Goal: Task Accomplishment & Management: Manage account settings

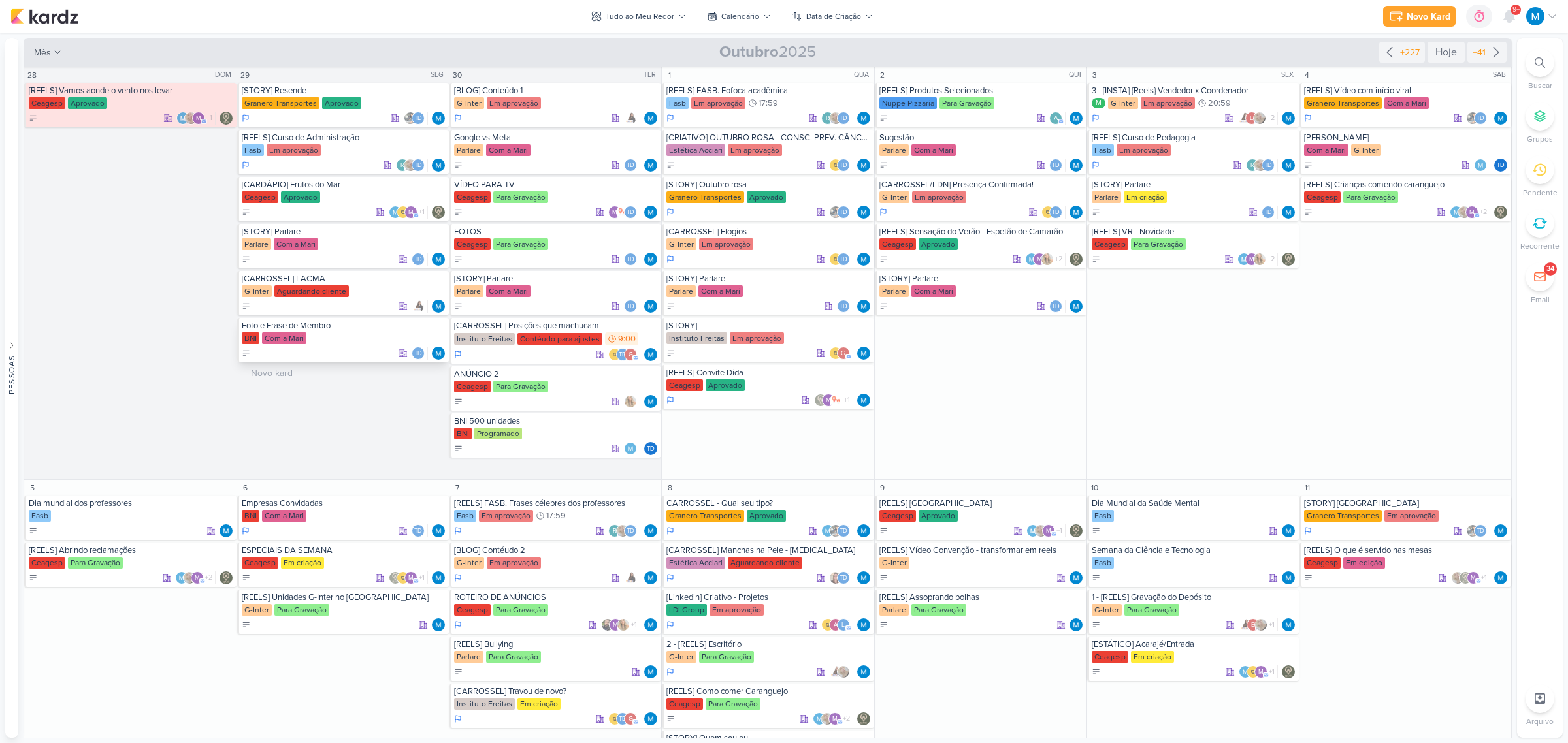
click at [321, 327] on div "Foto e Frase de Membro" at bounding box center [344, 326] width 204 height 10
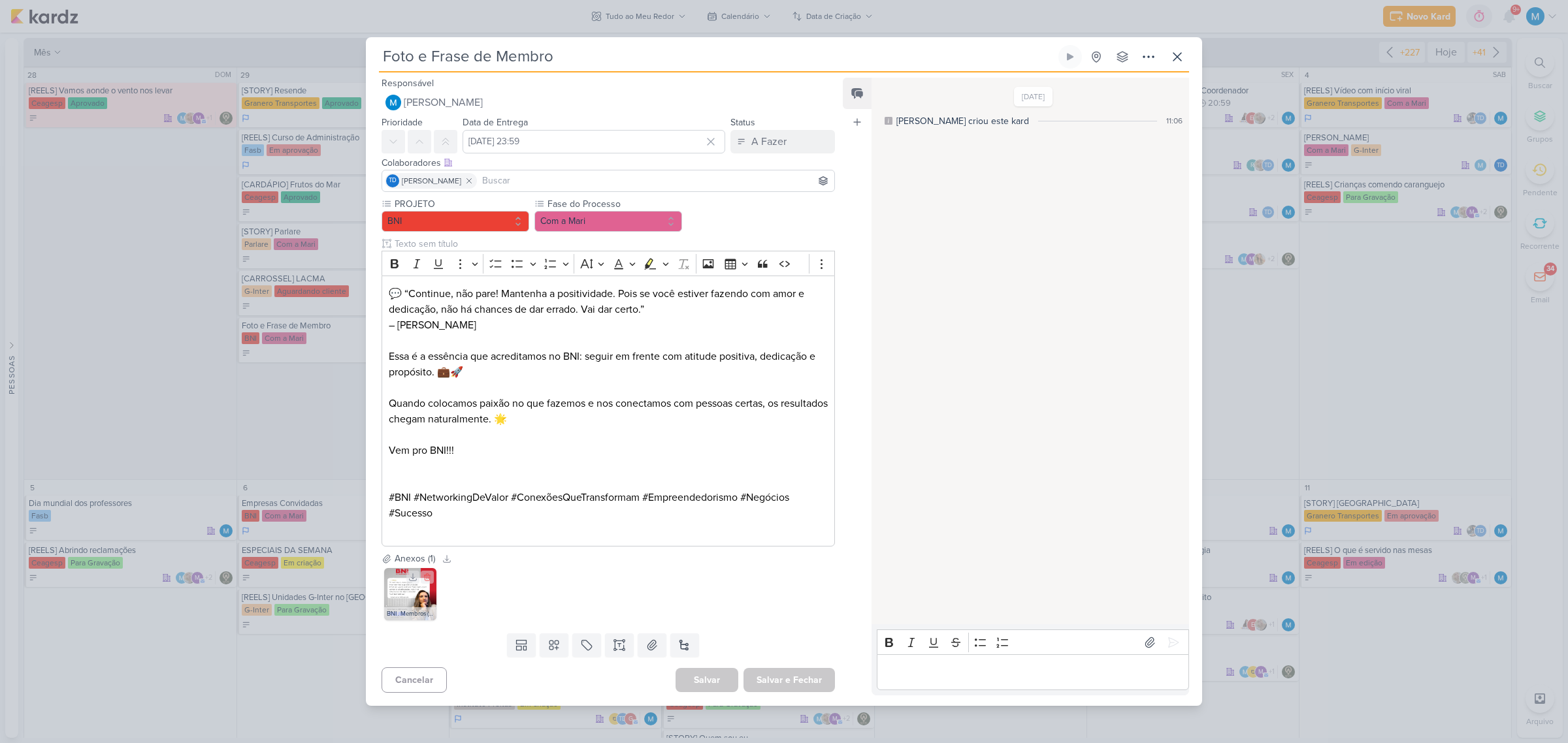
click at [409, 595] on img at bounding box center [410, 595] width 52 height 52
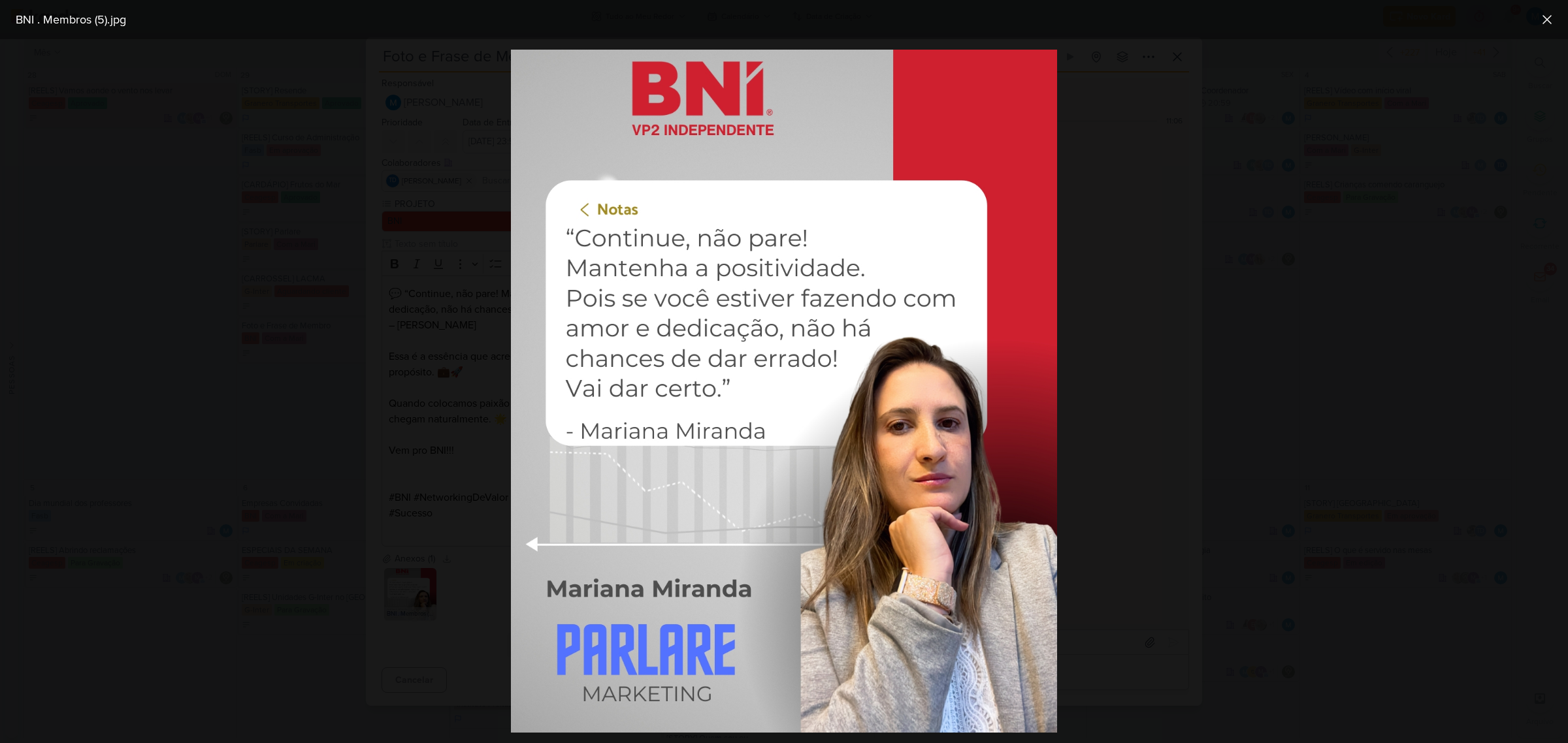
click at [1293, 399] on div at bounding box center [784, 391] width 1568 height 704
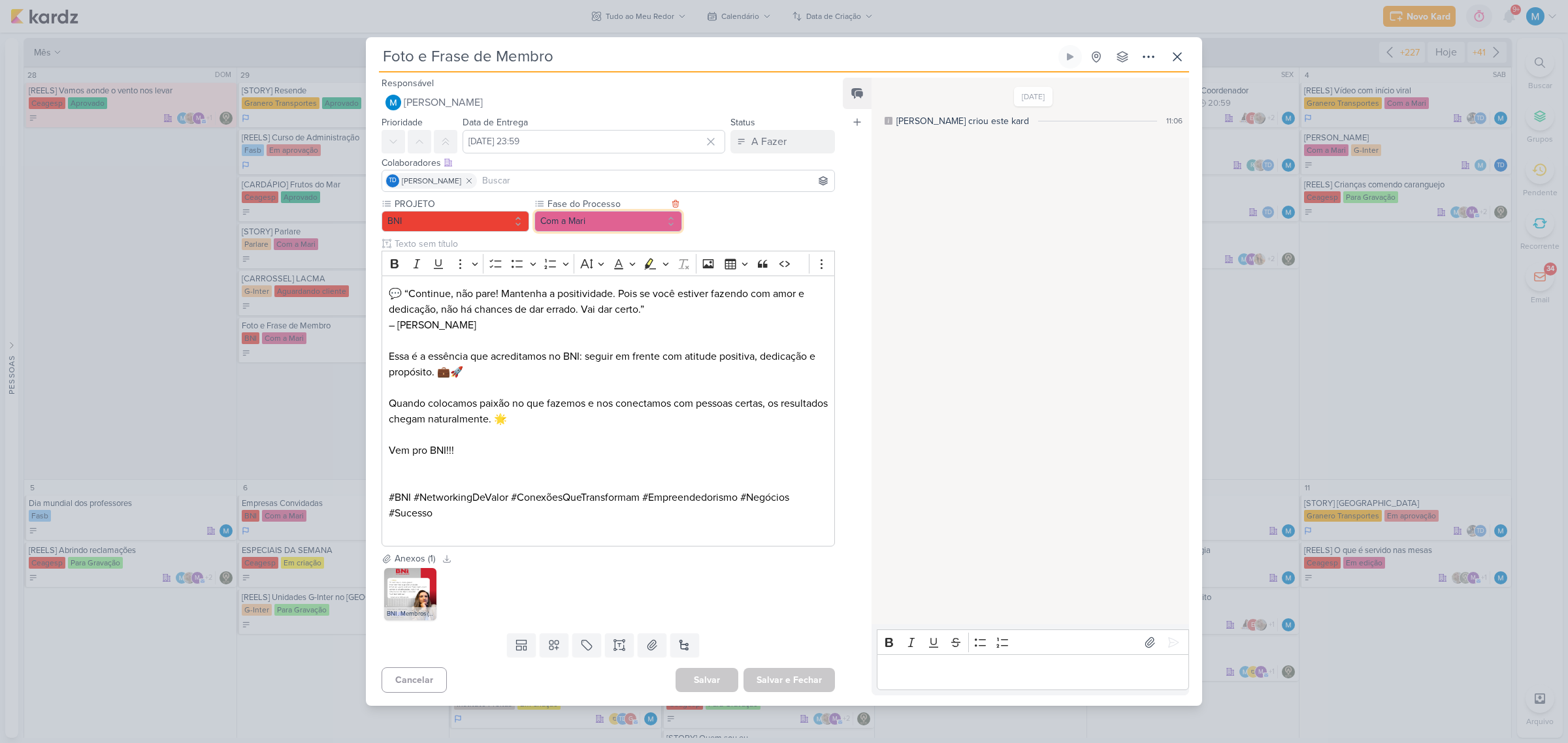
click at [598, 217] on button "Com a Mari" at bounding box center [608, 221] width 148 height 21
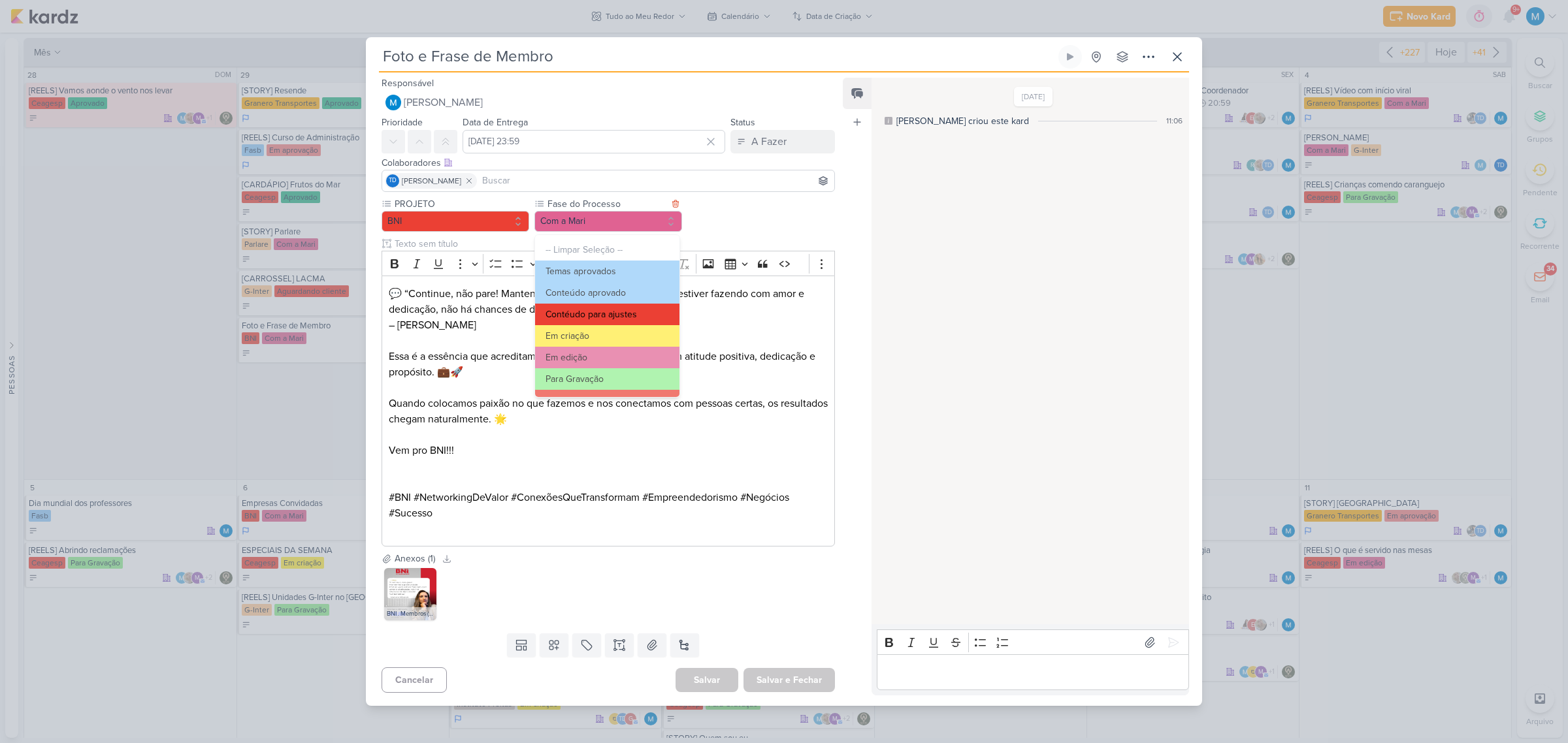
click at [621, 312] on button "Contéudo para ajustes" at bounding box center [608, 314] width 145 height 21
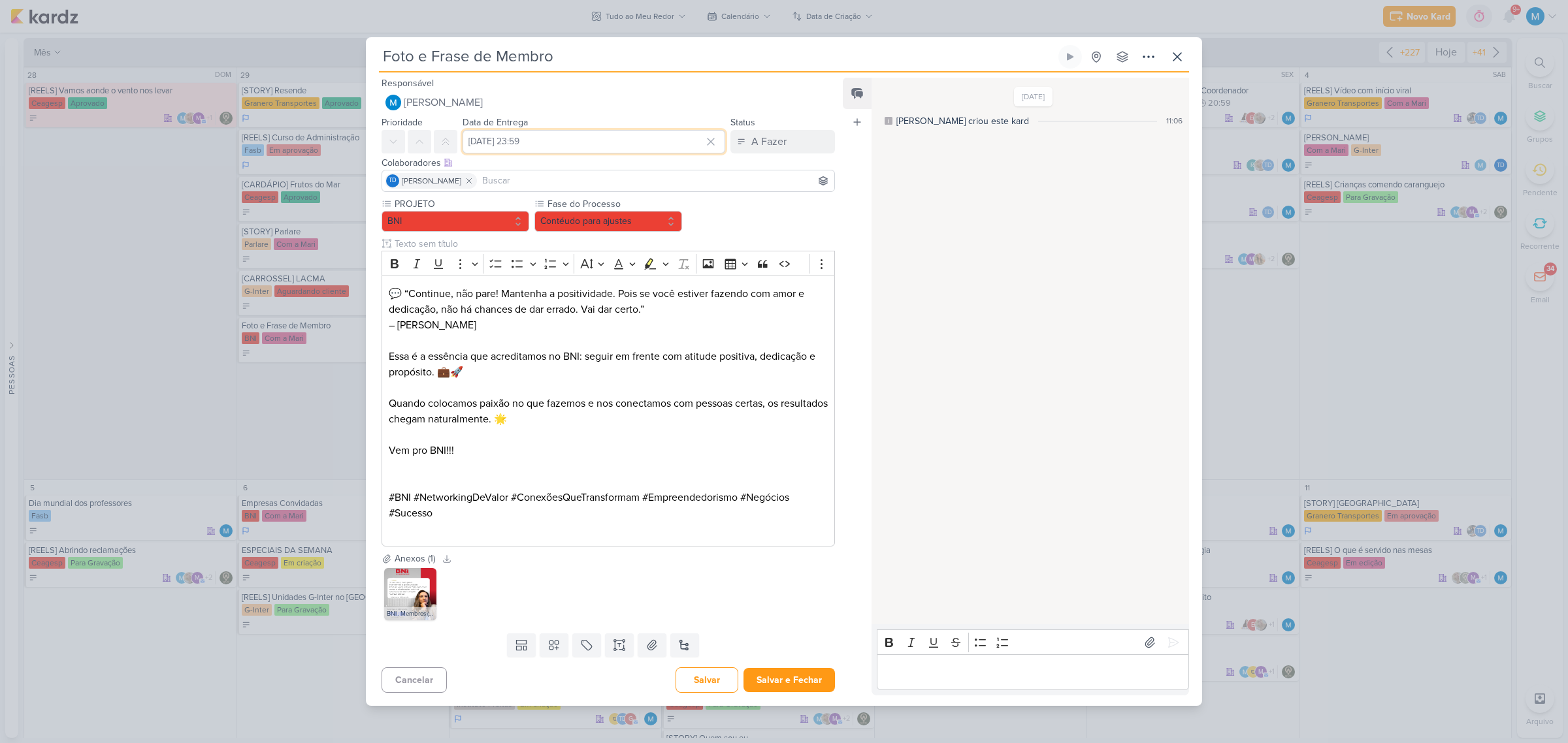
click at [593, 142] on input "[DATE] 23:59" at bounding box center [594, 141] width 263 height 23
click at [599, 304] on select "00 01 02 03 04 05 06 07 08 09 10 11 12 13 14 15 16 17 18 19 20 21 22 23" at bounding box center [607, 307] width 19 height 16
select select "10"
click at [598, 300] on select "00 01 02 03 04 05 06 07 08 09 10 11 12 13 14 15 16 17 18 19 20 21 22 23" at bounding box center [607, 307] width 19 height 16
type input "[DATE] 10:59"
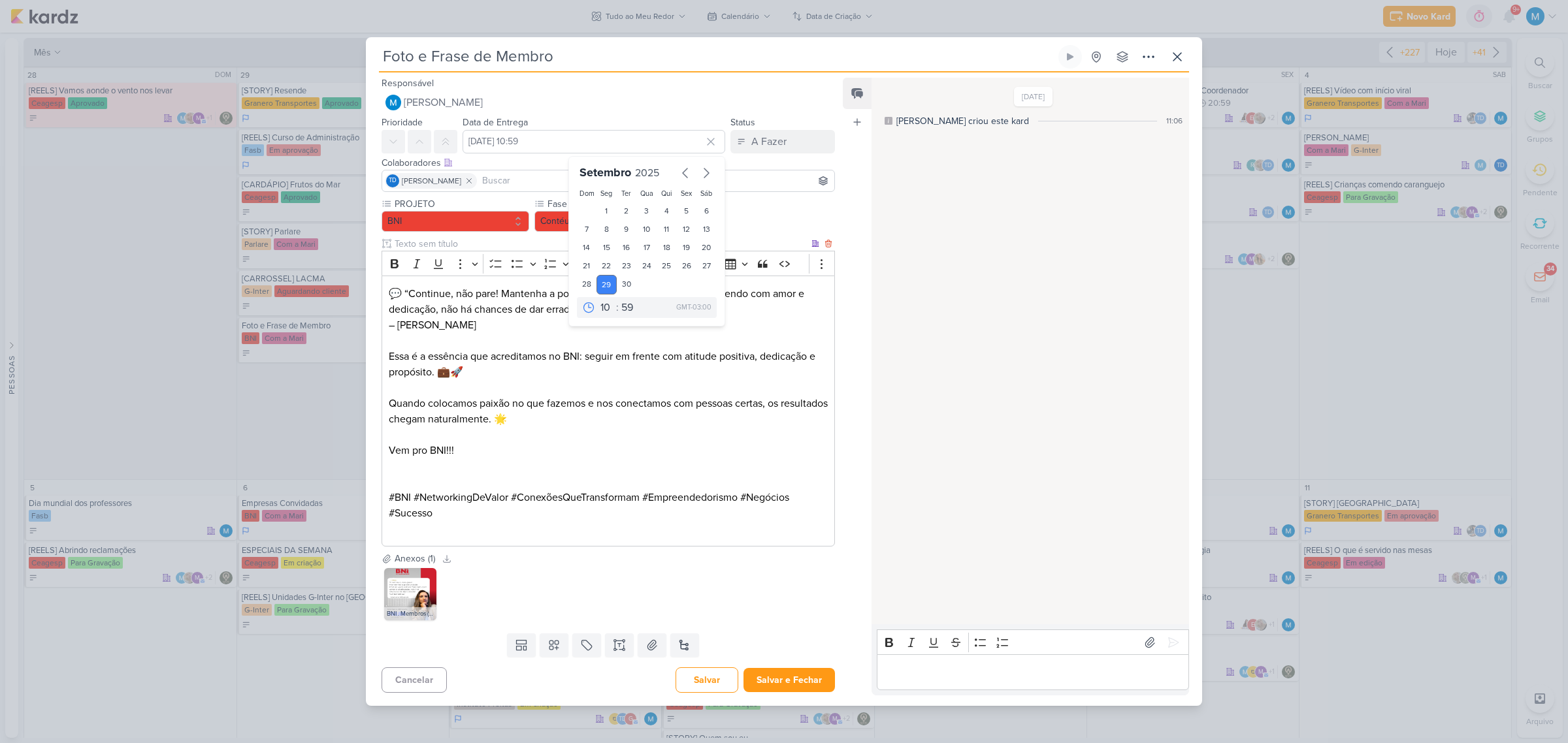
click at [697, 431] on p "Editor editing area: main" at bounding box center [608, 434] width 439 height 16
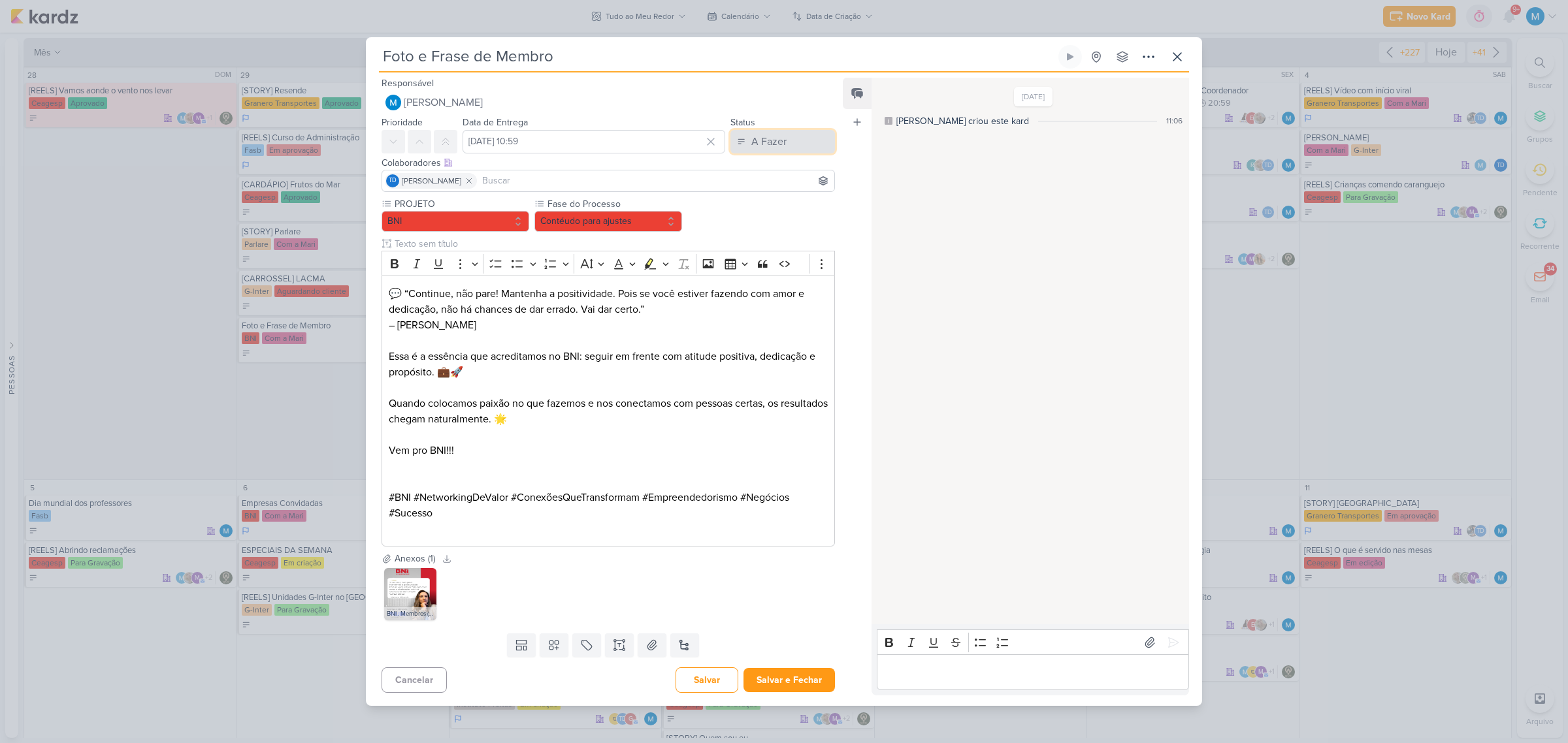
click at [778, 137] on div "A Fazer" at bounding box center [769, 141] width 35 height 16
click at [778, 223] on button "Em Andamento" at bounding box center [776, 214] width 116 height 21
click at [812, 678] on button "Salvar e Fechar" at bounding box center [789, 680] width 92 height 24
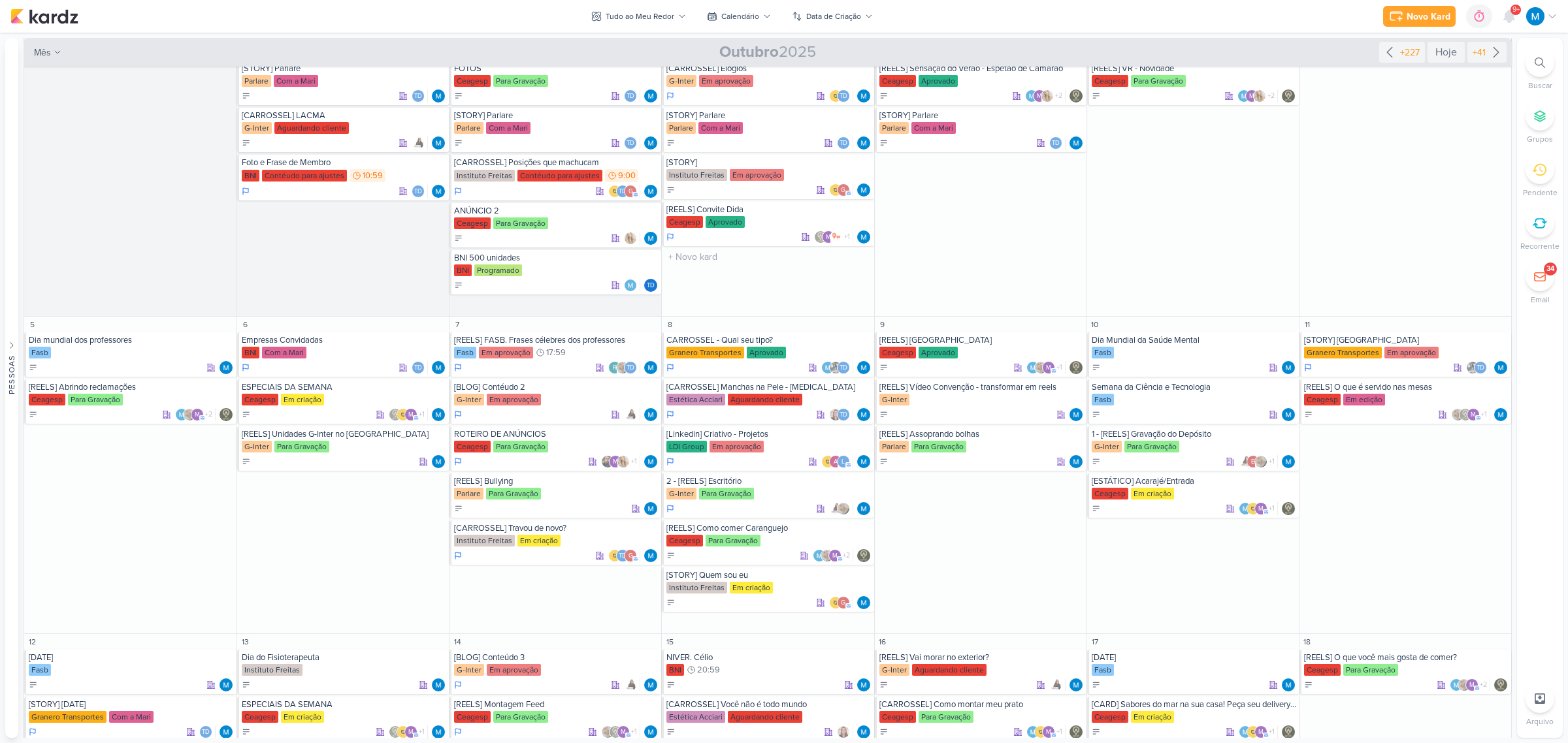
scroll to position [82, 0]
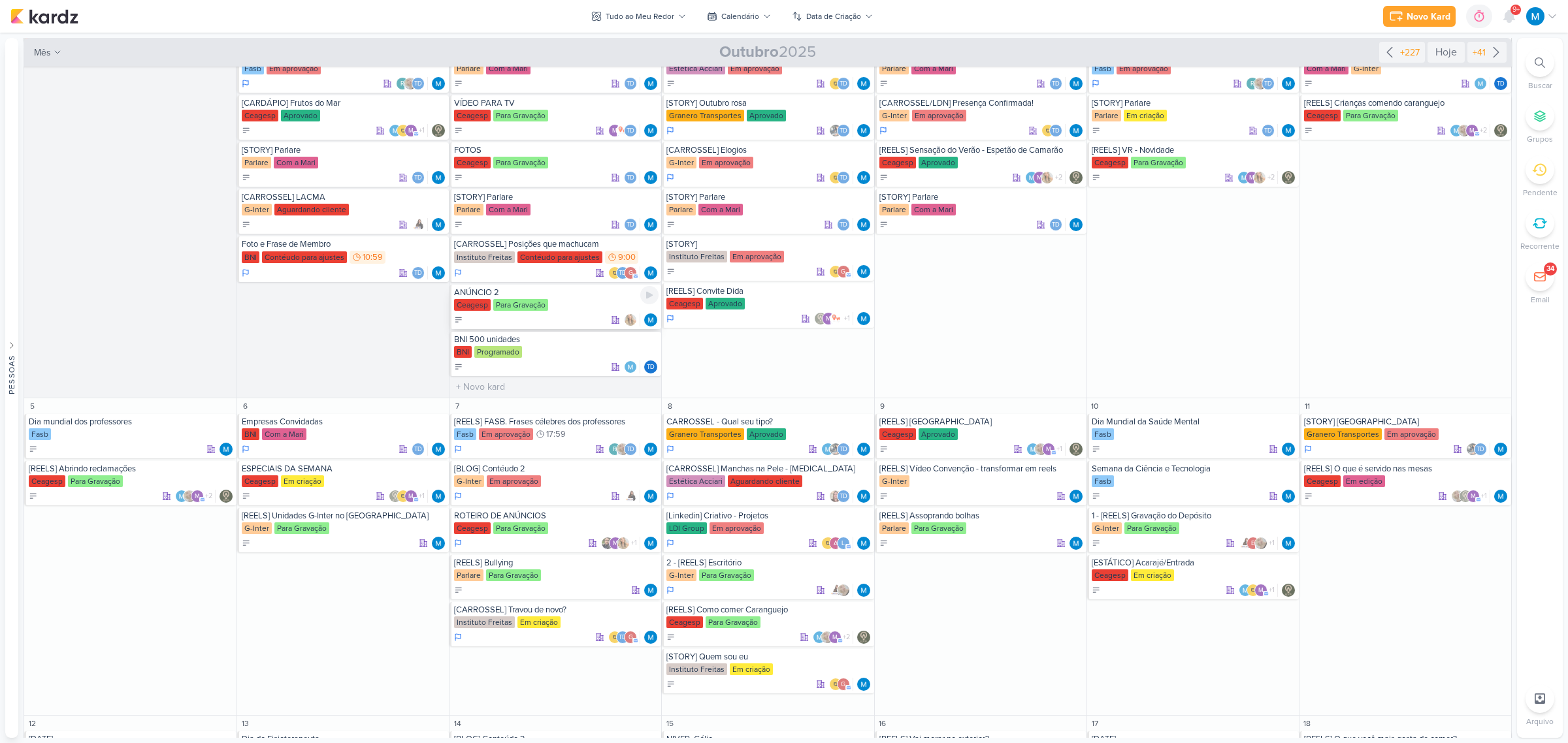
click at [585, 304] on div "Ceagesp Para Gravação" at bounding box center [556, 305] width 204 height 13
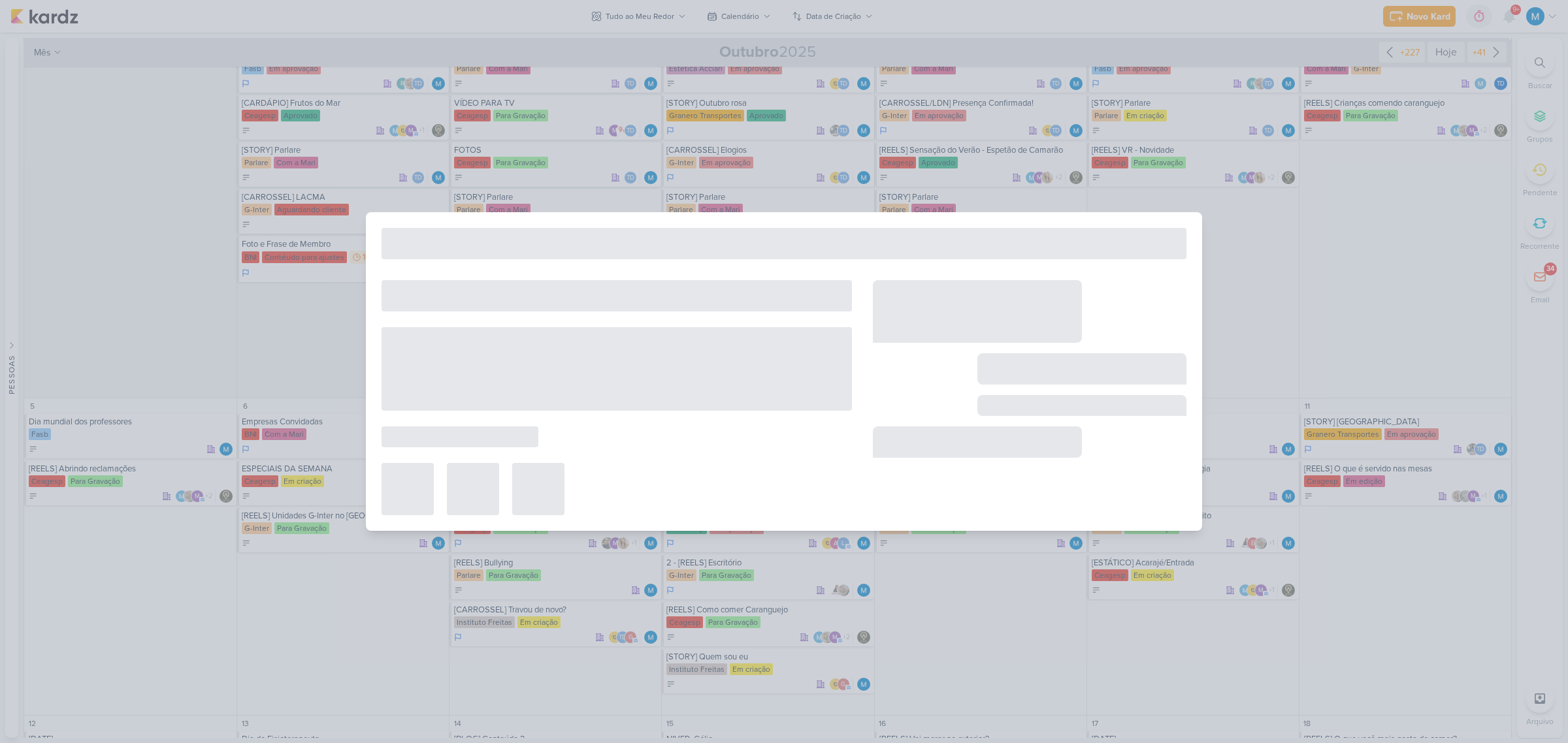
type input "ANÚNCIO 2"
type input "[DATE] 23:59"
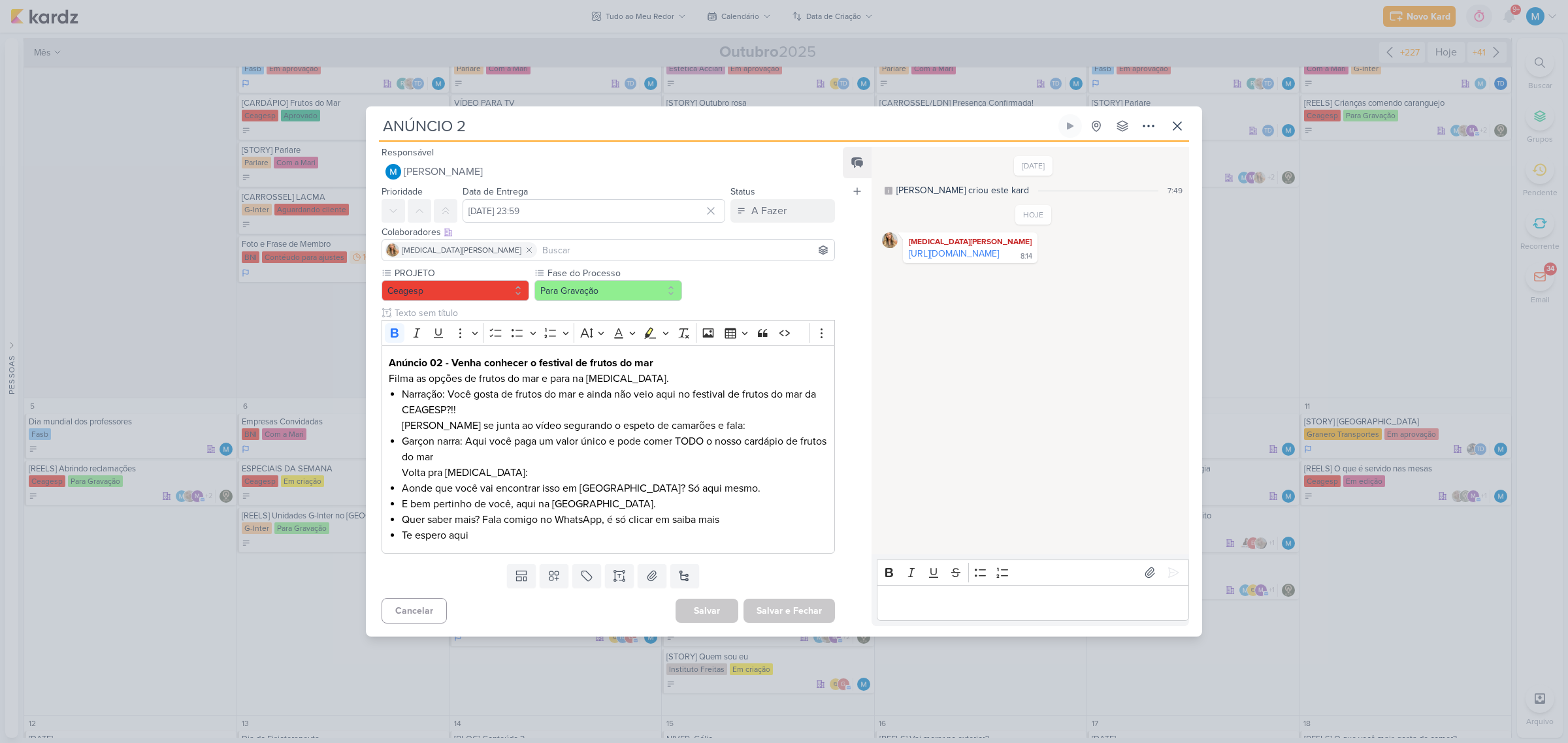
click at [590, 252] on input at bounding box center [686, 250] width 292 height 16
type input "[PERSON_NAME]"
click at [527, 275] on button "[PERSON_NAME]" at bounding box center [608, 275] width 452 height 23
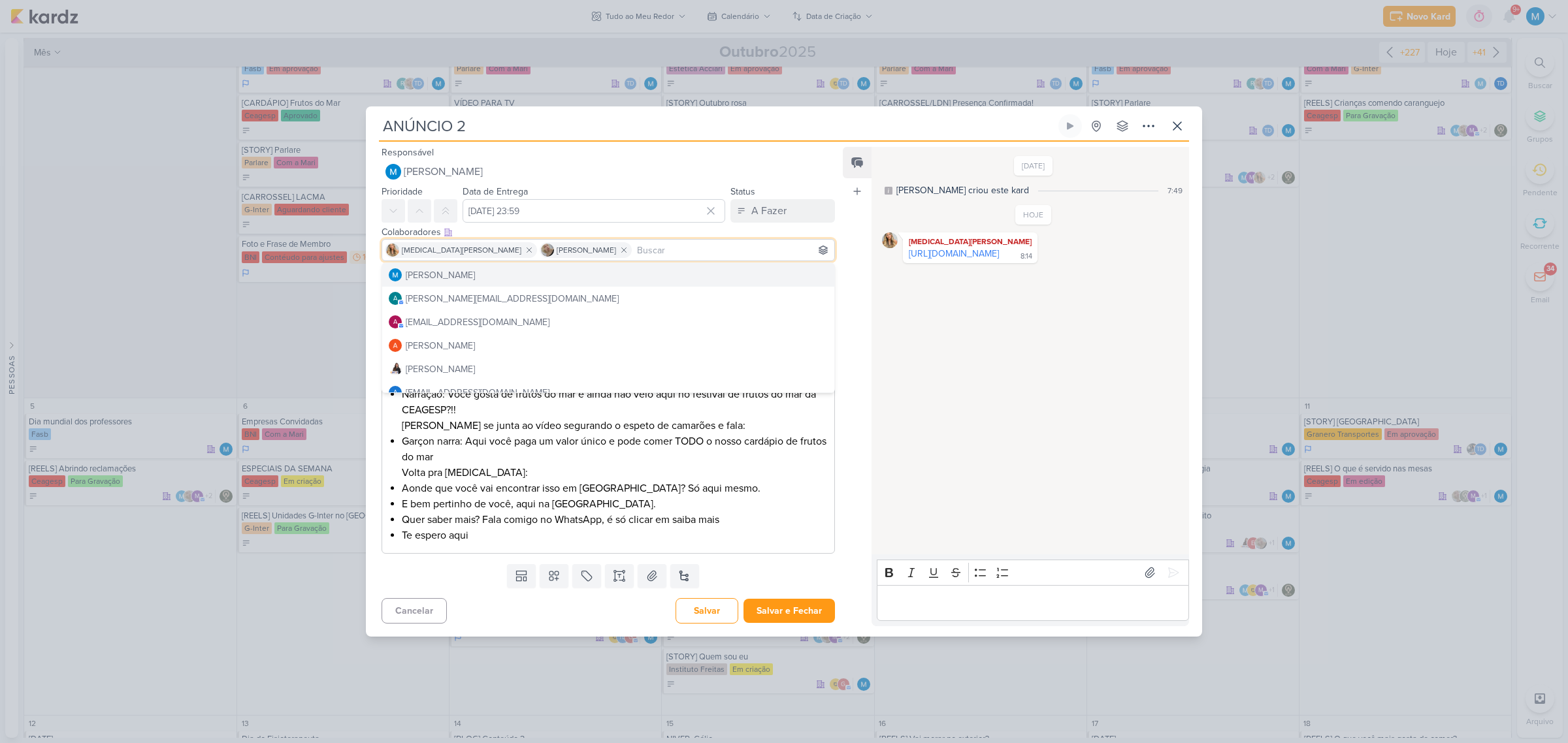
click at [771, 477] on li "Garçon narra: Aqui você paga um valor único e pode comer TODO o nosso cardápio …" at bounding box center [614, 457] width 426 height 47
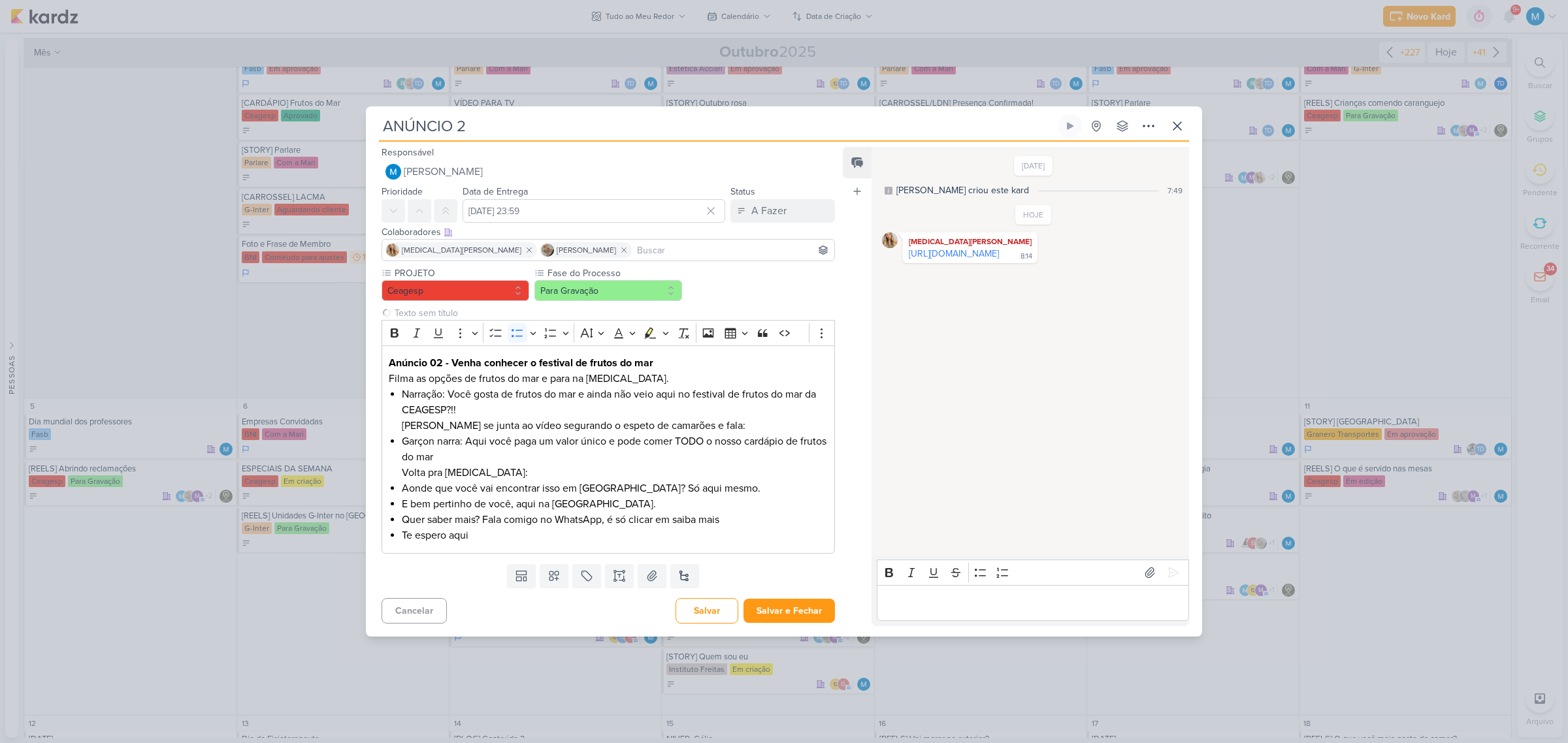
click at [478, 127] on input "ANÚNCIO 2" at bounding box center [716, 125] width 676 height 23
click at [1153, 122] on icon at bounding box center [1148, 125] width 16 height 16
click at [1090, 150] on div "Copiar Link" at bounding box center [1068, 156] width 45 height 14
click at [610, 290] on button "Para Gravação" at bounding box center [608, 290] width 148 height 21
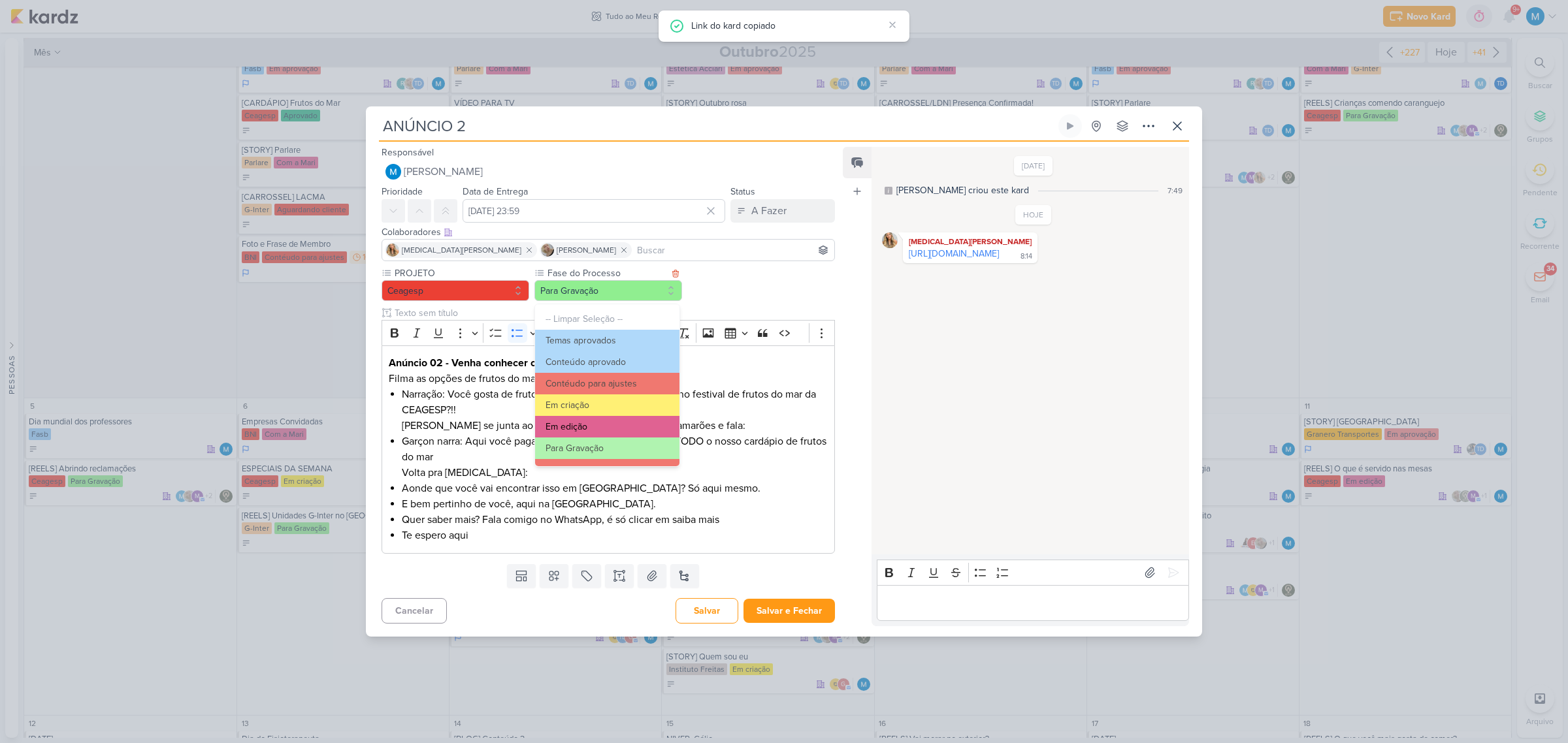
click at [604, 420] on button "Em edição" at bounding box center [608, 427] width 145 height 21
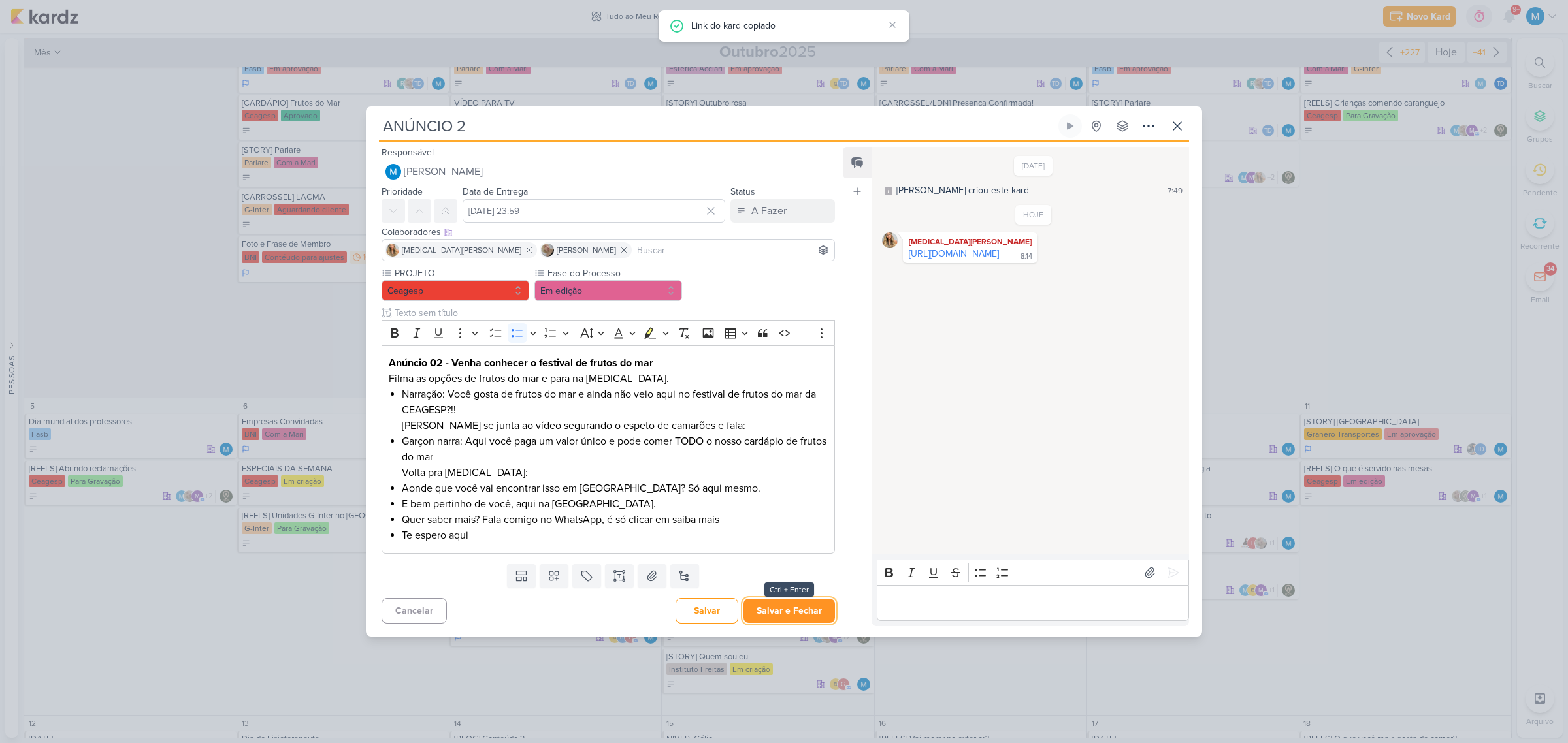
click at [795, 614] on button "Salvar e Fechar" at bounding box center [789, 611] width 92 height 24
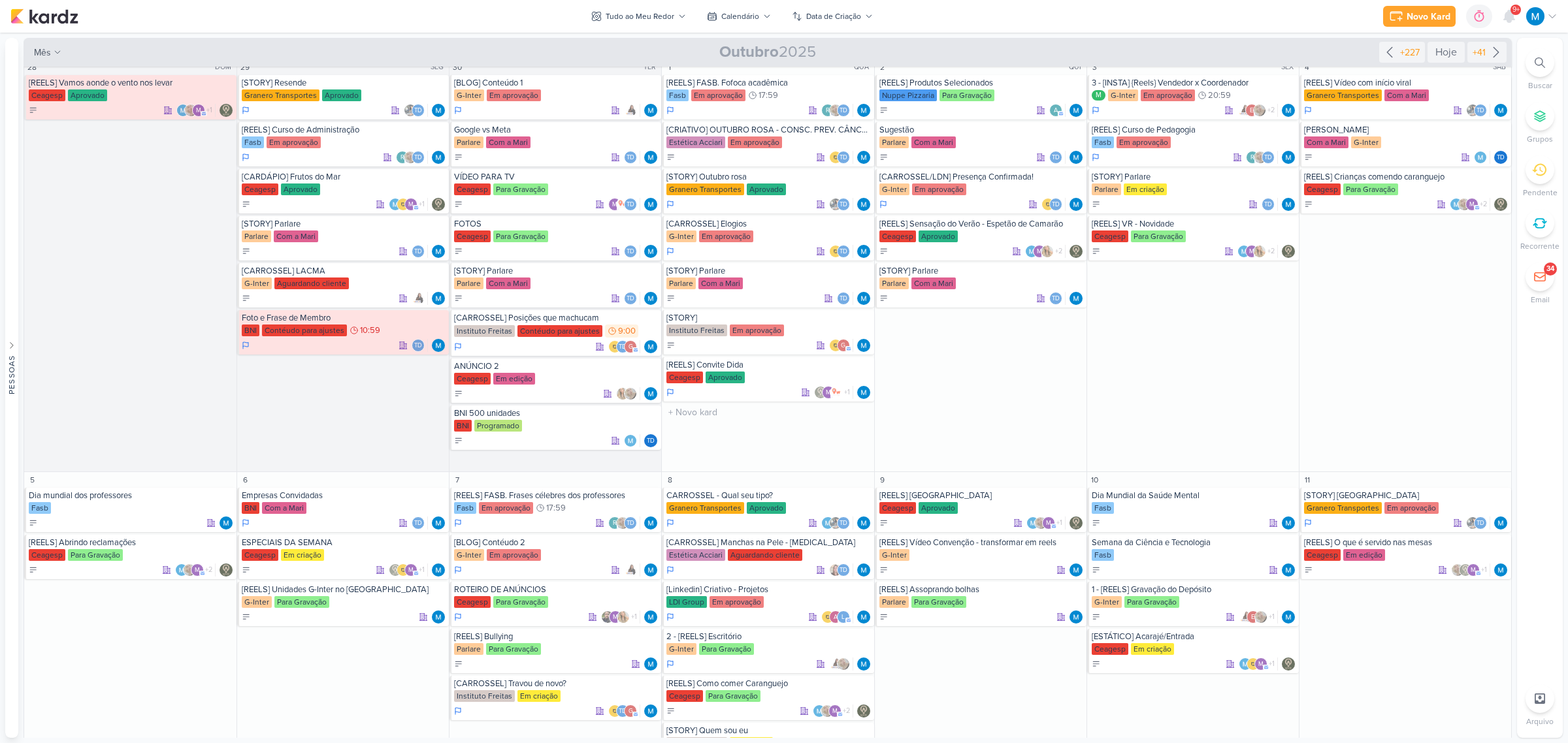
scroll to position [0, 0]
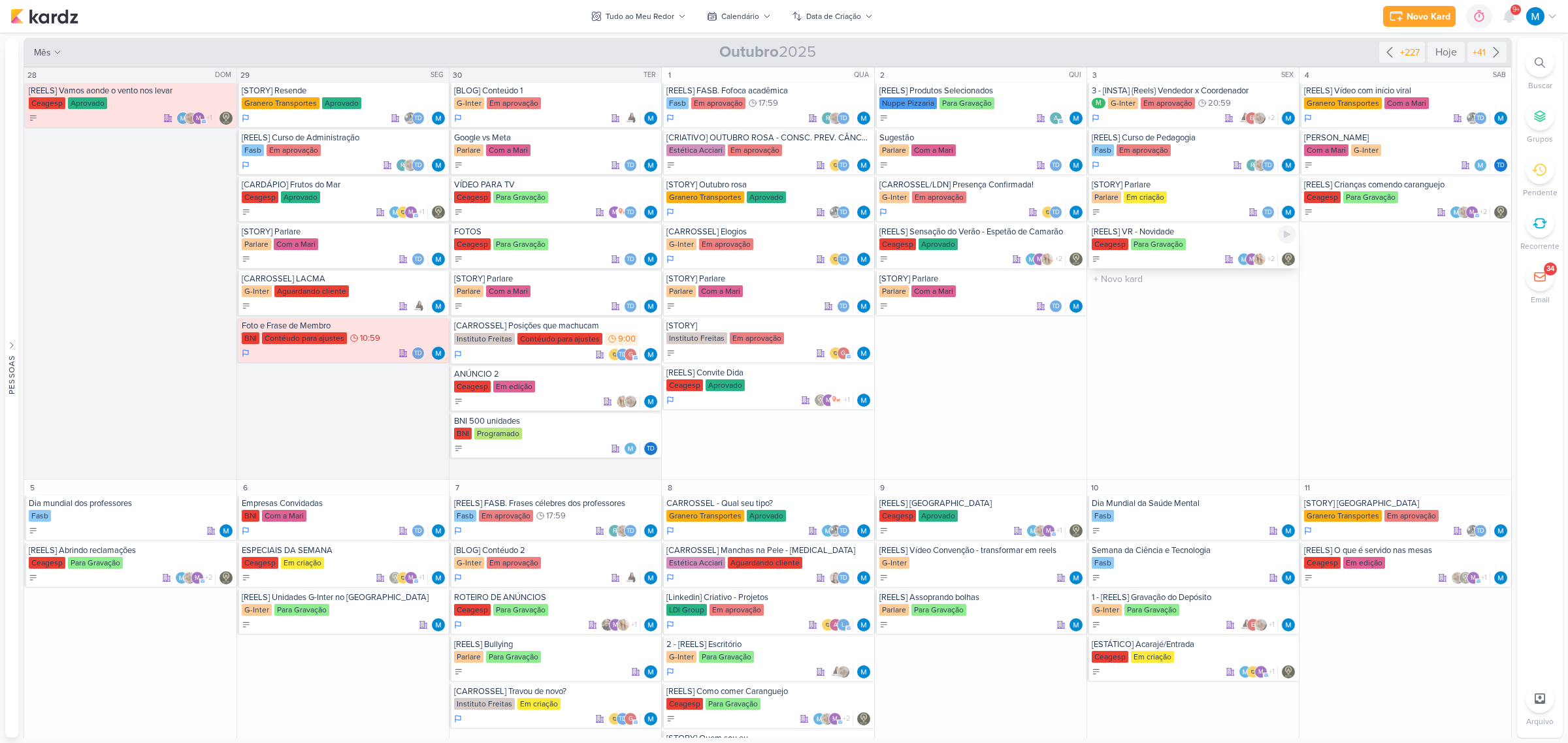
click at [1168, 234] on div "[REELS] VR - Novidade" at bounding box center [1194, 231] width 204 height 10
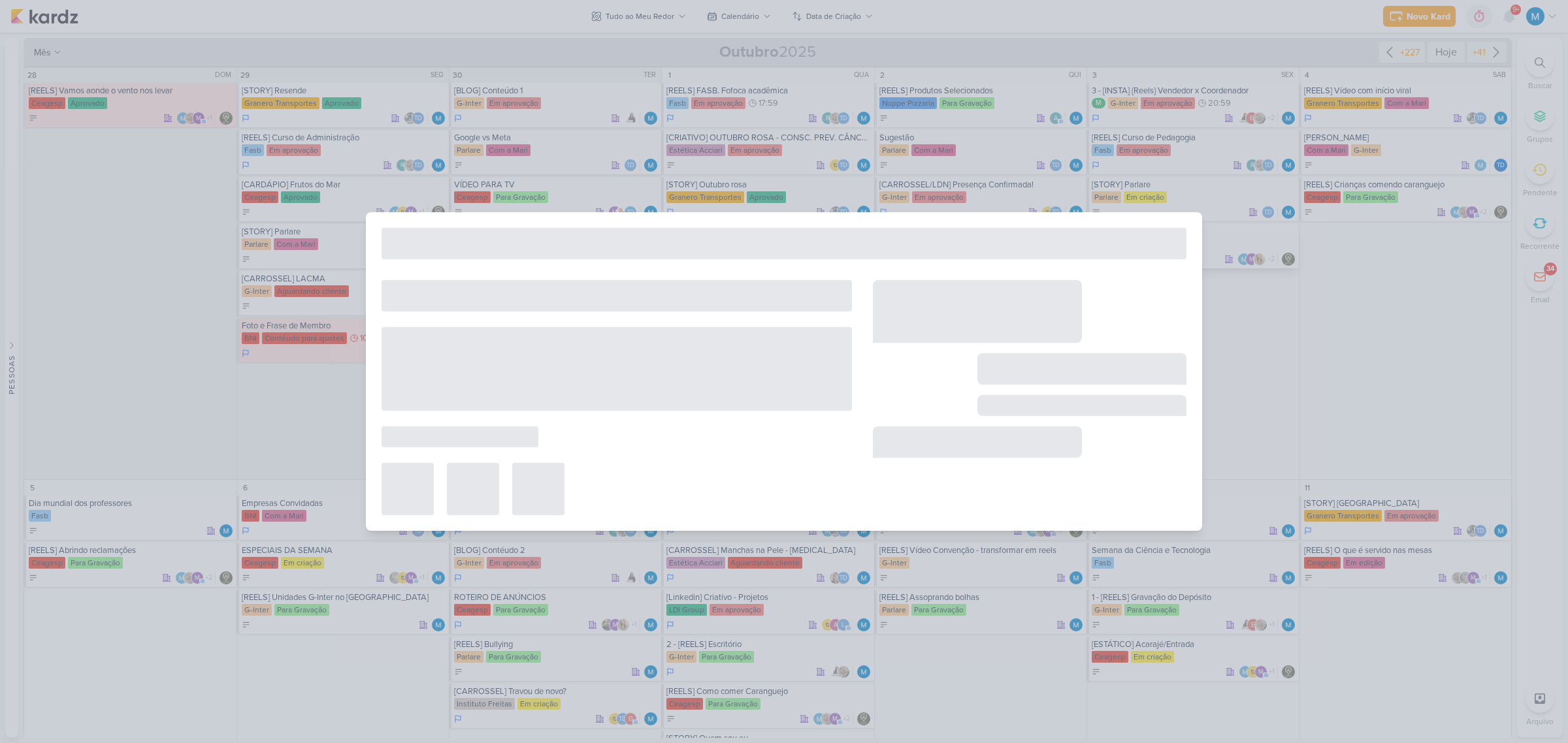
type input "[REELS] VR - Novidade"
type input "[DATE] 23:59"
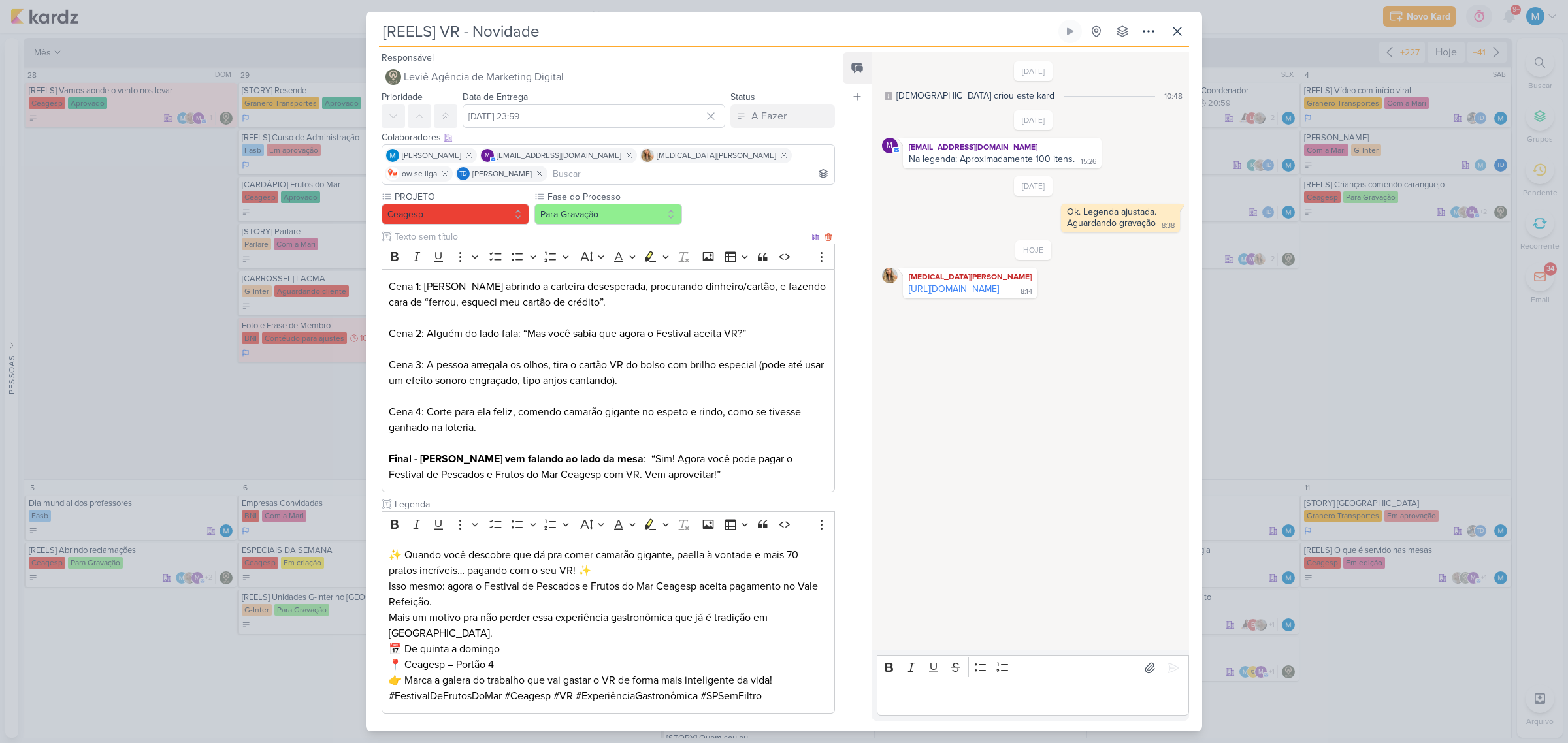
scroll to position [66, 0]
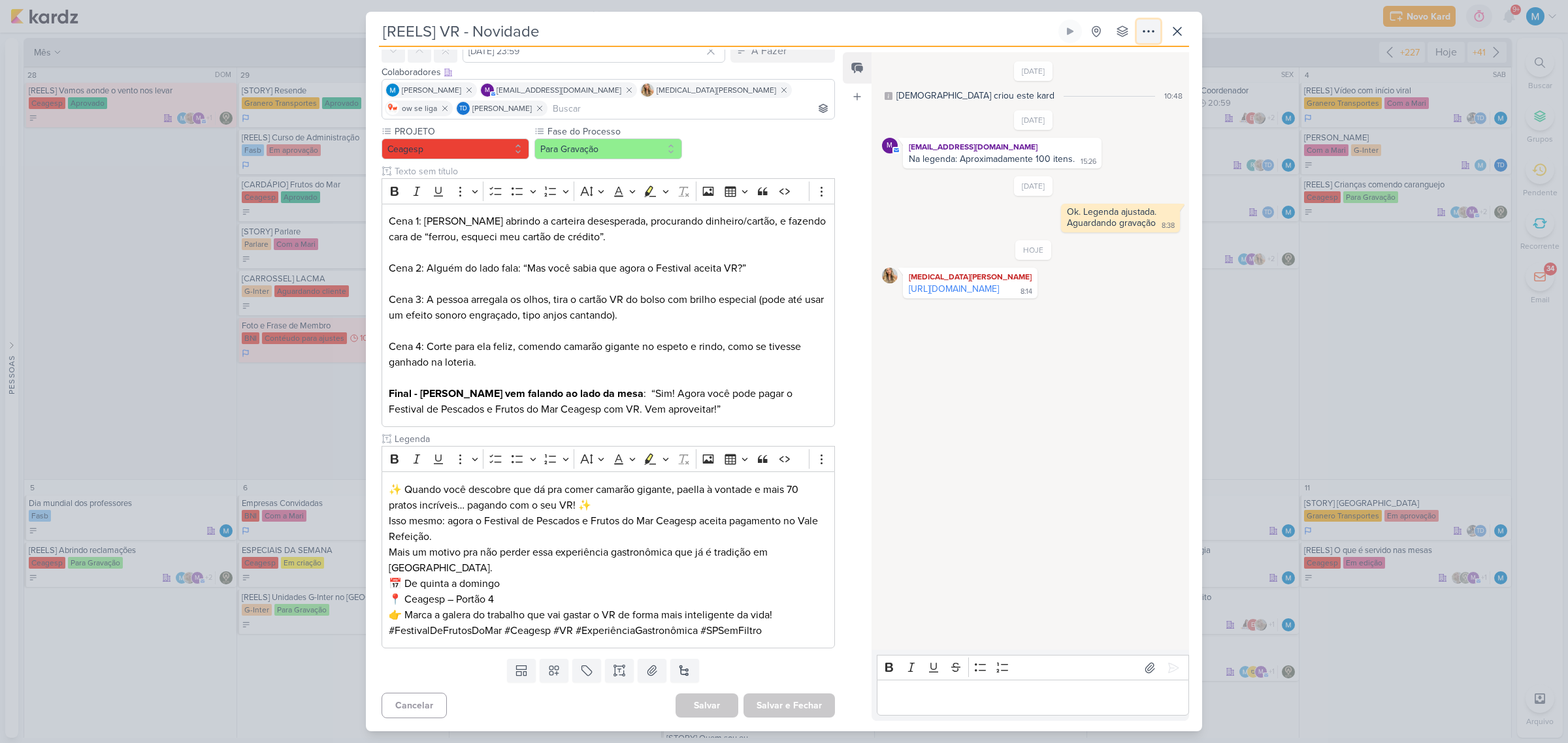
click at [1143, 28] on icon at bounding box center [1148, 31] width 16 height 16
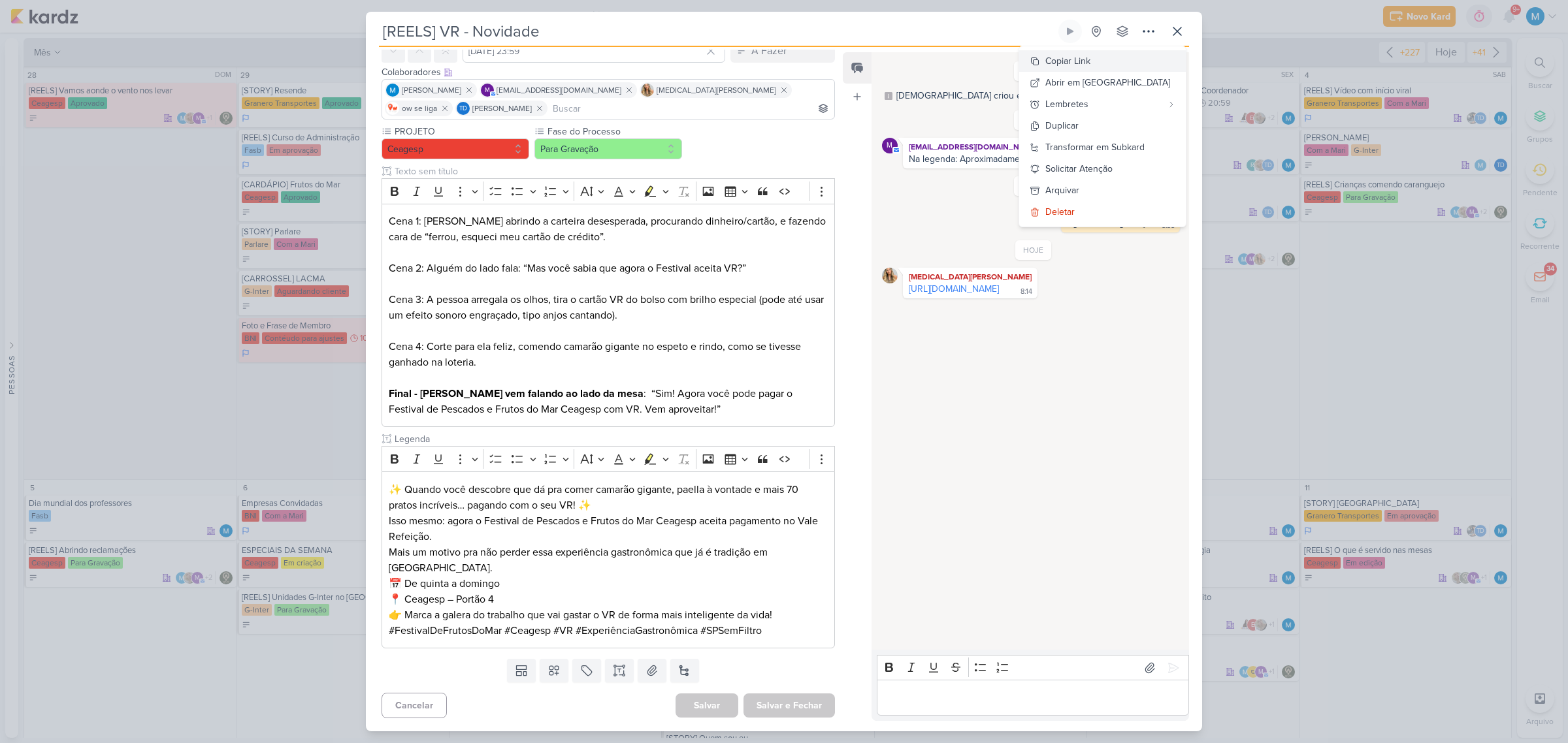
click at [1090, 62] on div "Copiar Link" at bounding box center [1068, 60] width 45 height 14
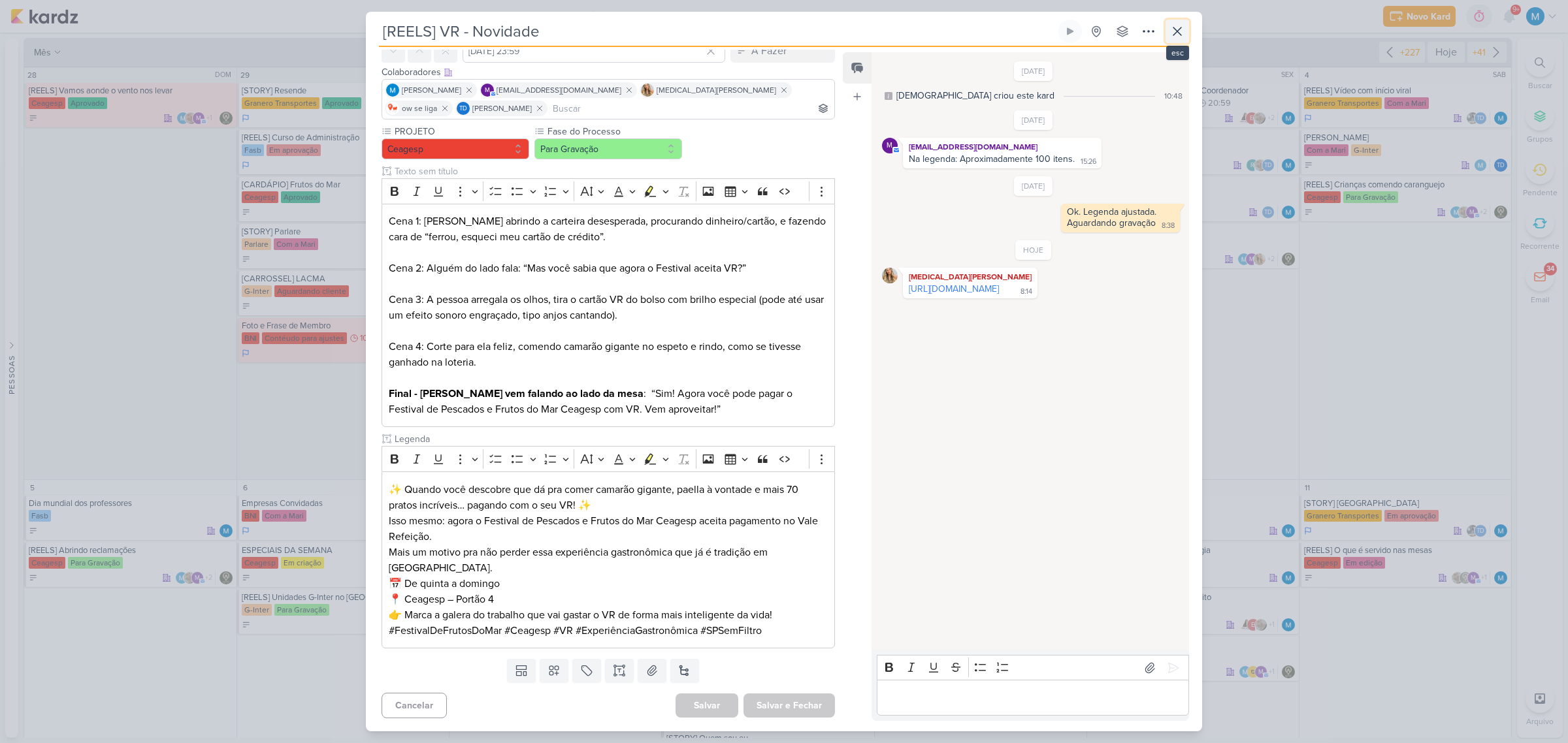
click at [1171, 33] on icon at bounding box center [1176, 31] width 16 height 16
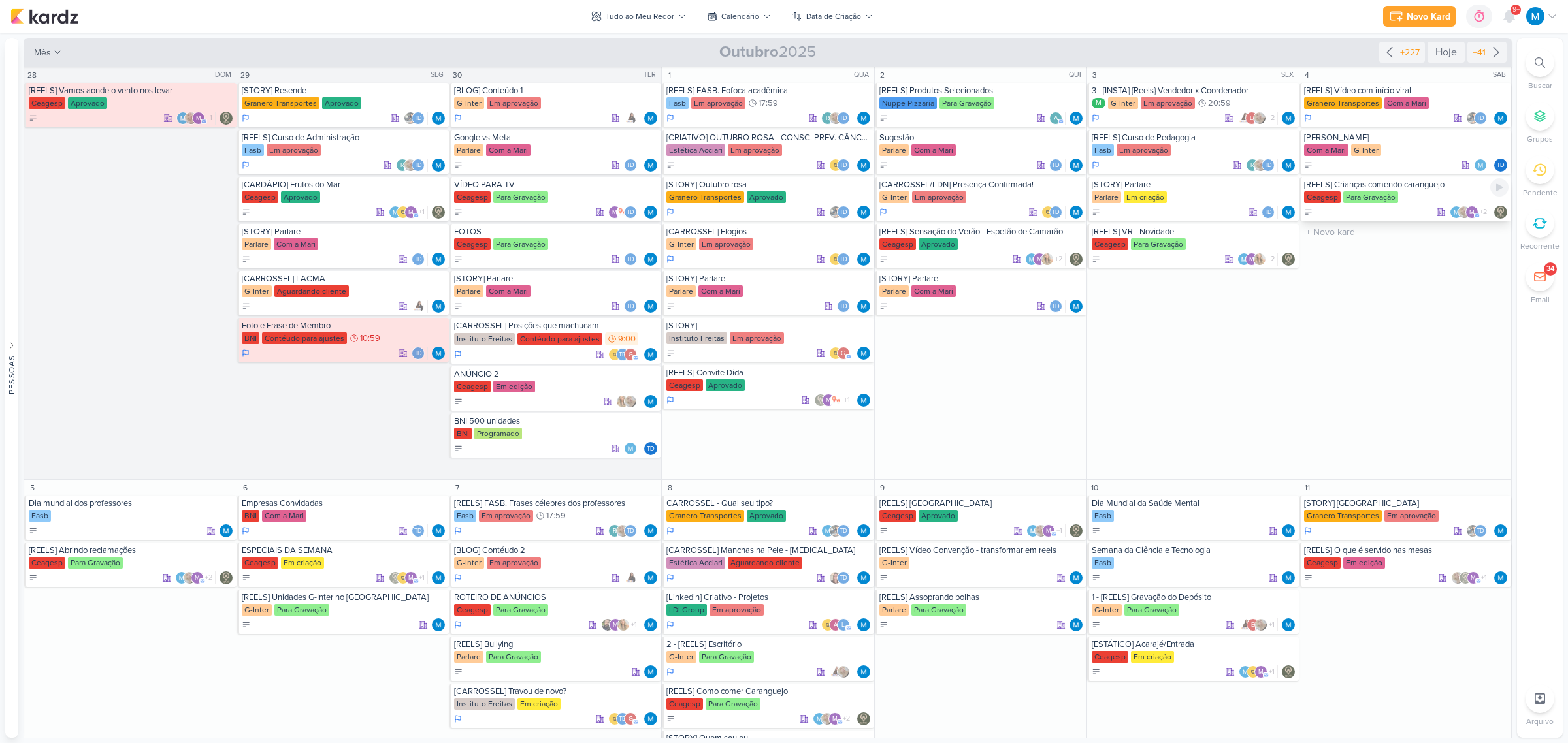
click at [1406, 188] on div "[REELS] Crianças comendo caranguejo" at bounding box center [1406, 185] width 204 height 10
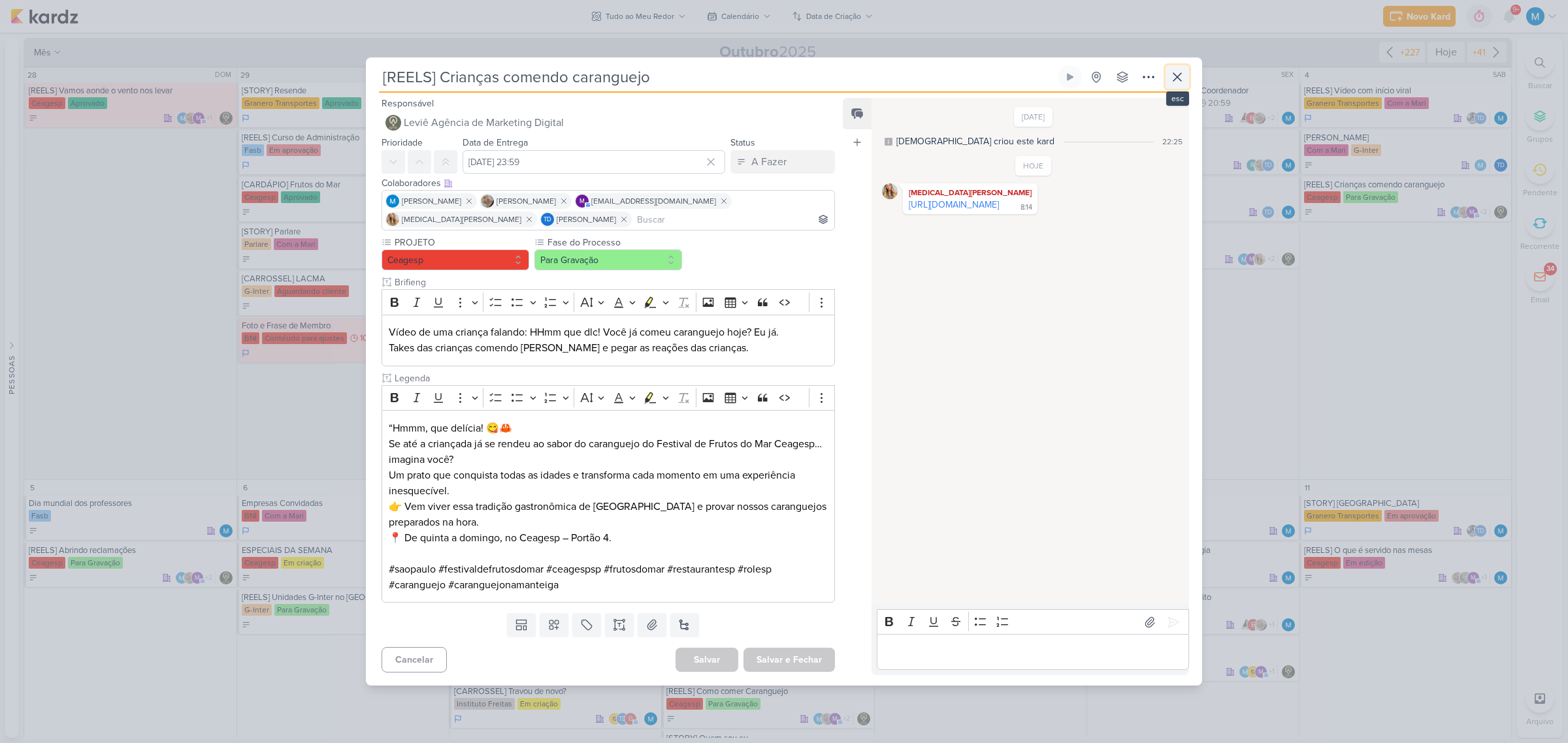
click at [1175, 72] on icon at bounding box center [1176, 77] width 16 height 16
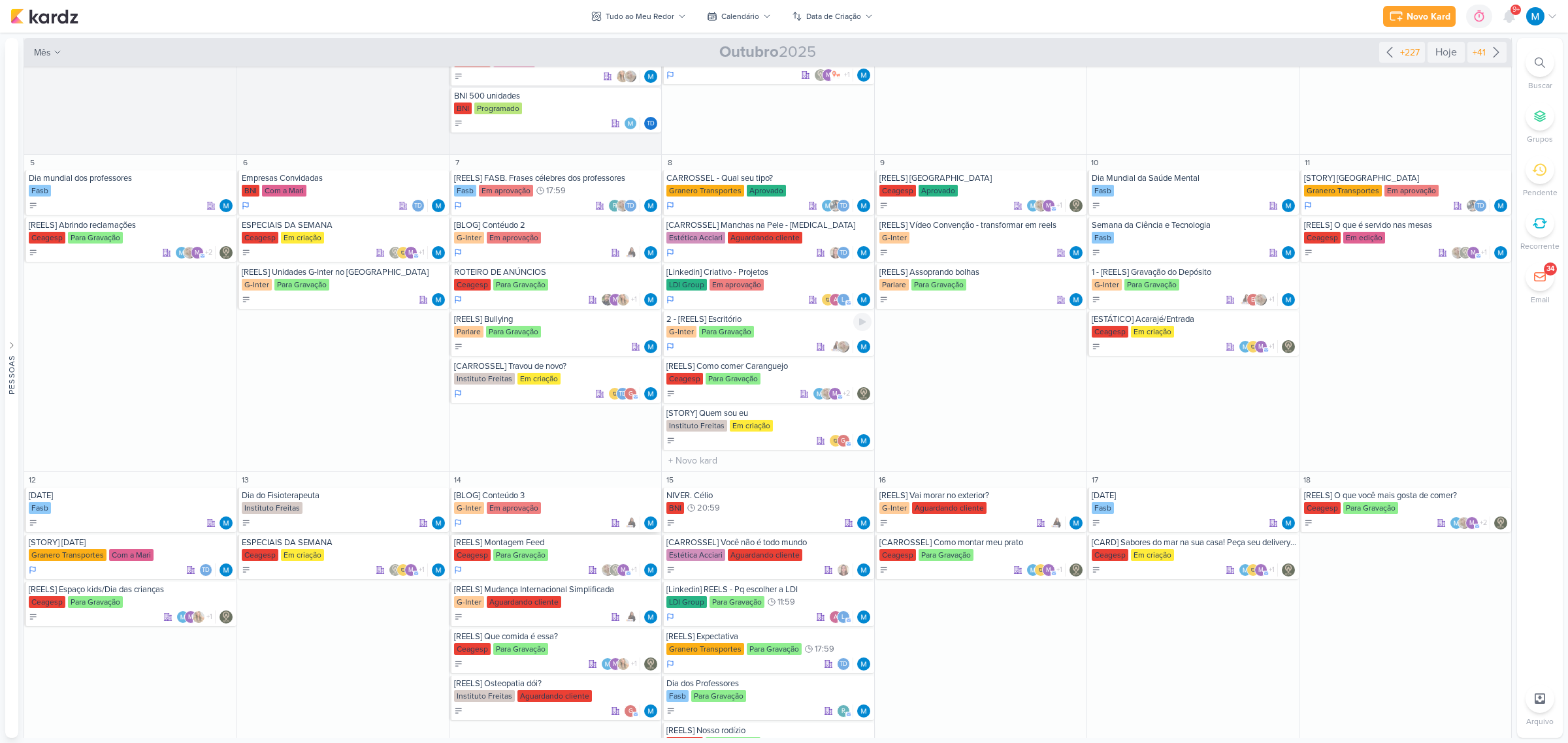
scroll to position [327, 0]
click at [103, 223] on div "[REELS] Abrindo reclamações" at bounding box center [131, 224] width 205 height 10
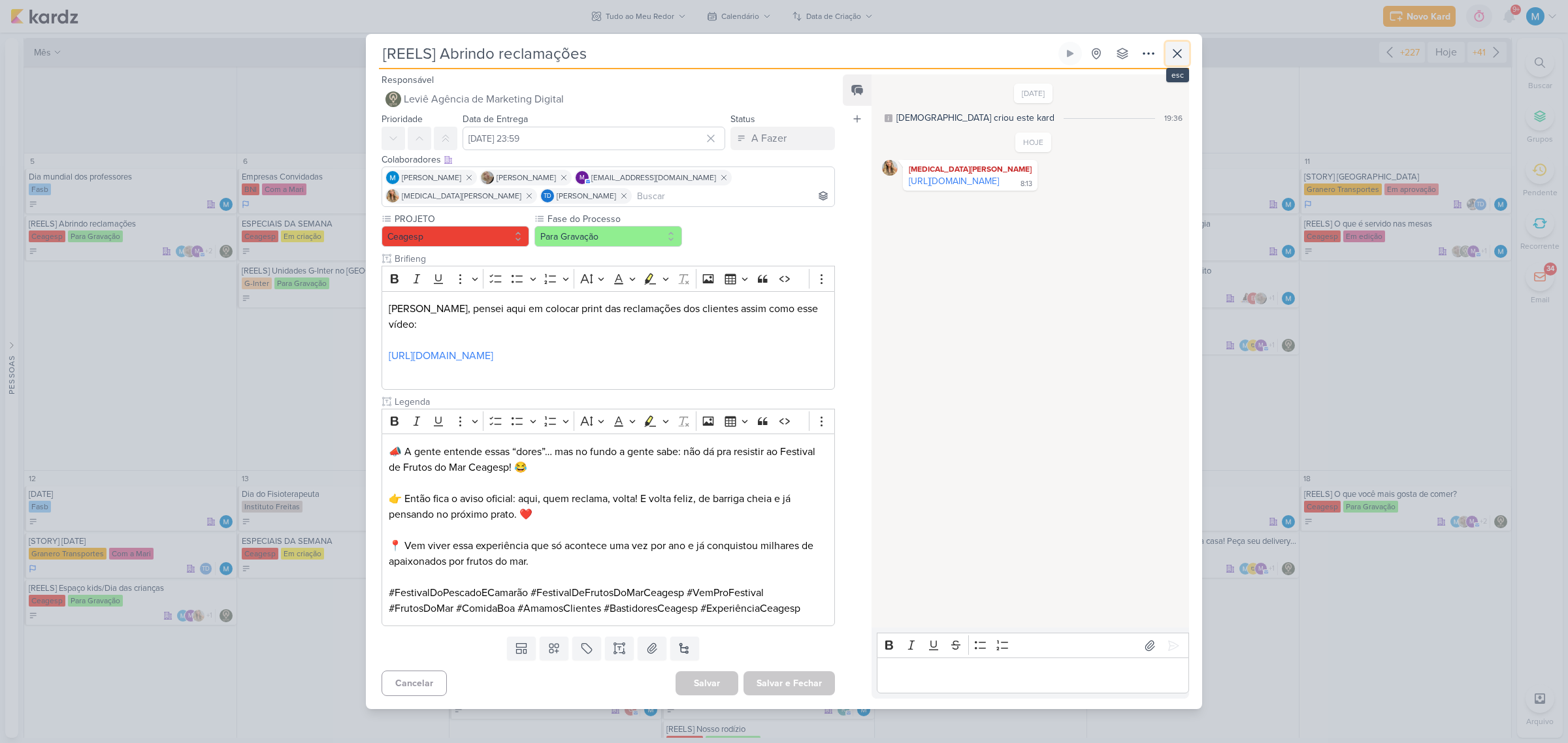
click at [1175, 60] on icon at bounding box center [1176, 53] width 16 height 16
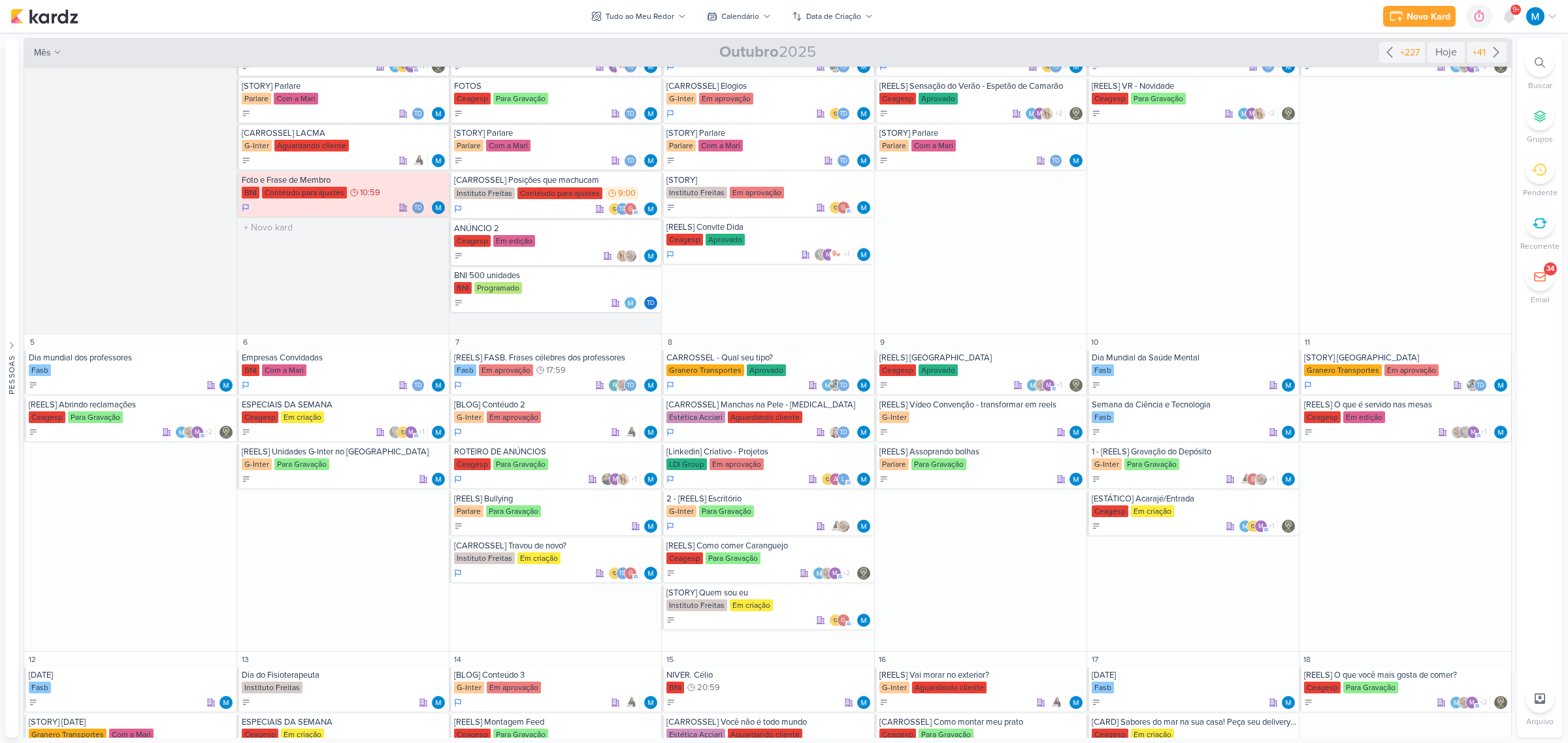
scroll to position [245, 0]
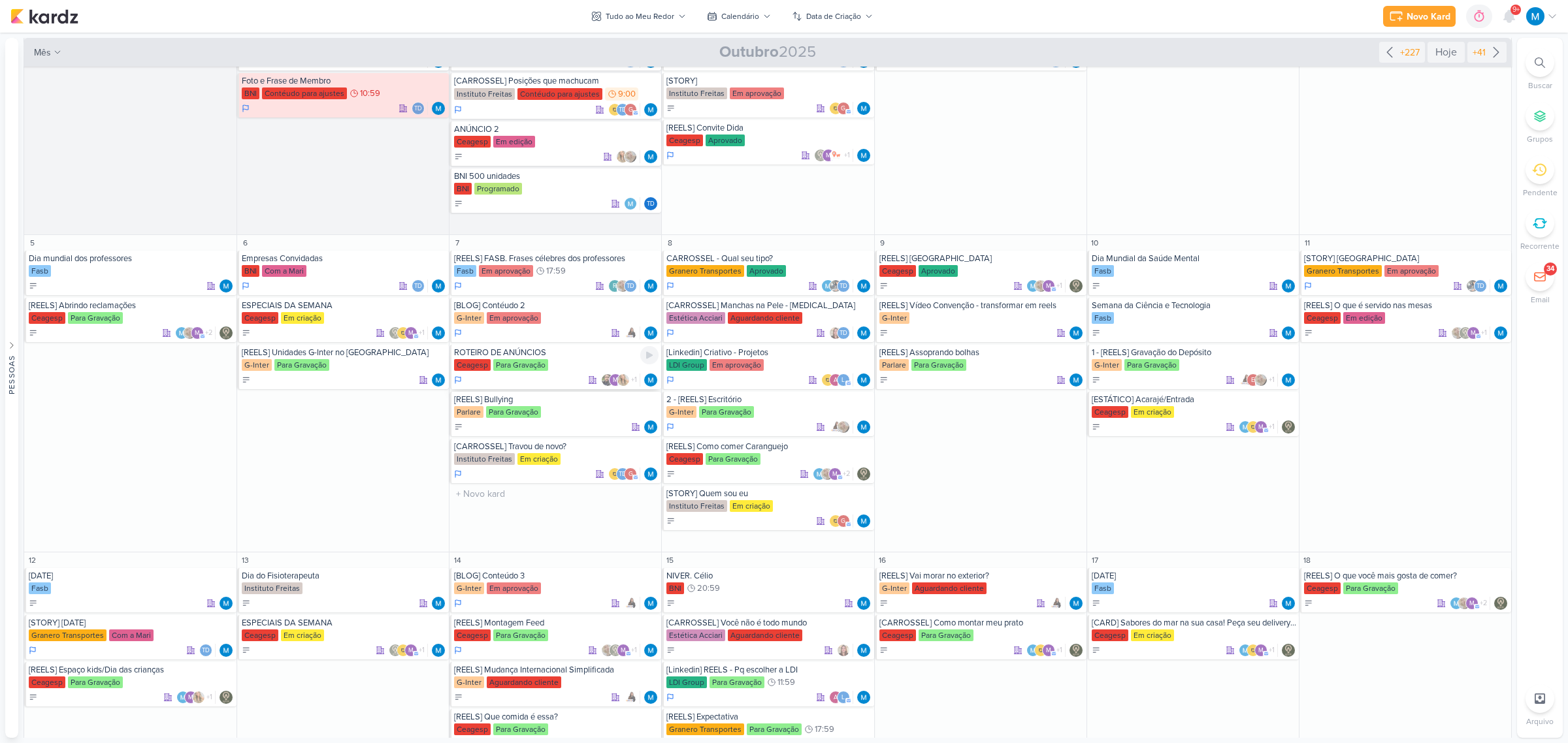
click at [497, 353] on div "ROTEIRO DE ANÚNCIOS" at bounding box center [556, 352] width 204 height 10
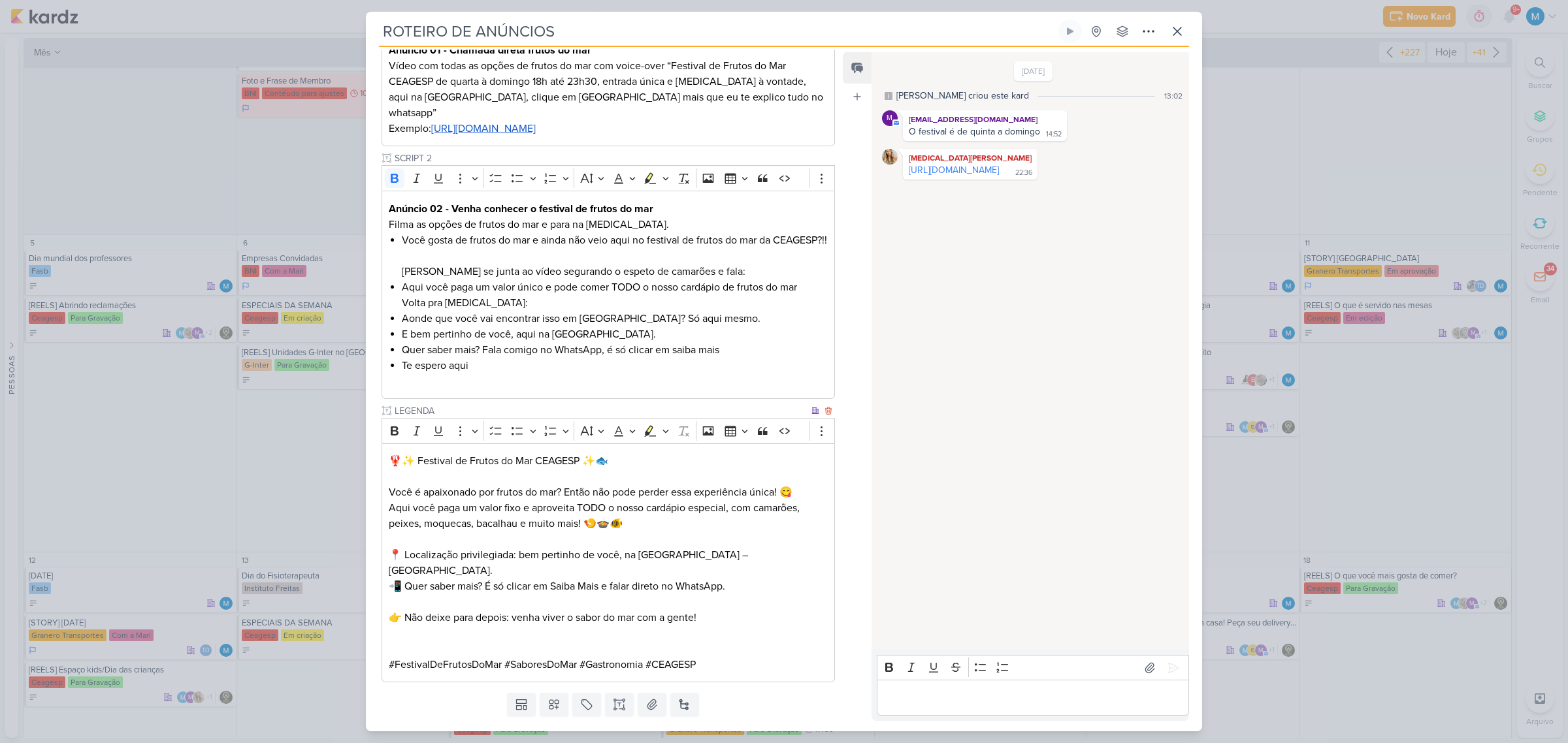
scroll to position [237, 0]
click at [1173, 28] on icon at bounding box center [1176, 31] width 16 height 16
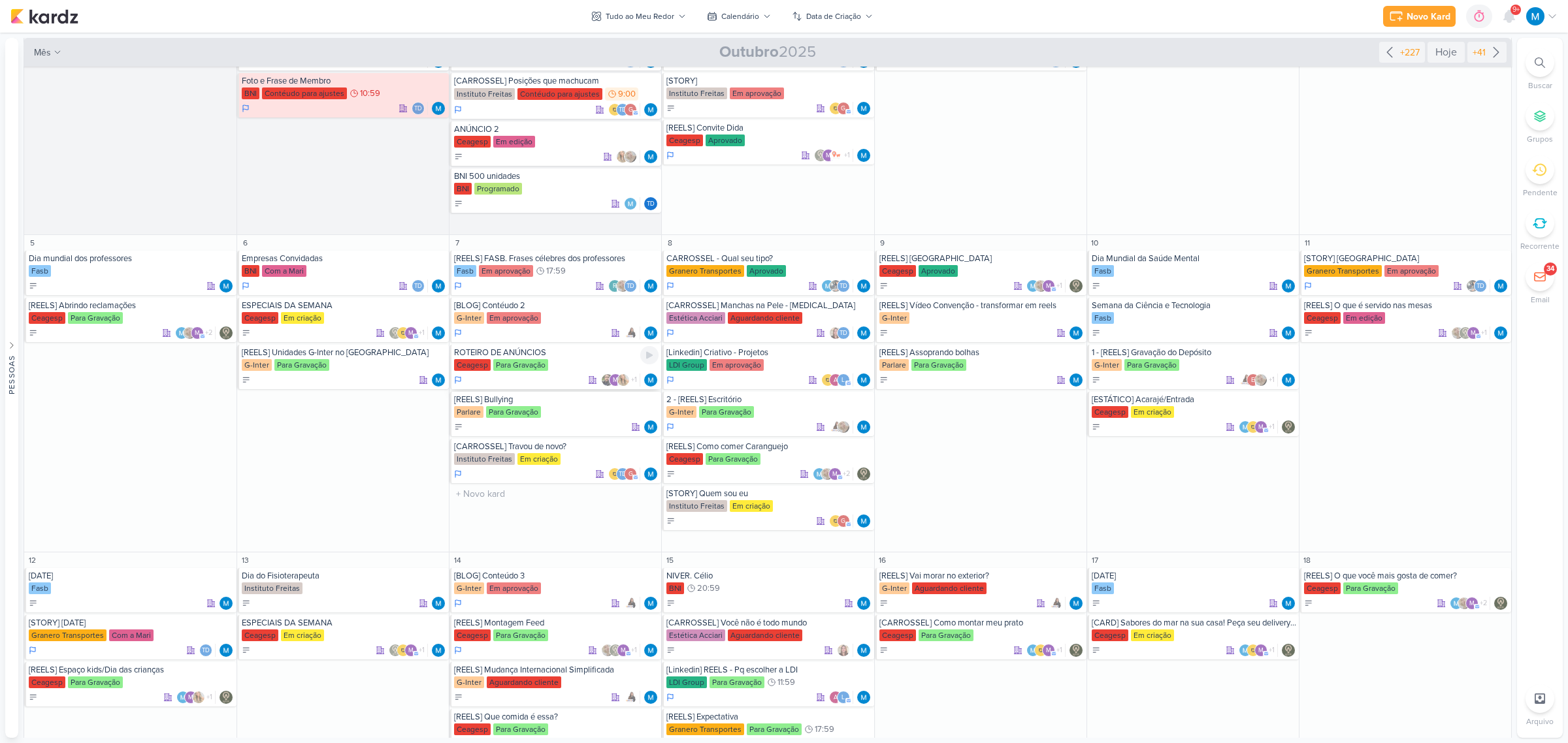
click at [542, 352] on div "ROTEIRO DE ANÚNCIOS" at bounding box center [556, 352] width 204 height 10
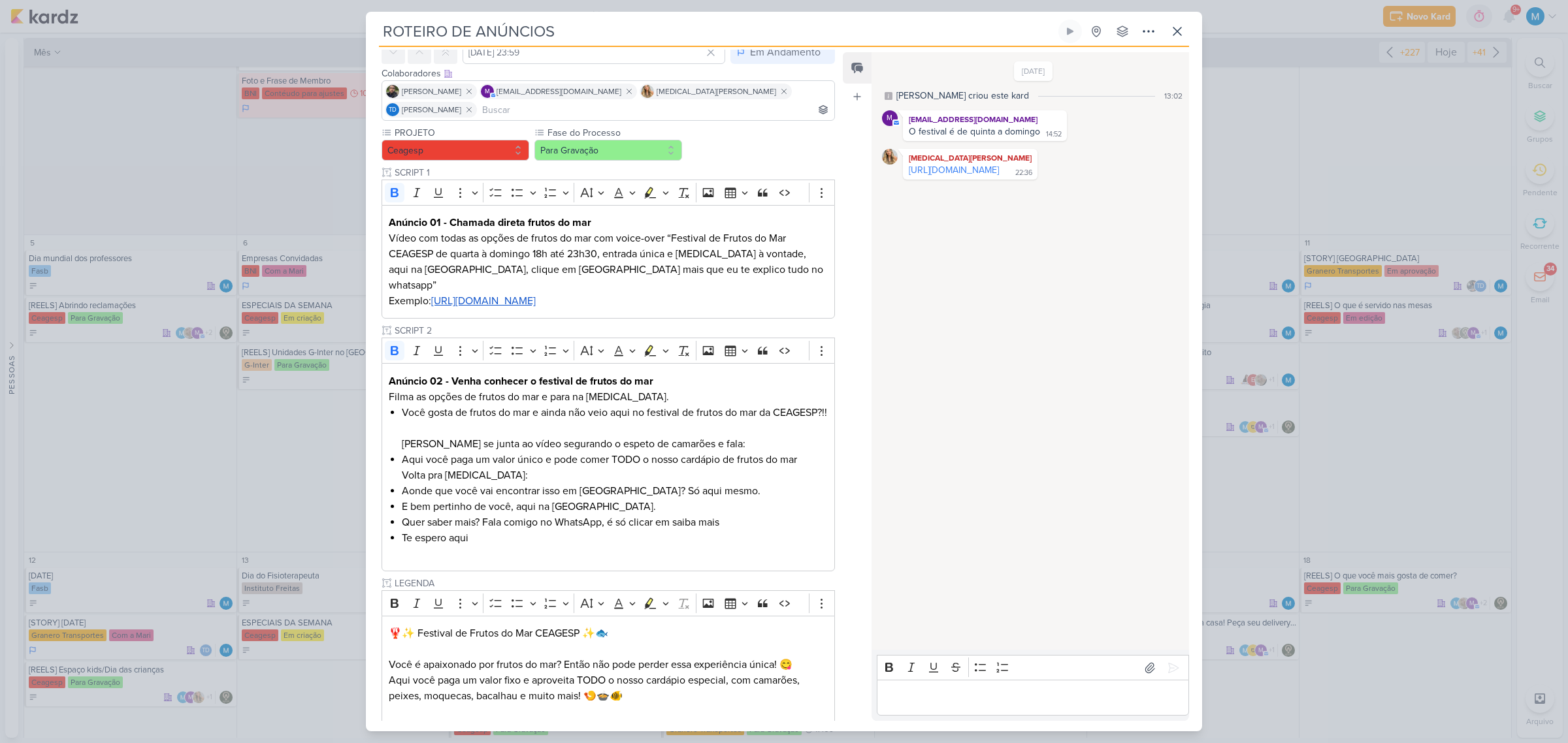
scroll to position [163, 0]
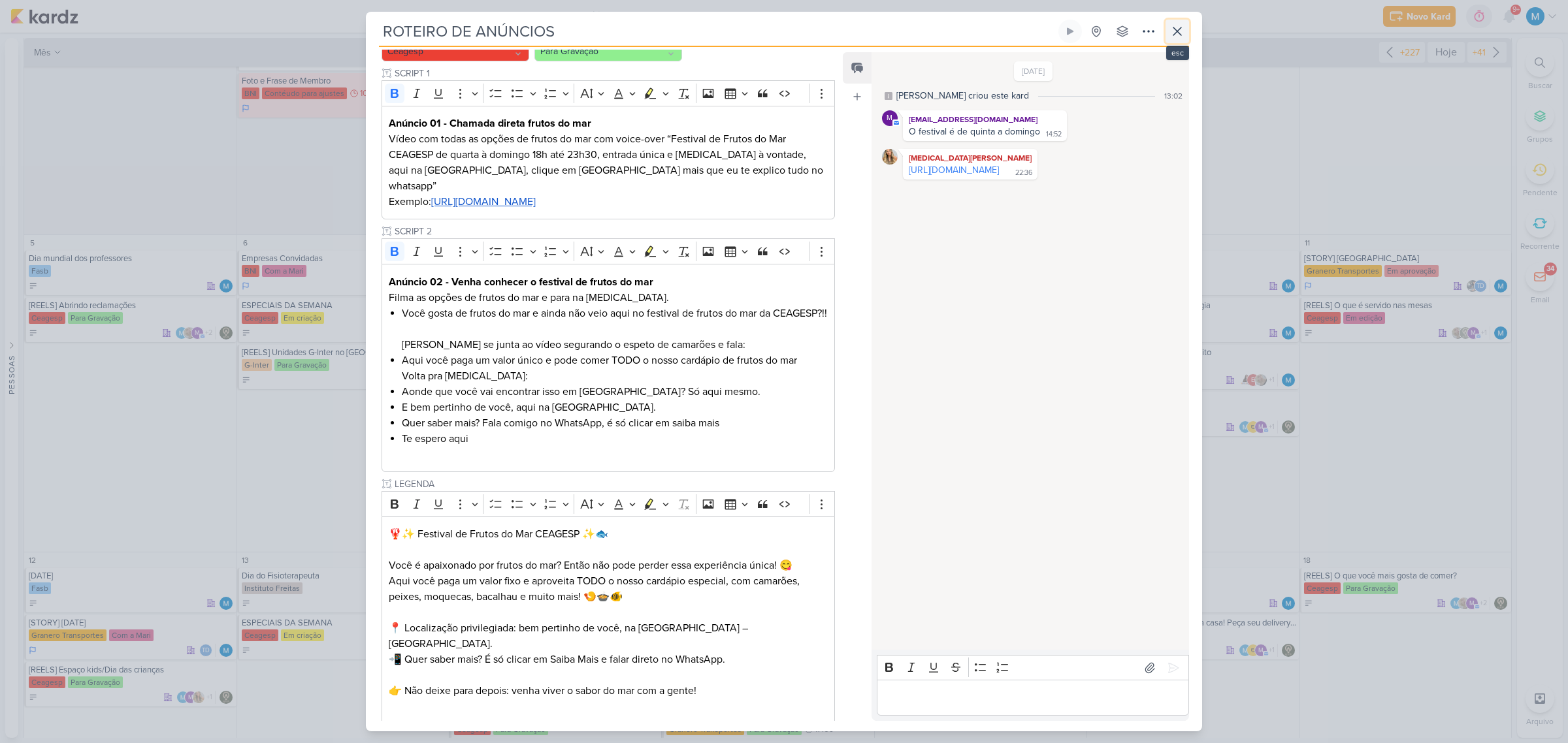
click at [1180, 28] on icon at bounding box center [1177, 32] width 7 height 7
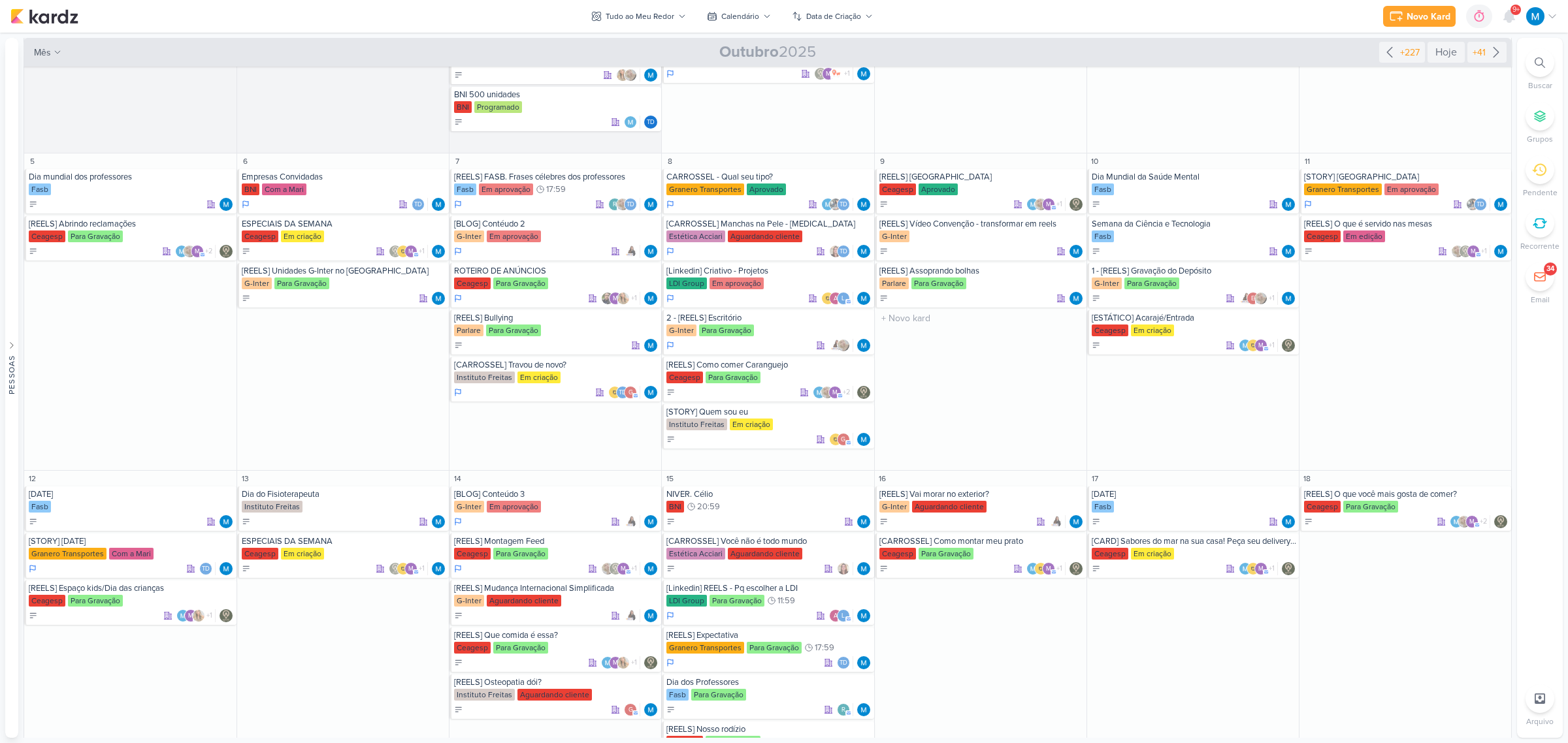
scroll to position [408, 0]
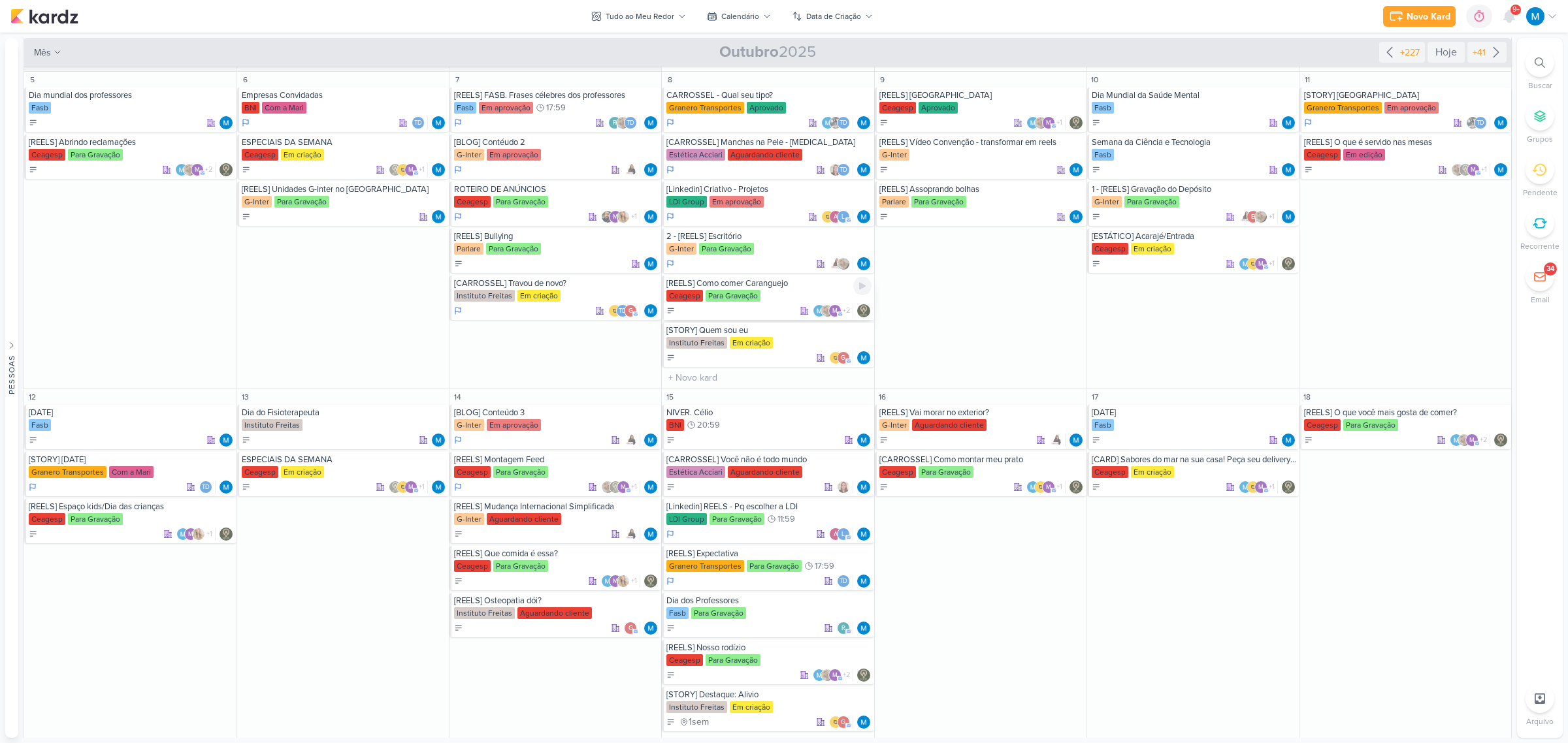
click at [780, 286] on div "[REELS] Como comer Caranguejo" at bounding box center [768, 283] width 204 height 10
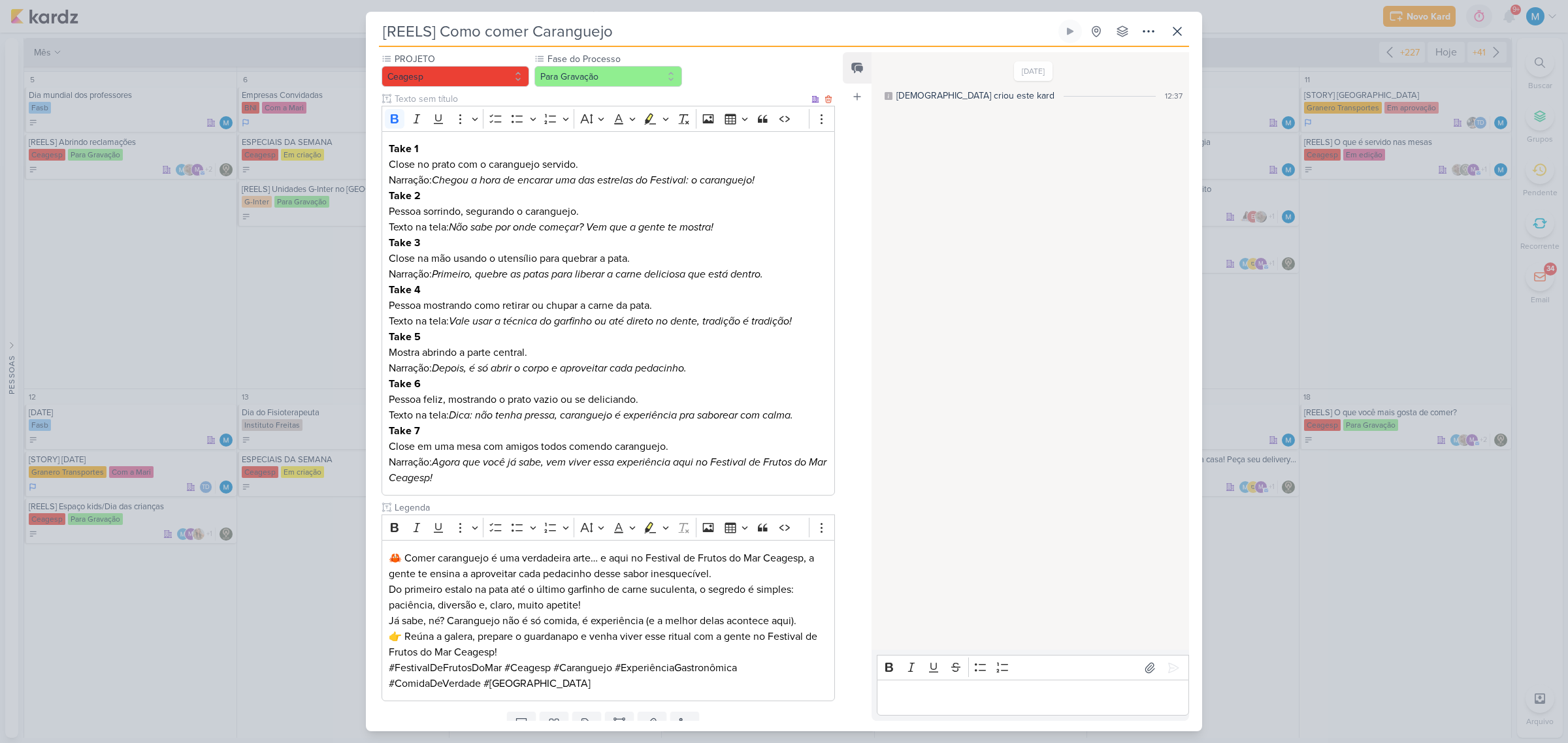
scroll to position [0, 0]
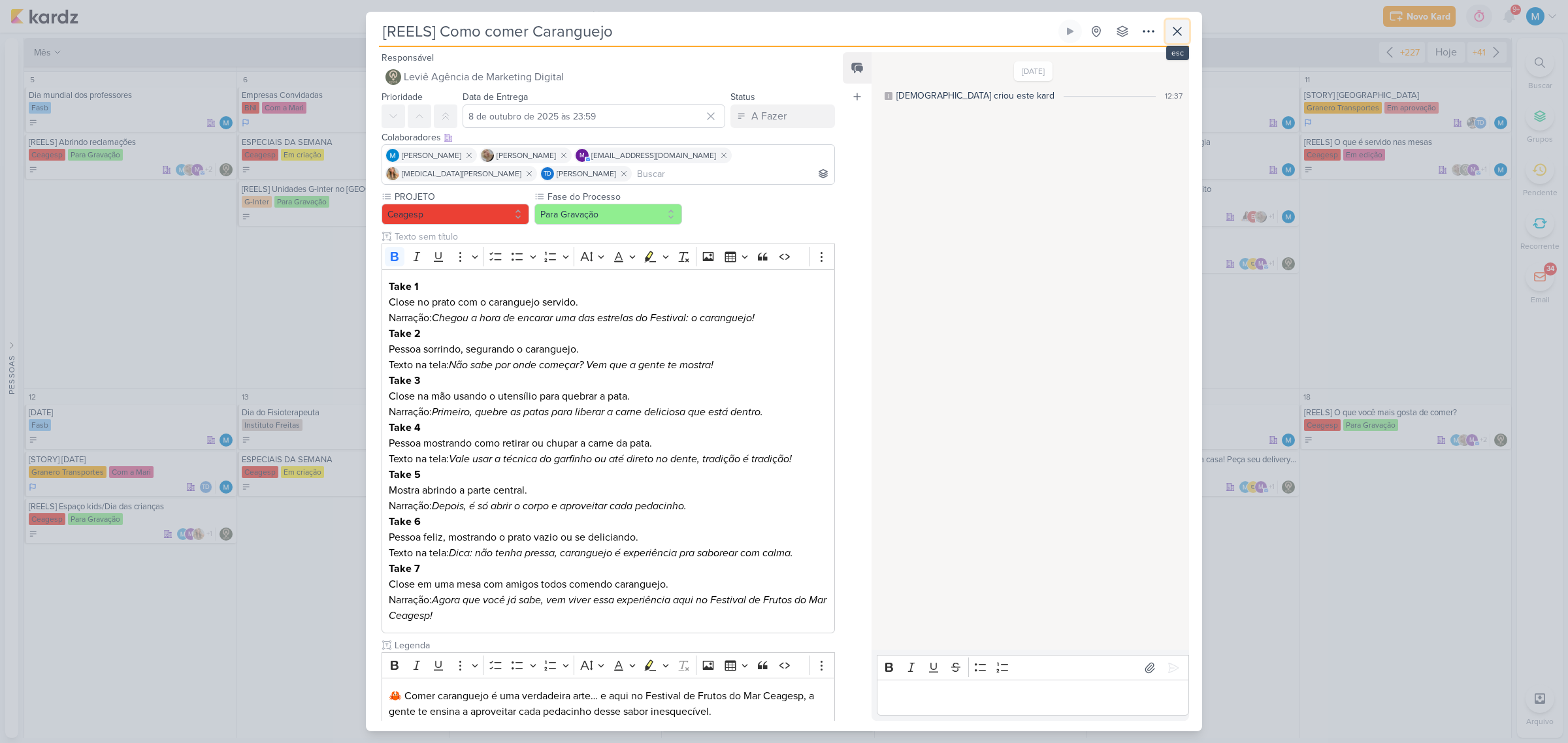
click at [1176, 27] on icon at bounding box center [1176, 31] width 16 height 16
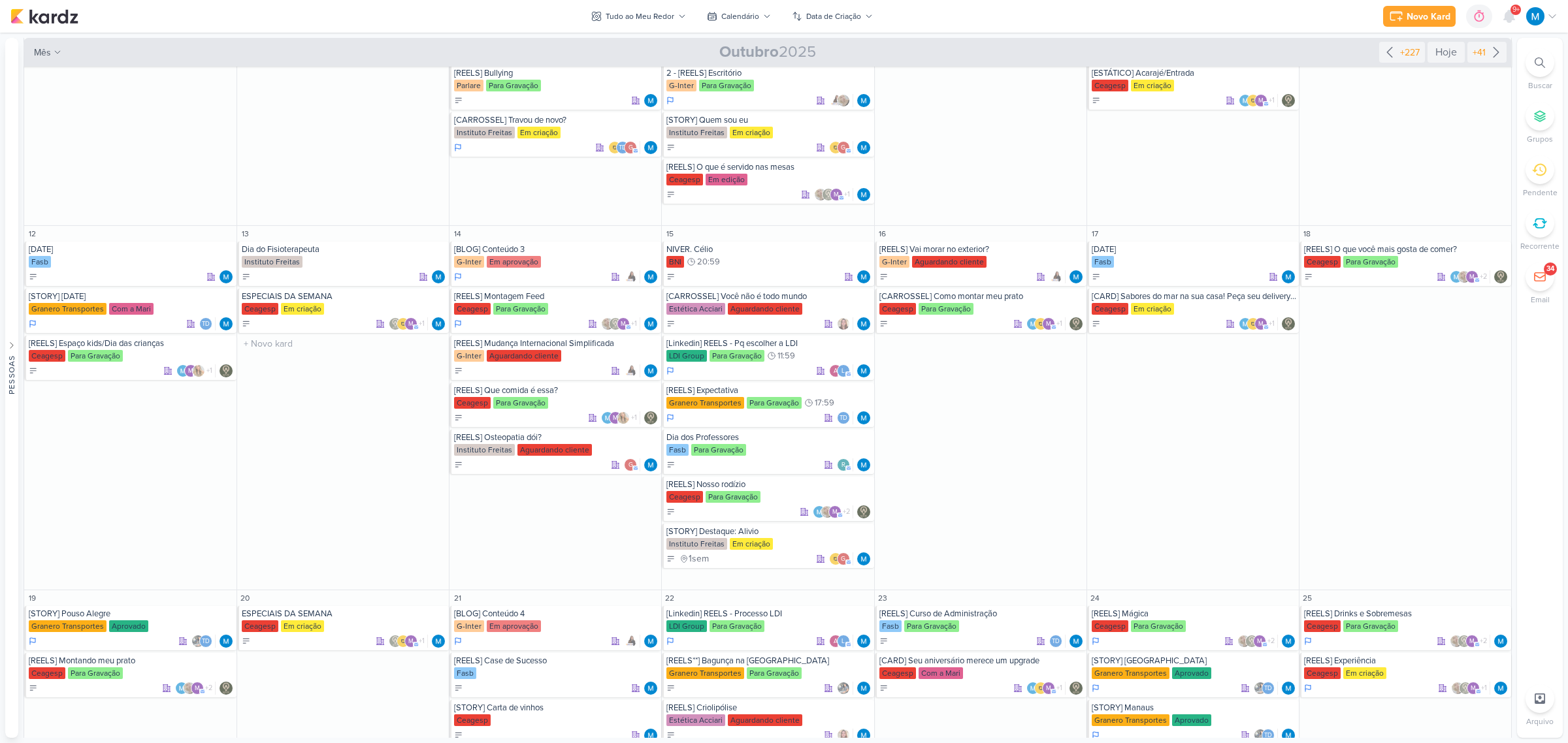
scroll to position [653, 0]
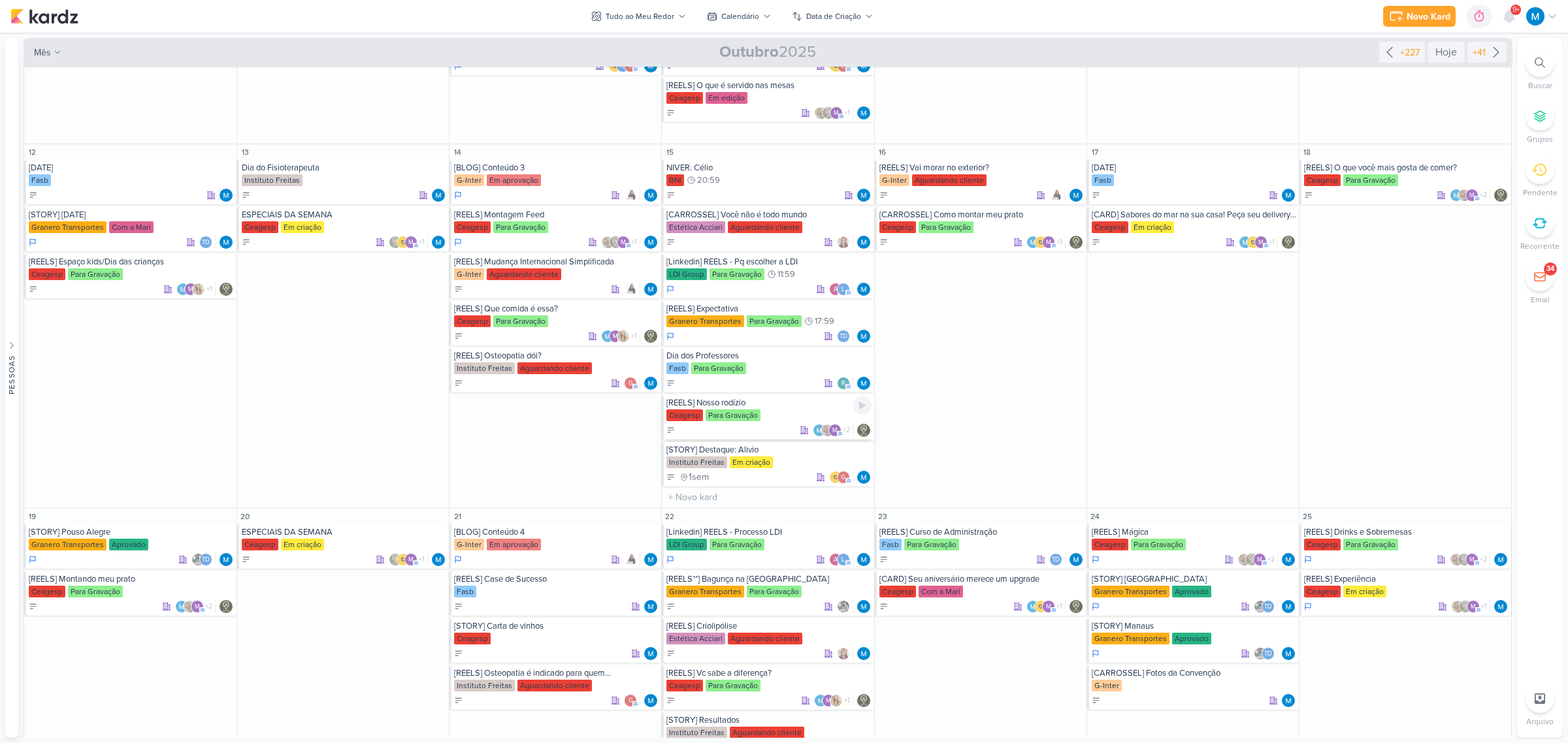
click at [734, 399] on div "[REELS] Nosso rodízio" at bounding box center [768, 403] width 204 height 10
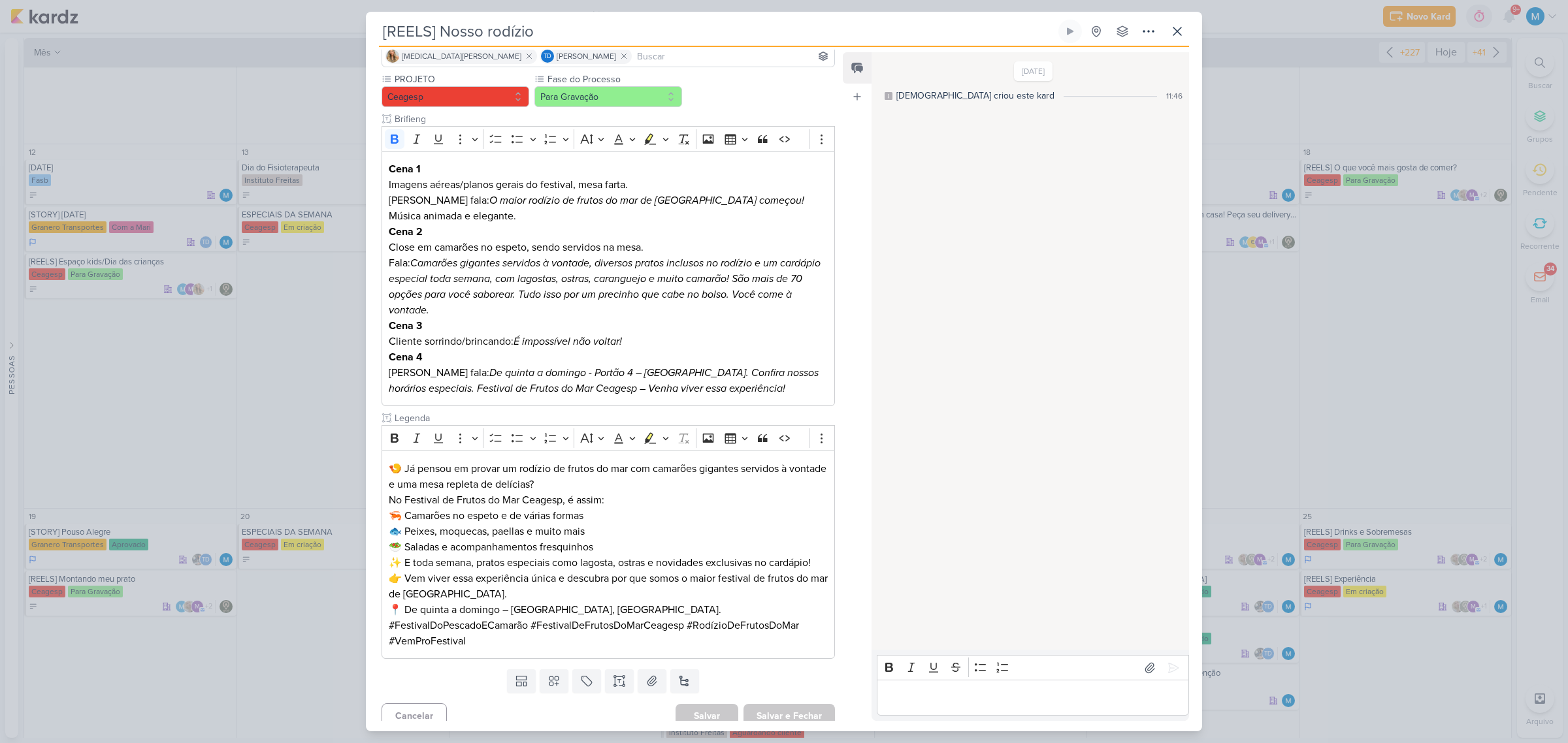
scroll to position [129, 0]
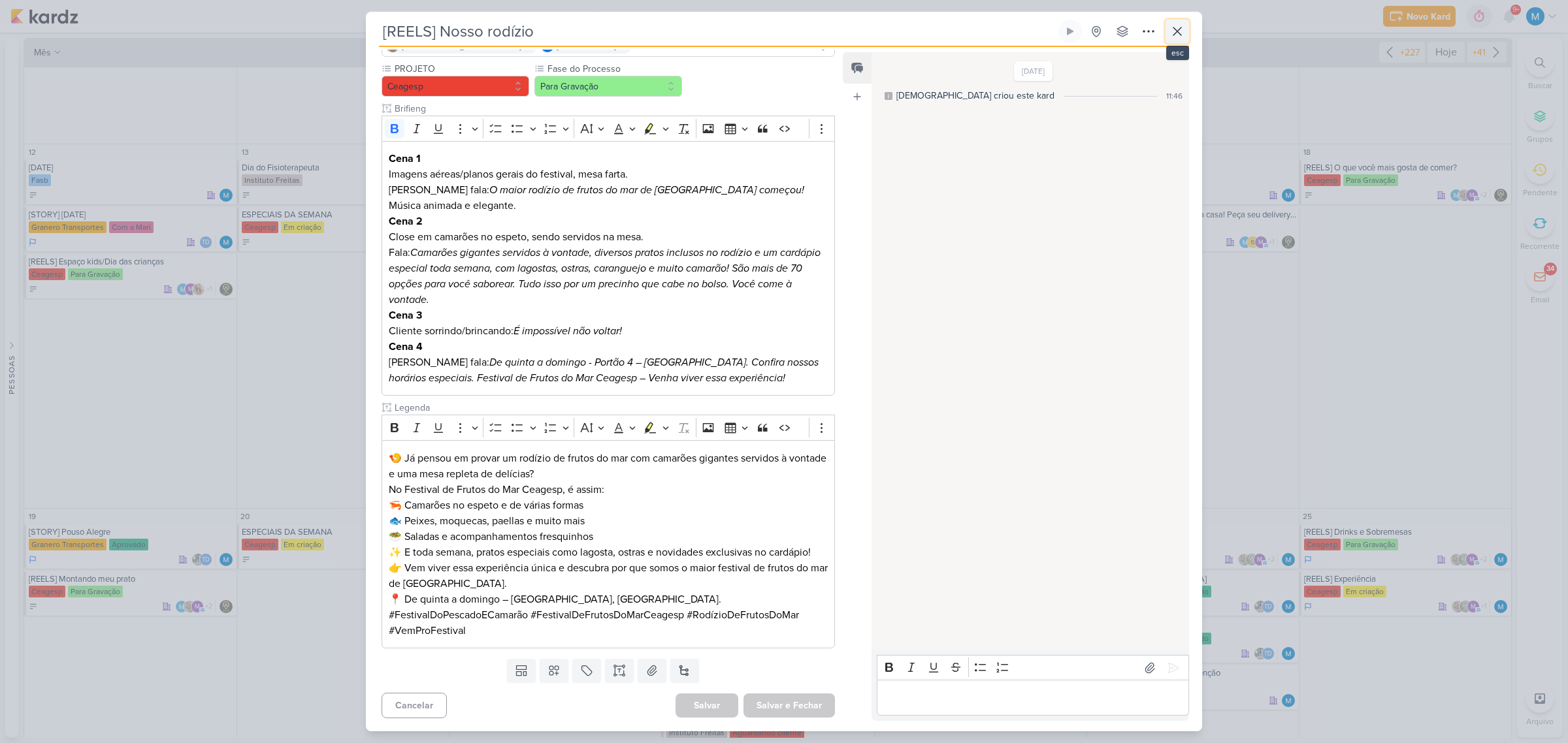
click at [1180, 25] on icon at bounding box center [1176, 31] width 16 height 16
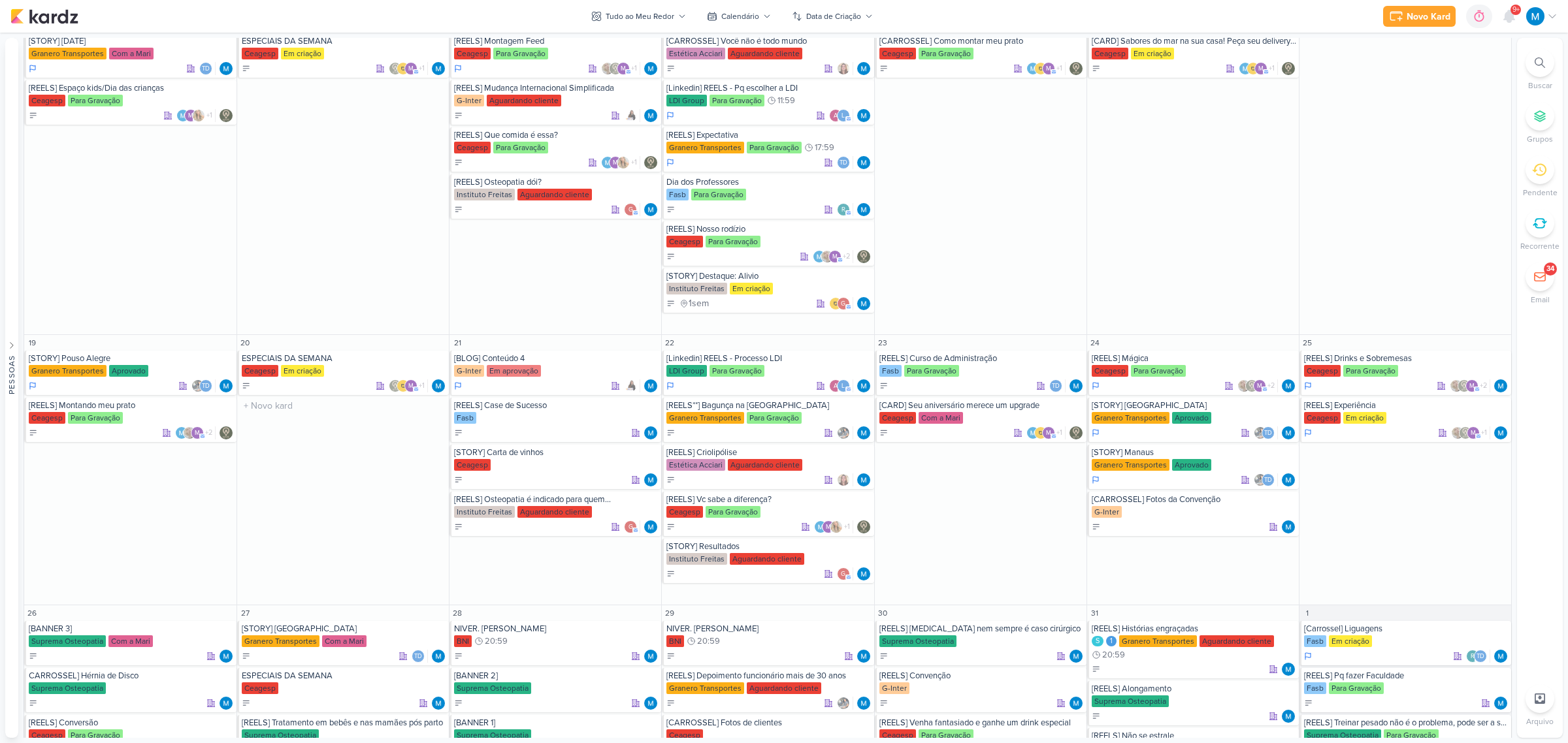
scroll to position [898, 0]
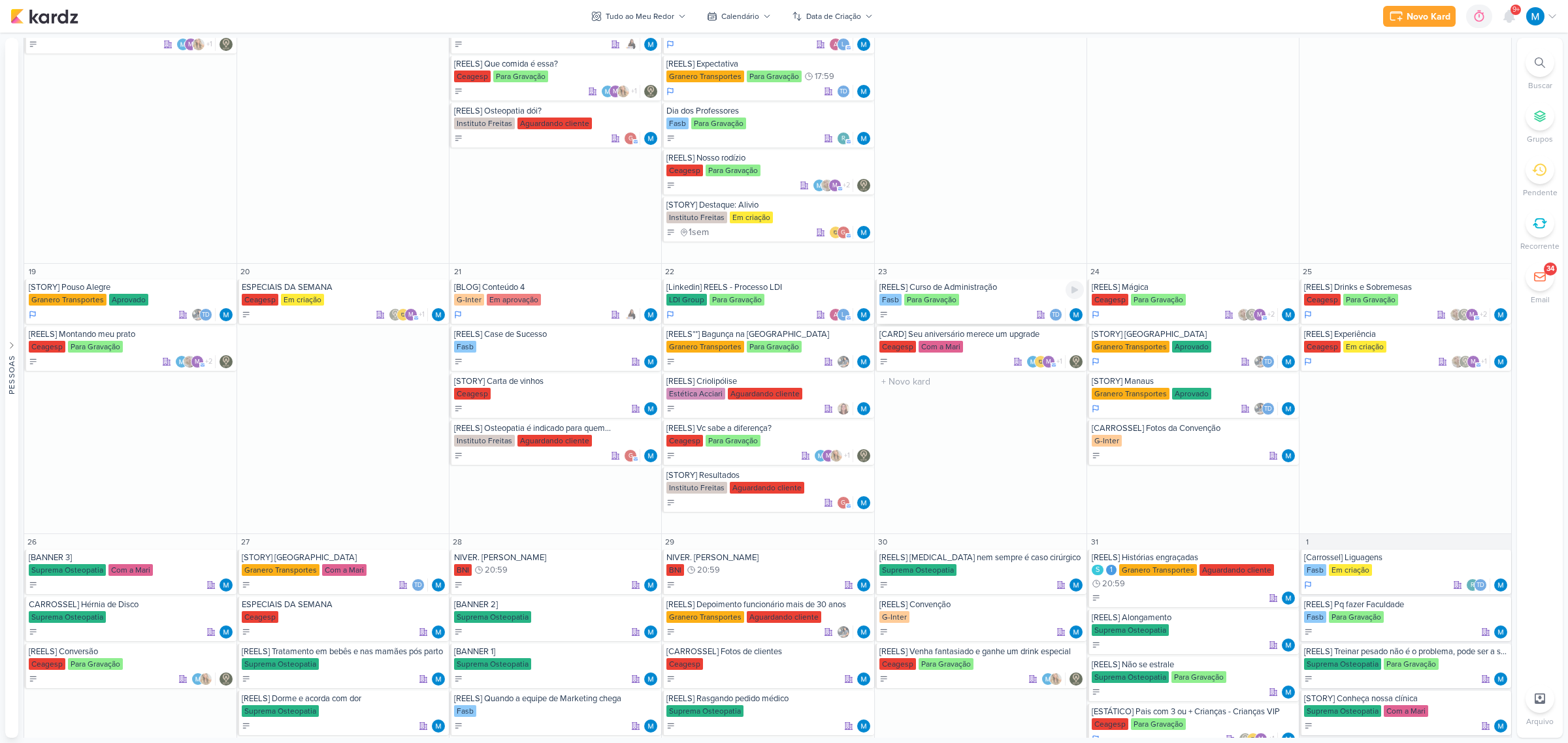
click at [982, 290] on div "[REELS] Curso de Administração" at bounding box center [982, 287] width 204 height 10
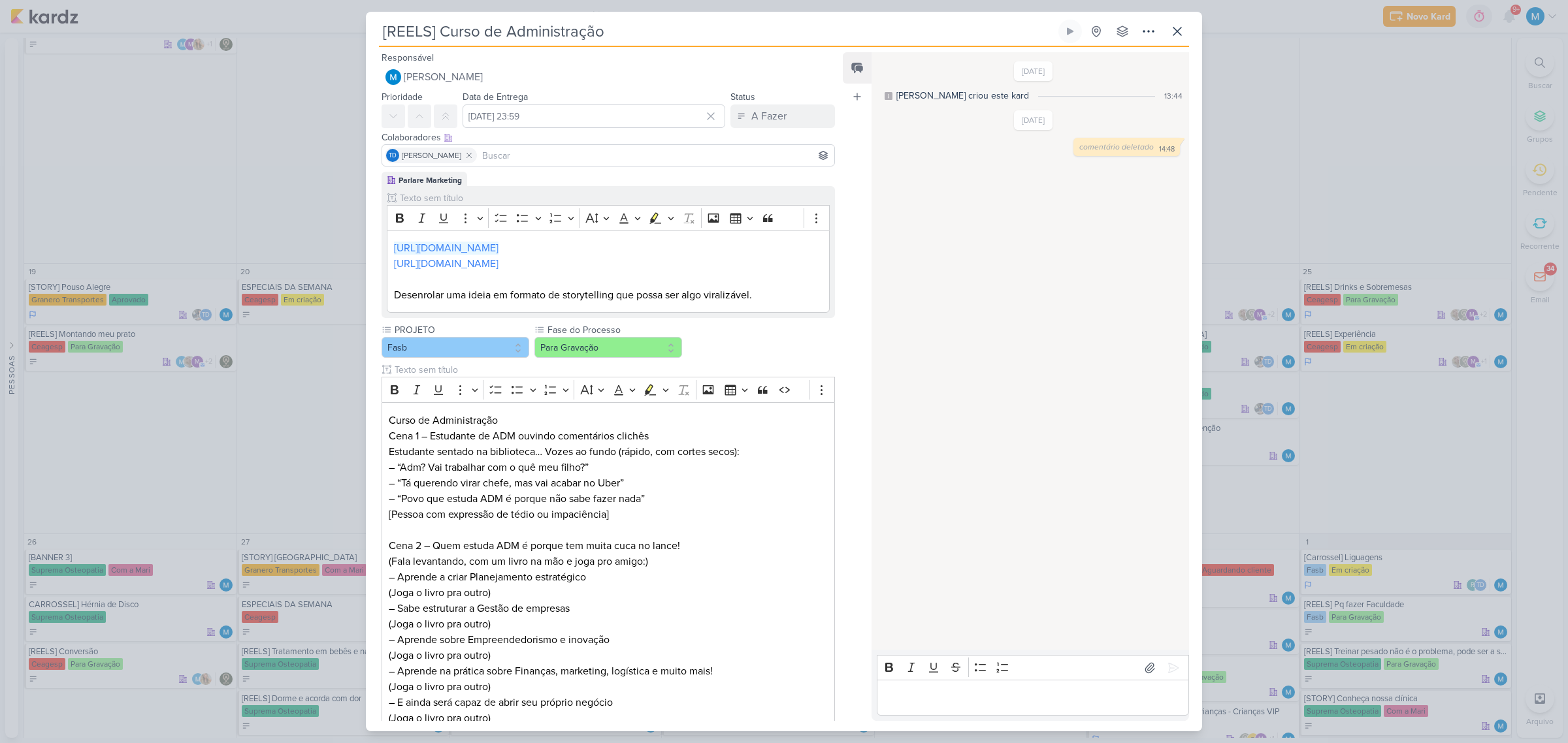
click at [545, 158] on input at bounding box center [656, 155] width 353 height 16
type input "[PERSON_NAME]"
click at [528, 171] on button "[PERSON_NAME]" at bounding box center [608, 180] width 452 height 23
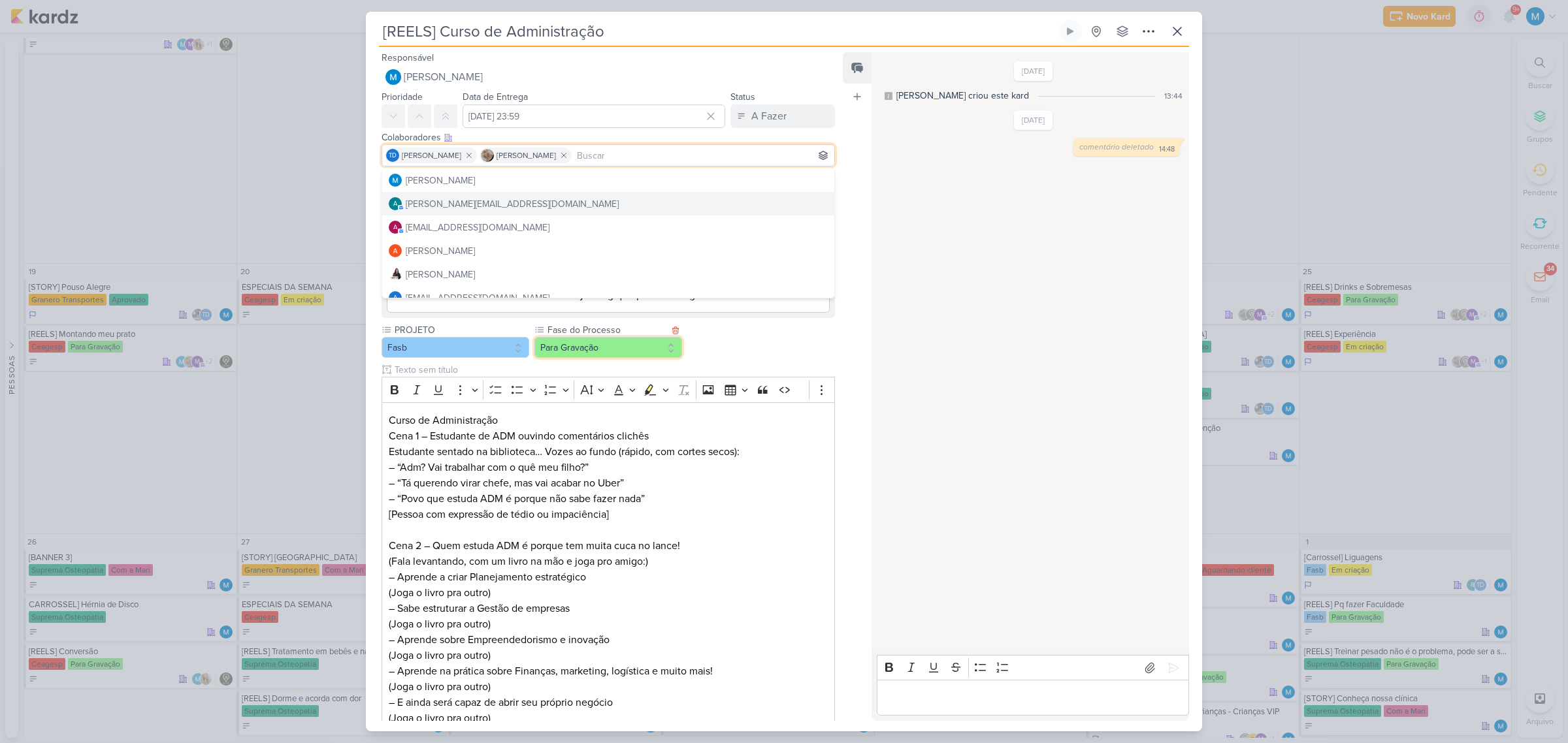
click at [616, 351] on button "Para Gravação" at bounding box center [608, 347] width 148 height 21
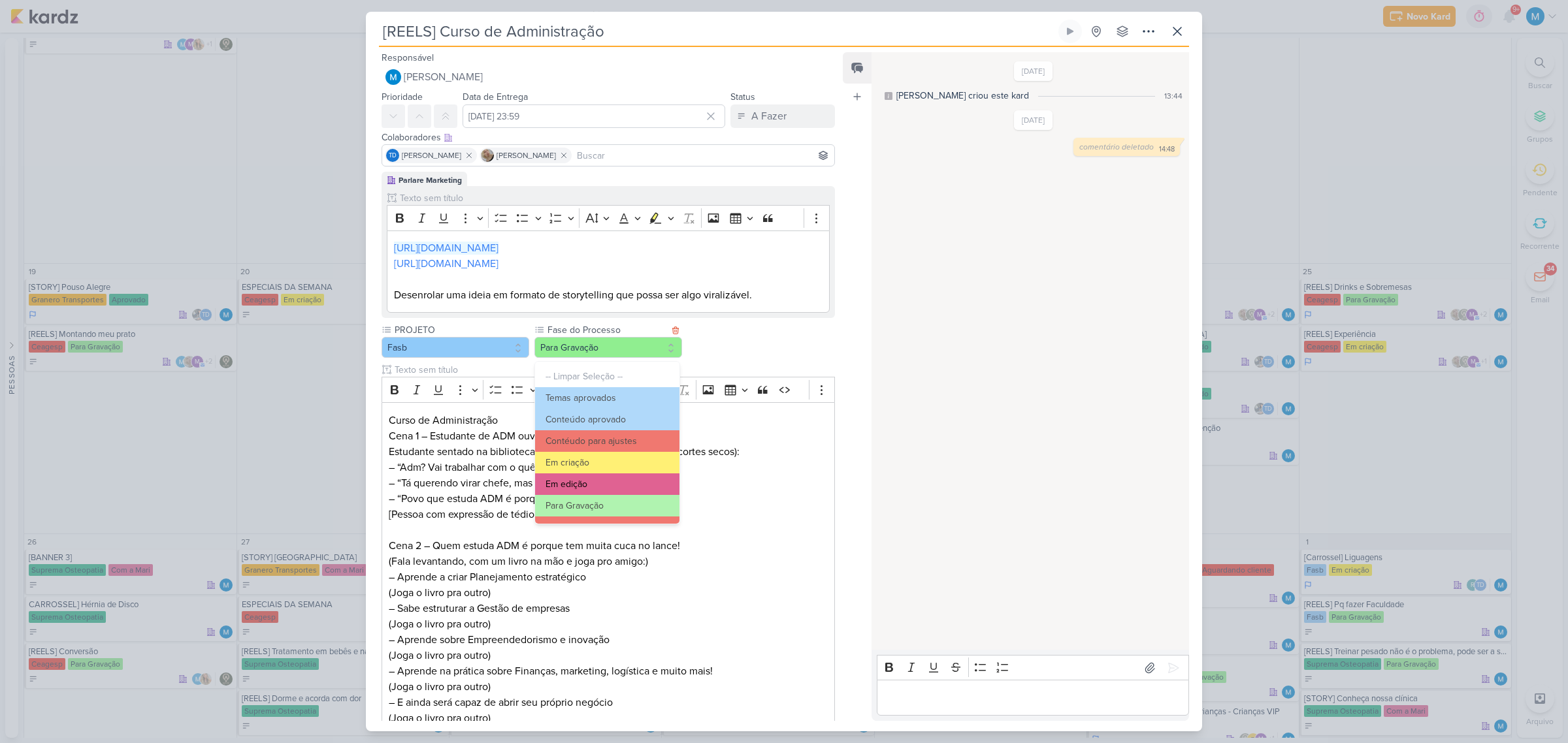
click at [606, 476] on button "Em edição" at bounding box center [608, 483] width 145 height 21
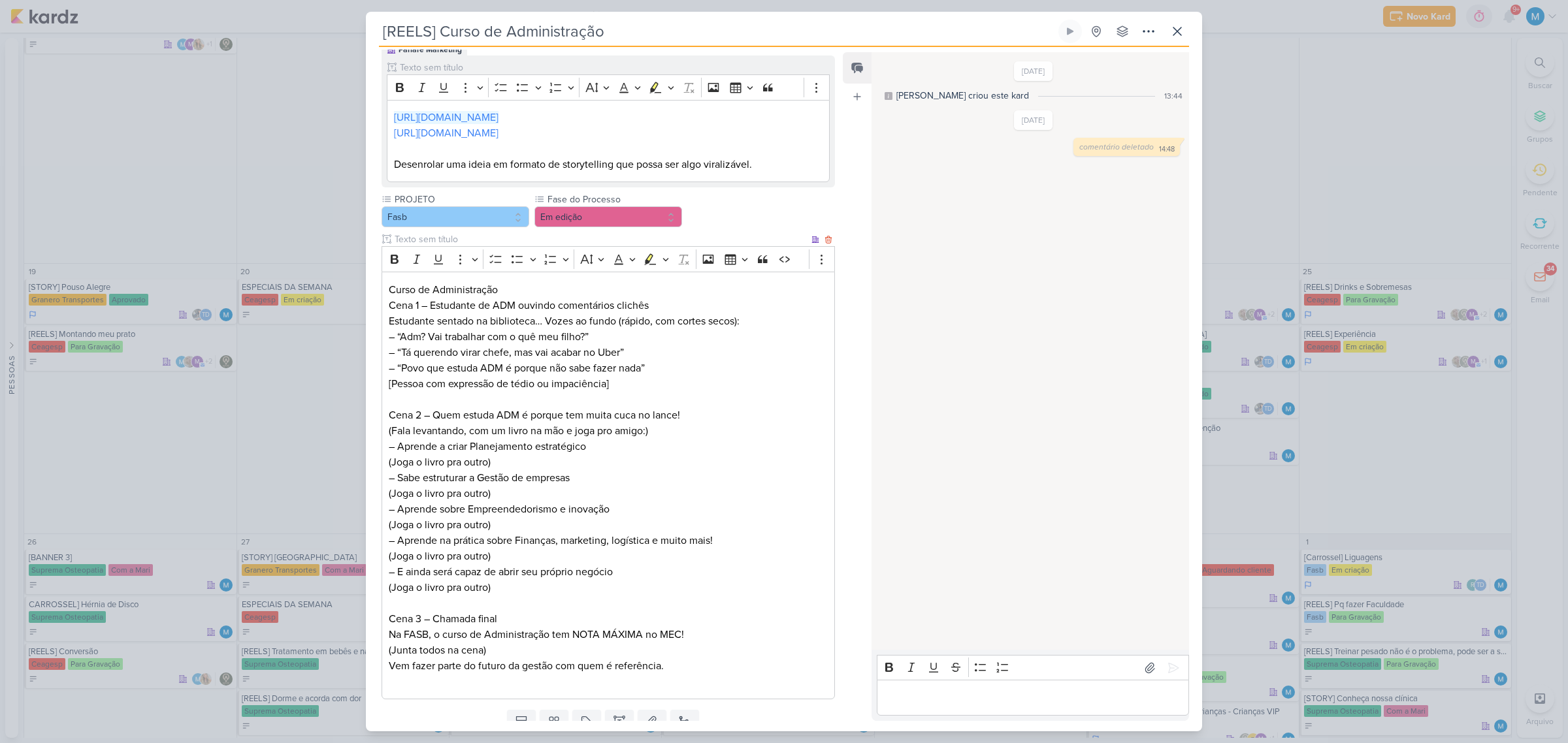
scroll to position [182, 0]
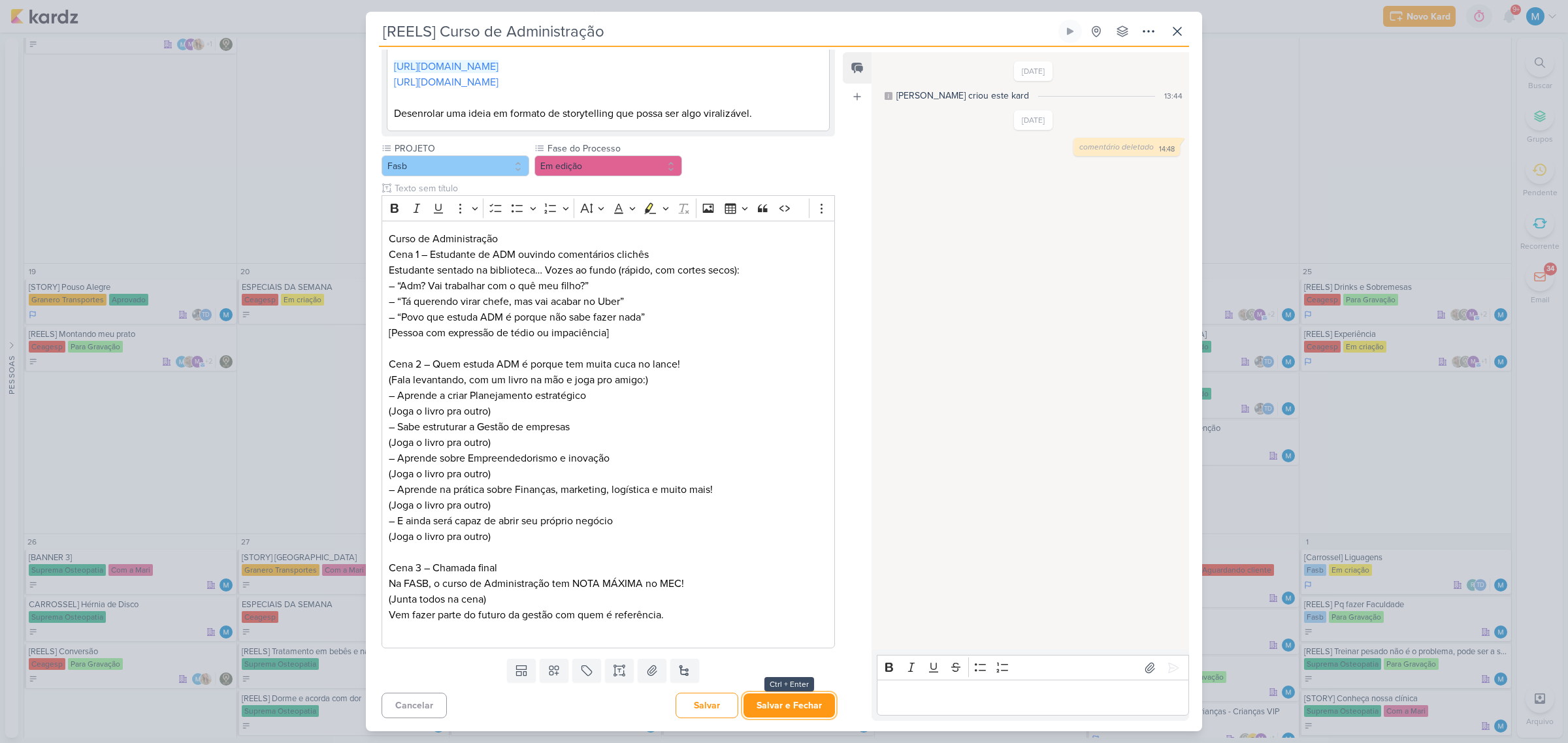
drag, startPoint x: 798, startPoint y: 702, endPoint x: 854, endPoint y: 690, distance: 57.3
click at [799, 702] on button "Salvar e Fechar" at bounding box center [789, 706] width 92 height 24
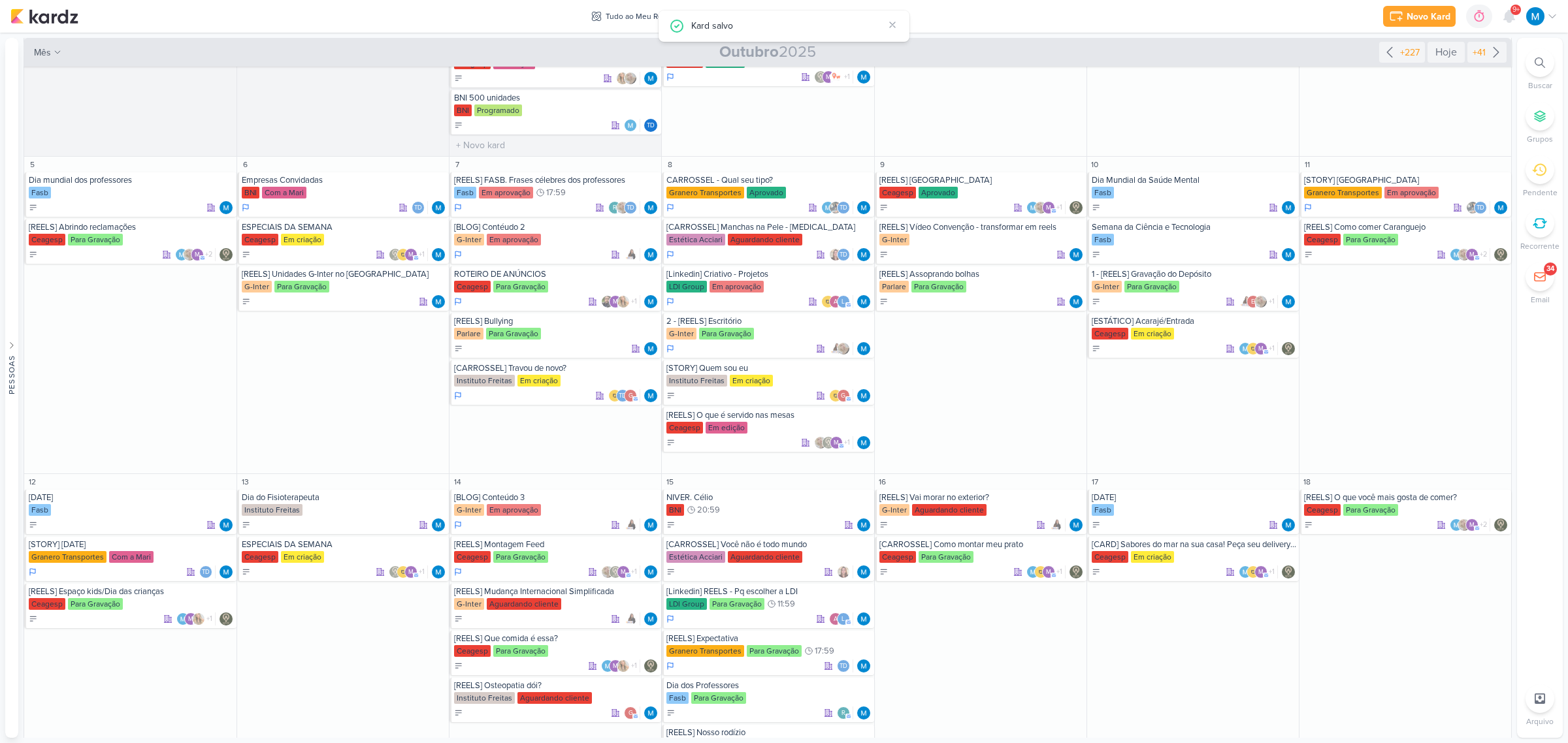
scroll to position [0, 0]
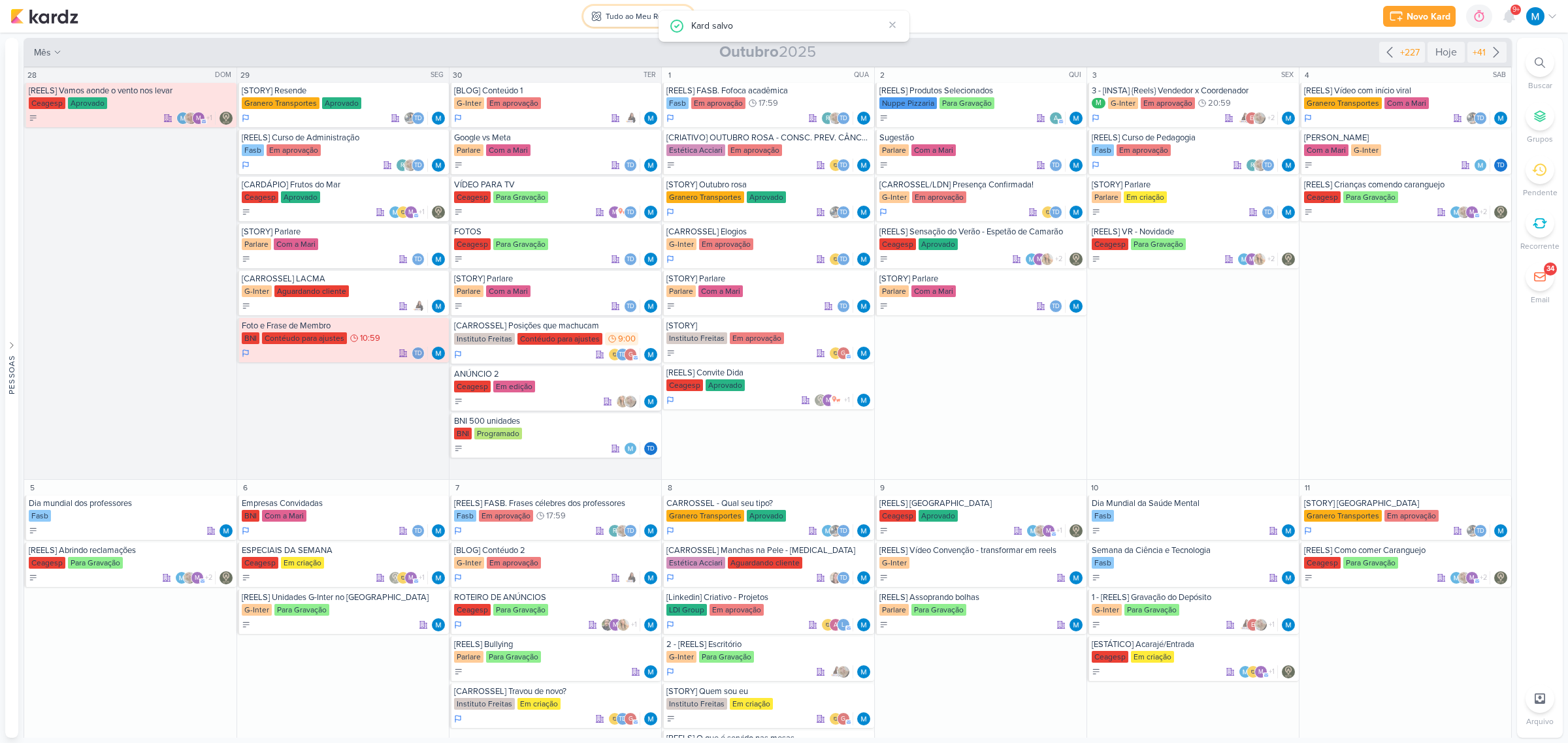
click at [623, 12] on div "Tudo ao Meu Redor" at bounding box center [640, 16] width 69 height 12
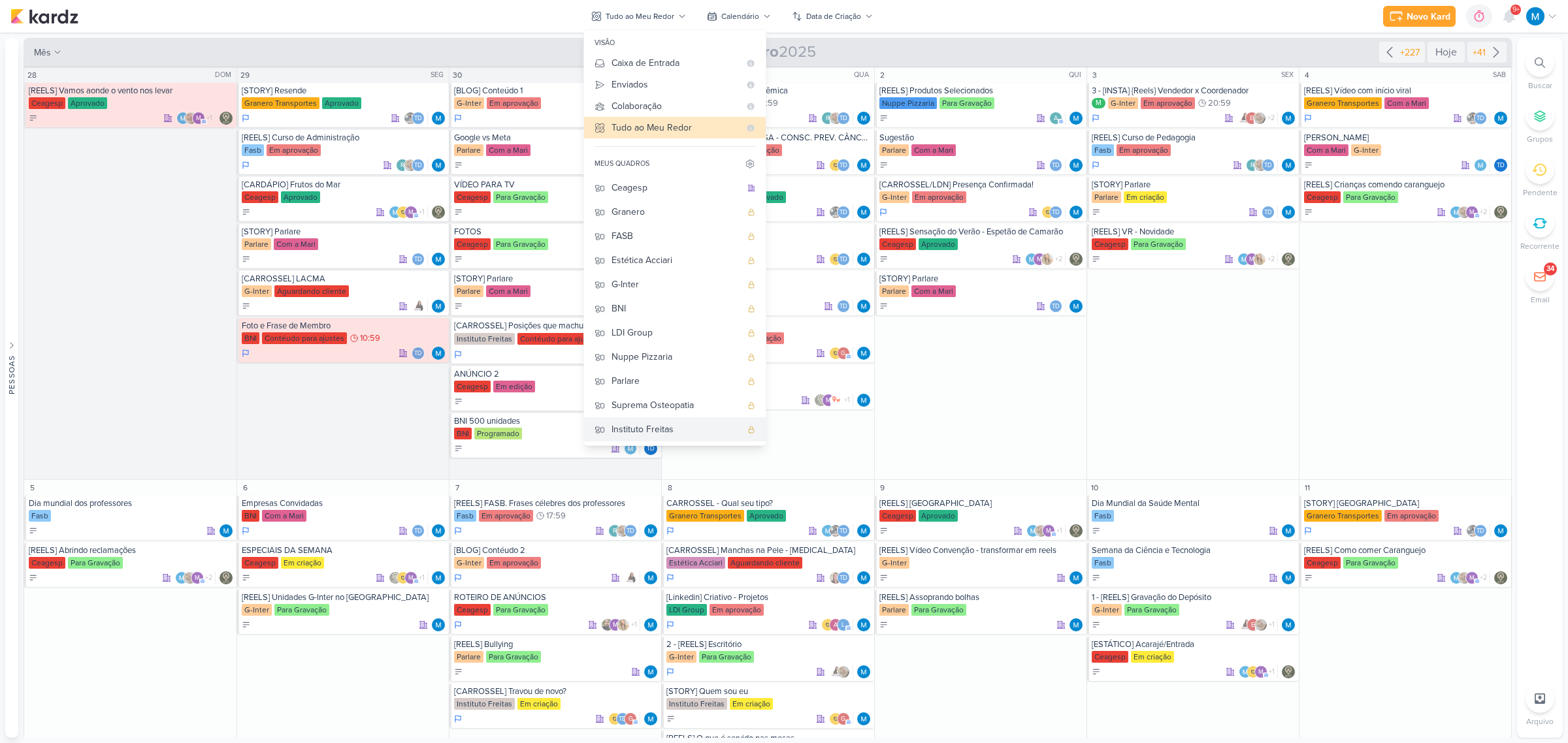
click at [678, 431] on div "Instituto Freitas" at bounding box center [675, 429] width 129 height 14
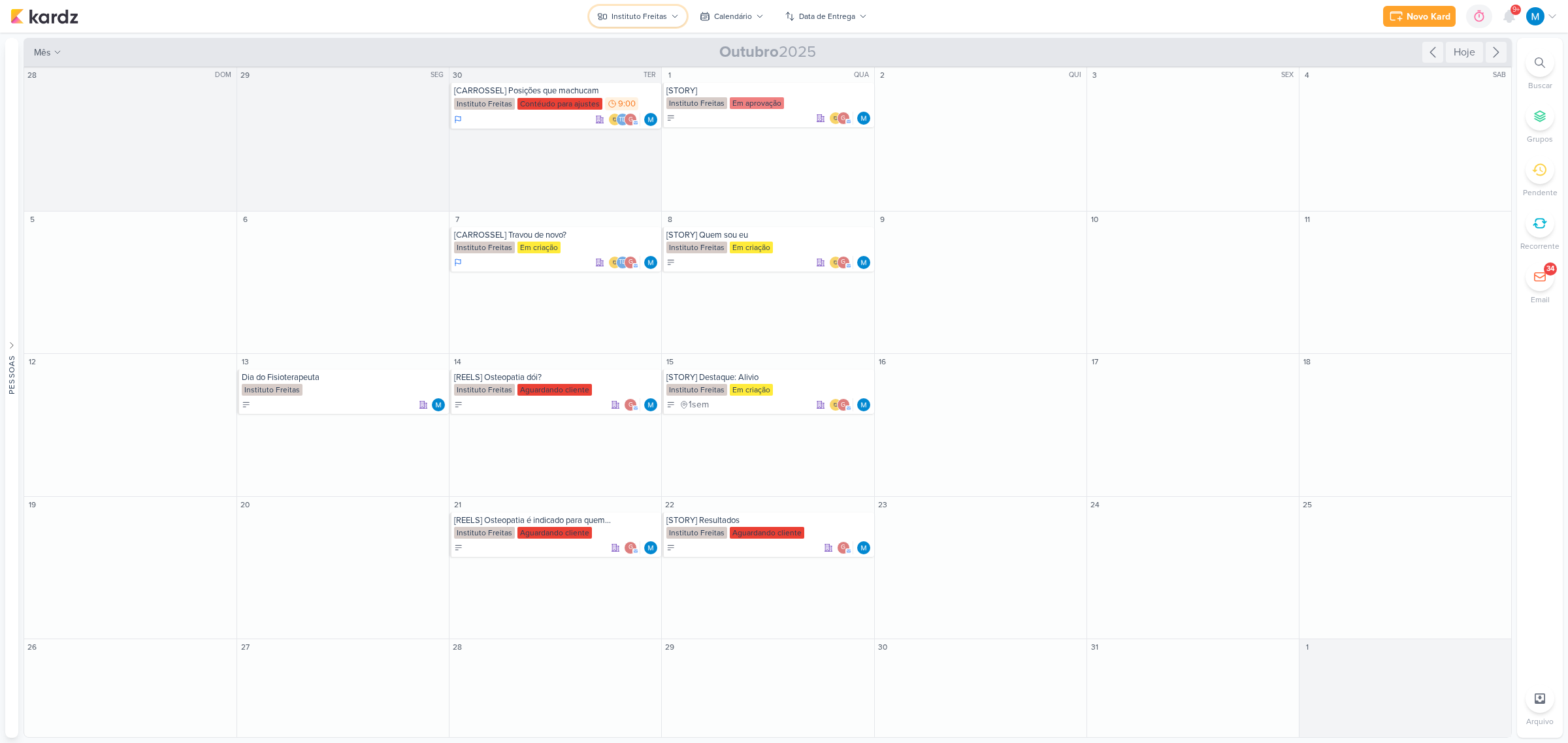
click at [671, 14] on icon at bounding box center [675, 16] width 7 height 7
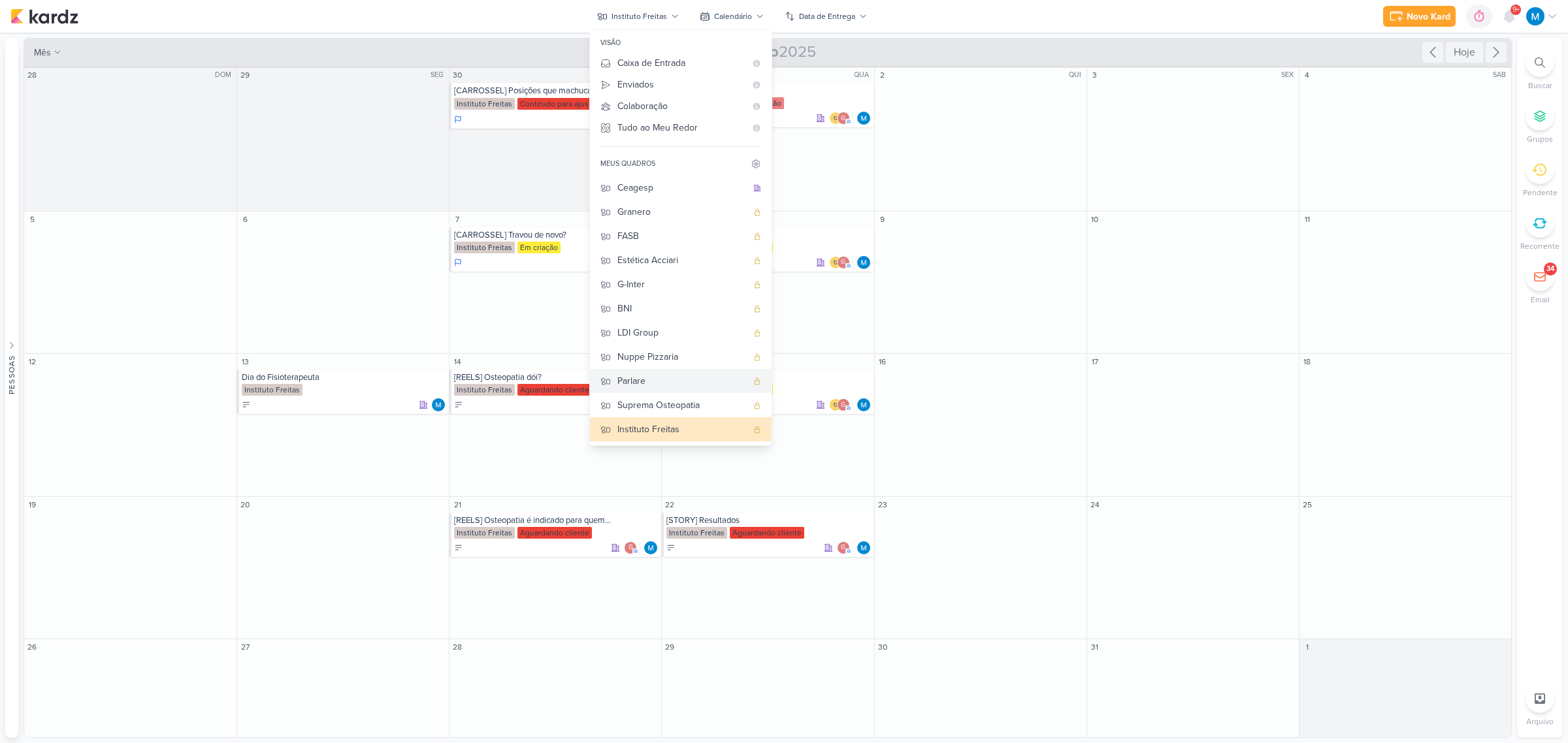
click at [641, 382] on div "Parlare" at bounding box center [681, 380] width 129 height 14
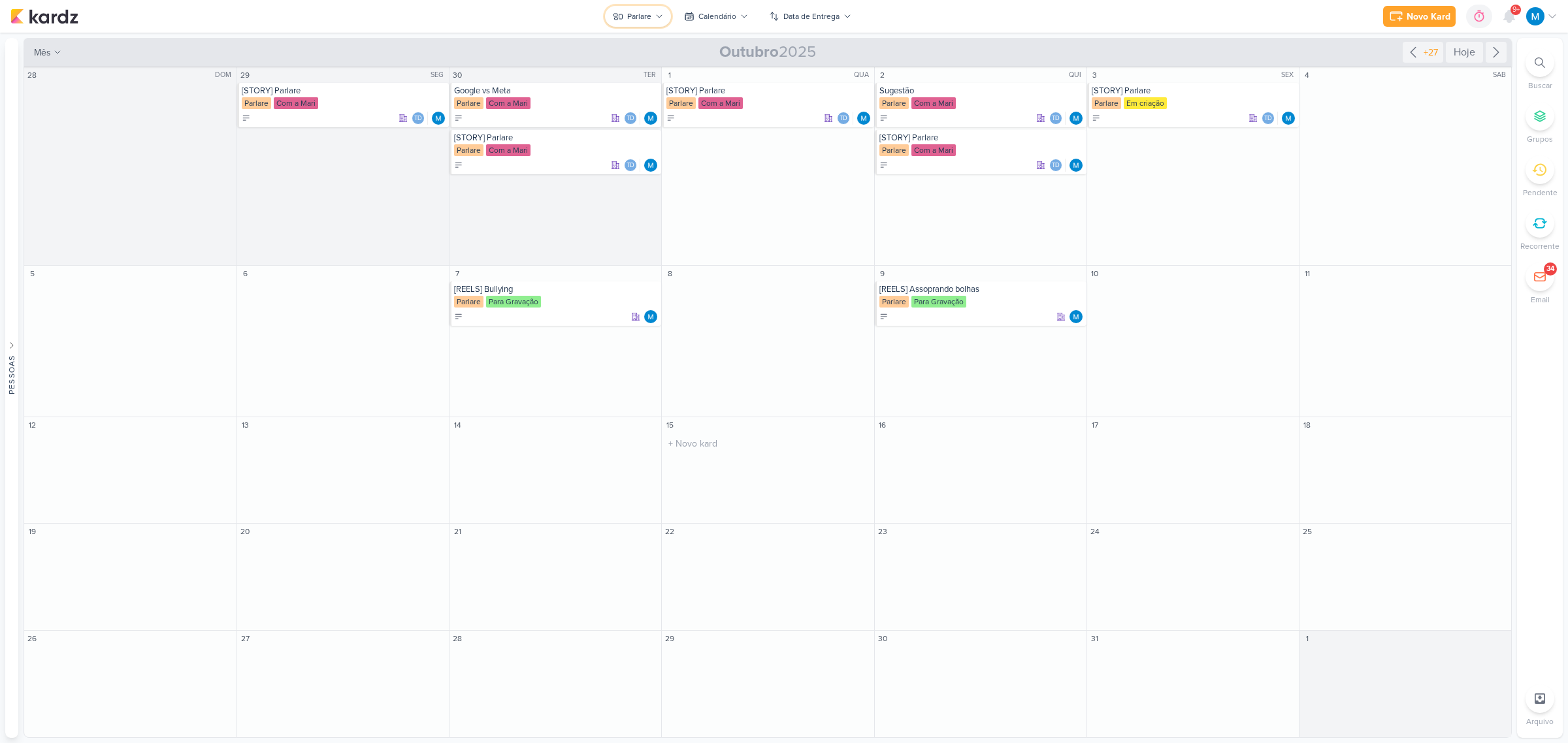
click at [653, 6] on button "Parlare" at bounding box center [637, 16] width 66 height 21
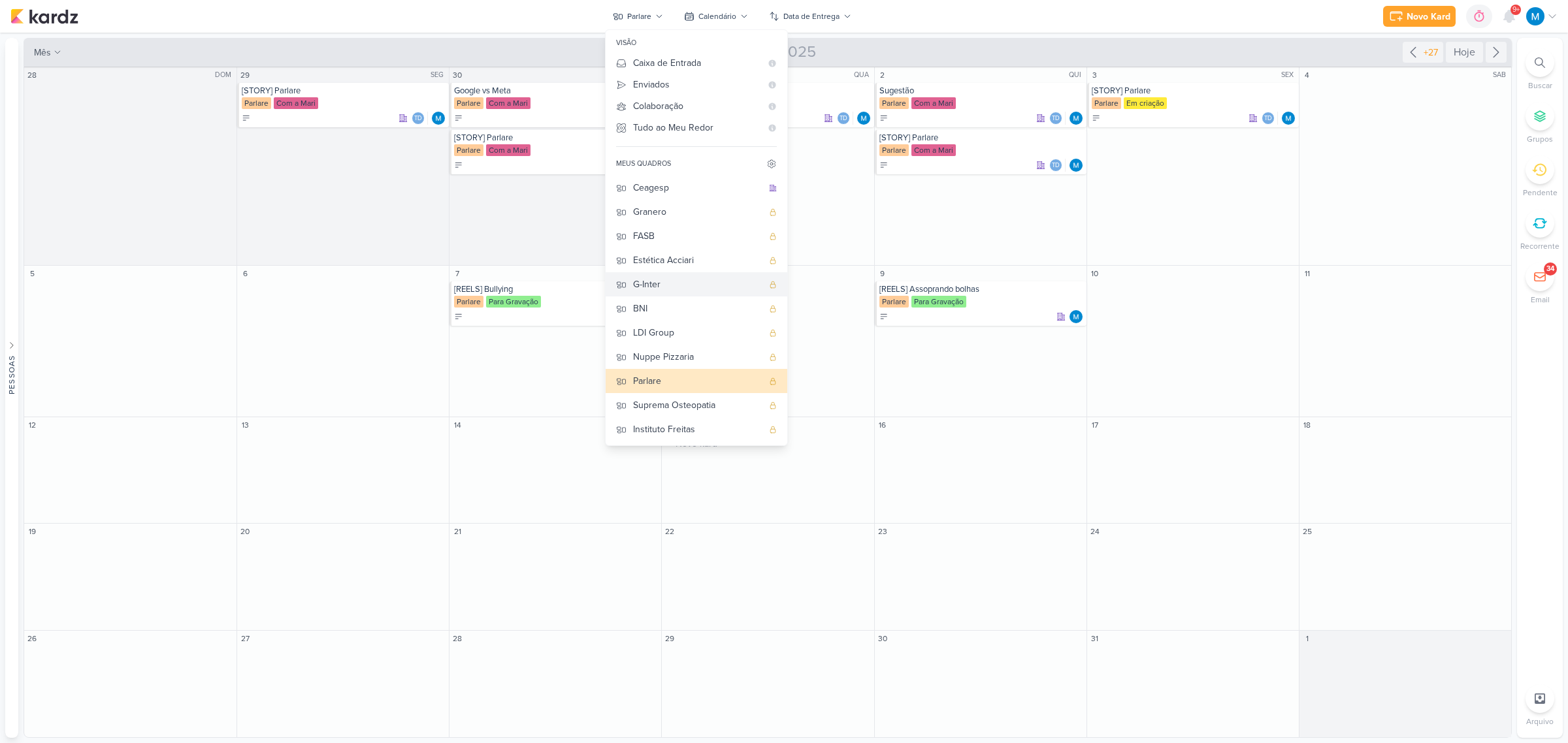
click at [681, 279] on div "G-Inter" at bounding box center [697, 284] width 129 height 14
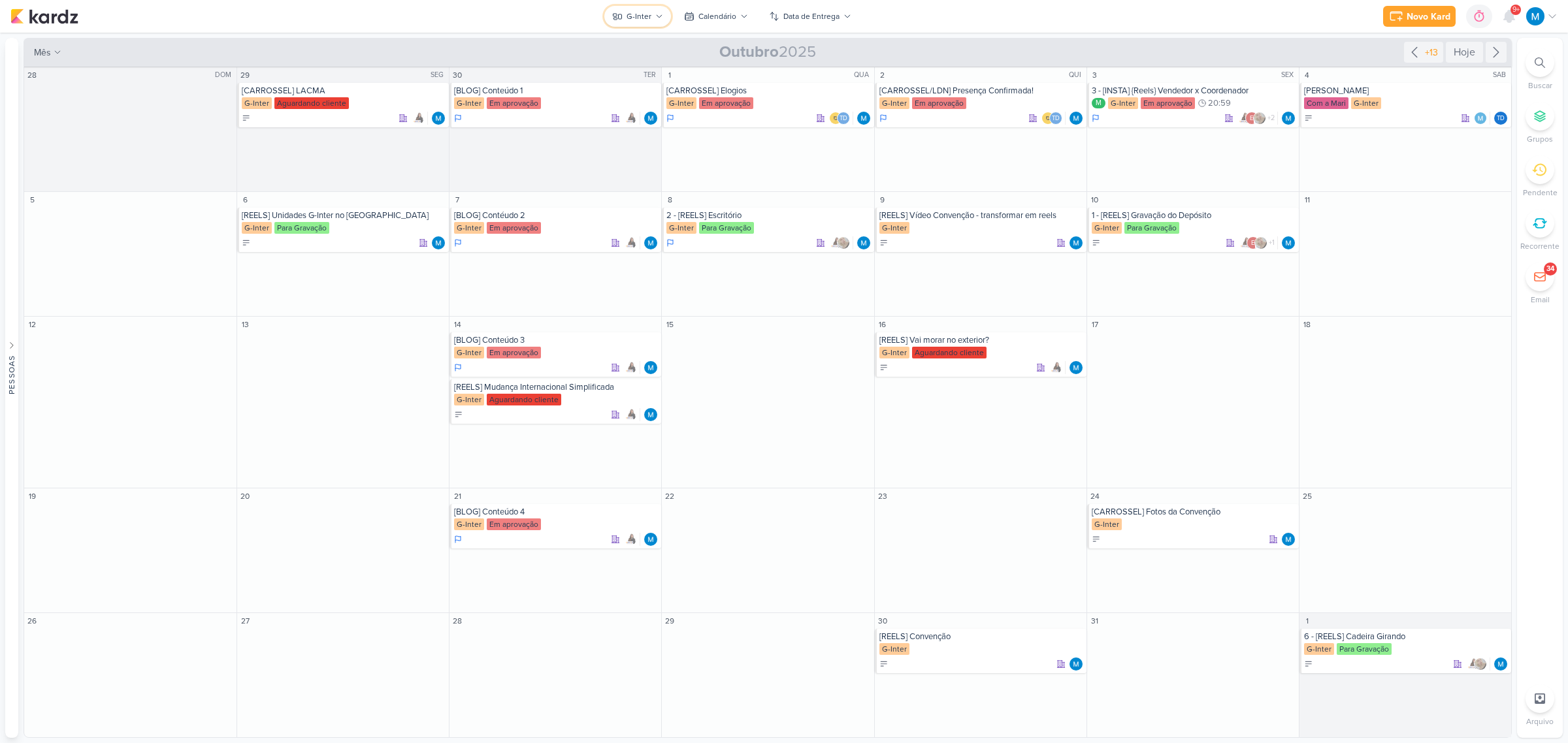
click at [650, 17] on div "G-Inter" at bounding box center [638, 16] width 25 height 12
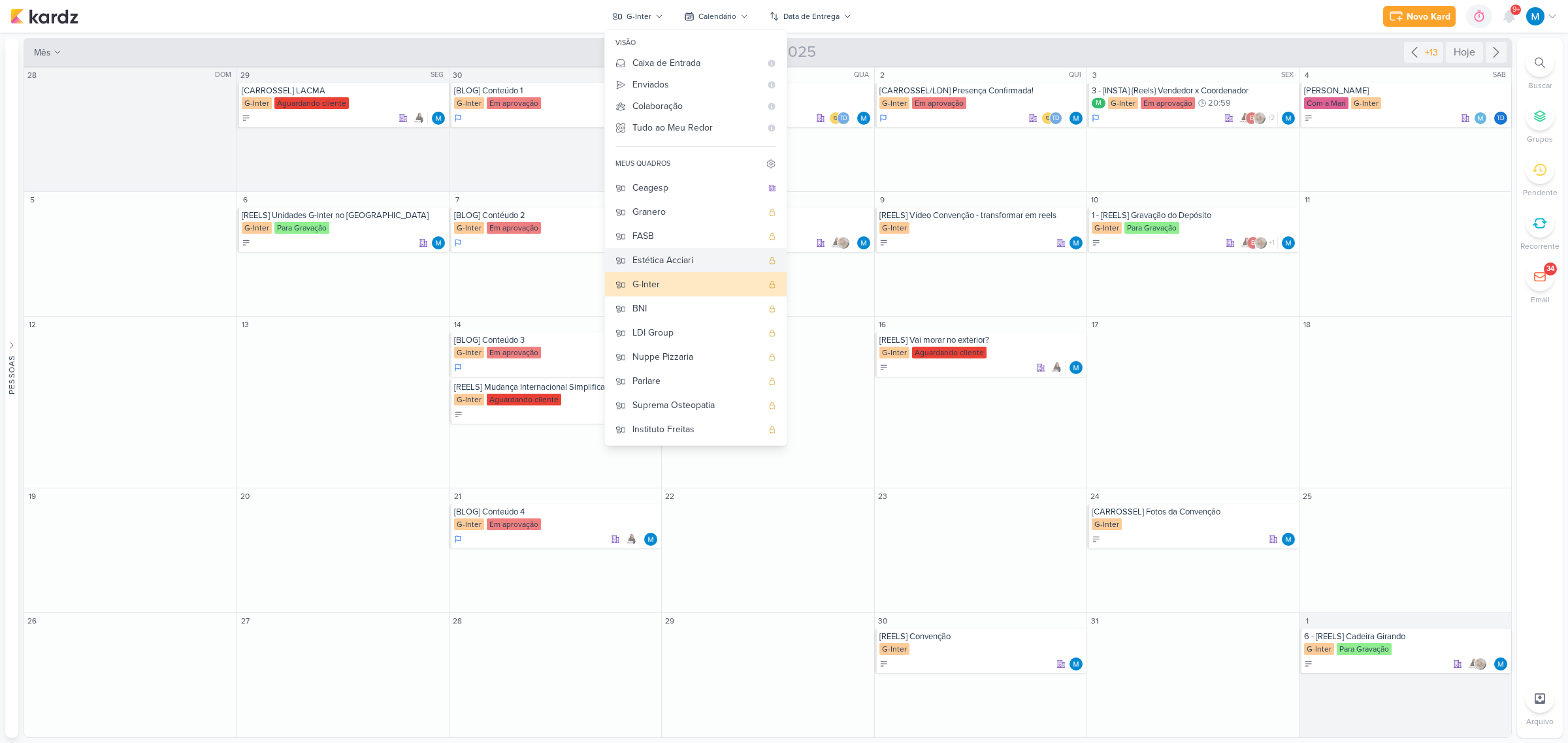
click at [689, 262] on div "Estética Acciari" at bounding box center [697, 260] width 129 height 14
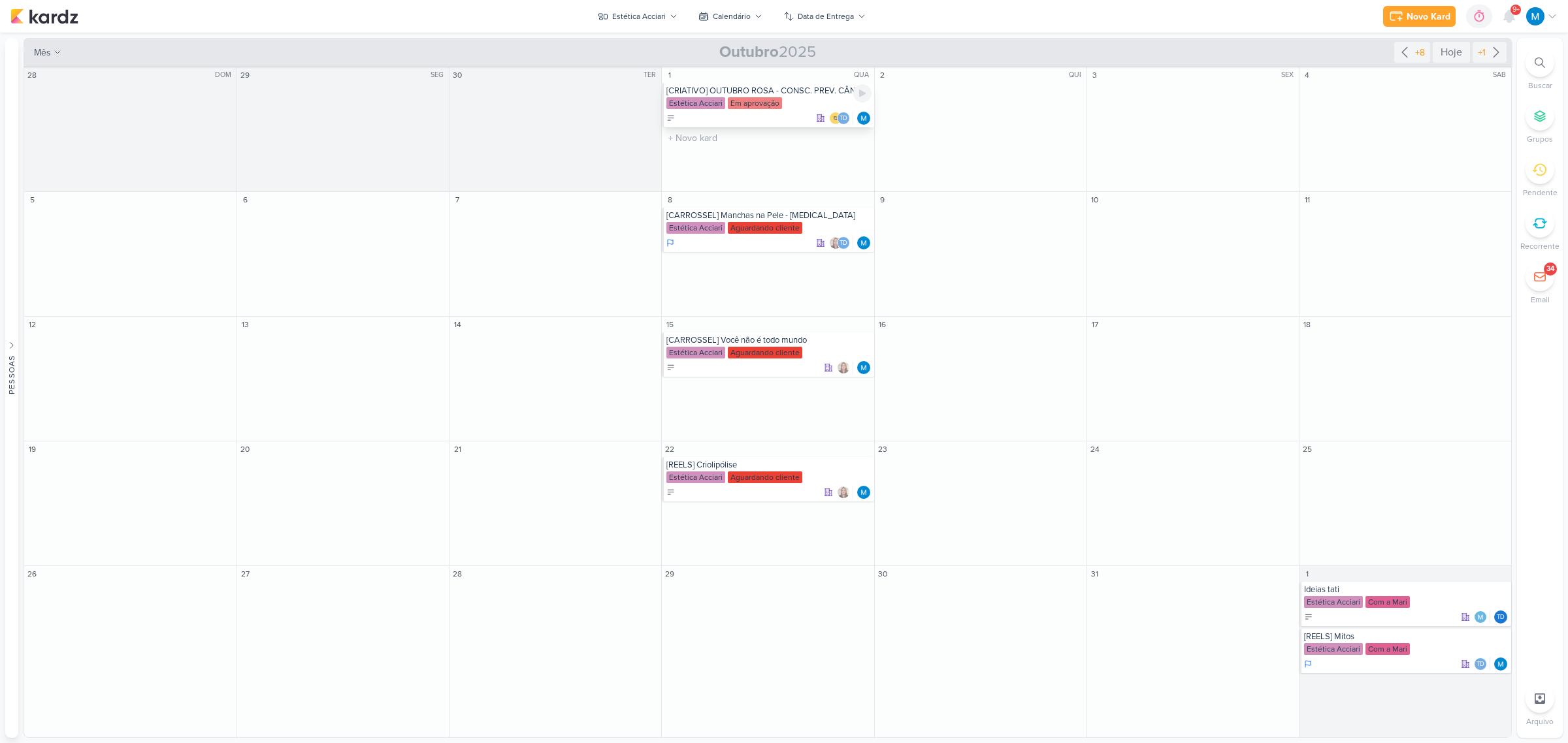
click at [784, 94] on div "[CRIATIVO] OUTUBRO ROSA - CONSC. PREV. CÂNCER DE MAMA" at bounding box center [768, 90] width 204 height 10
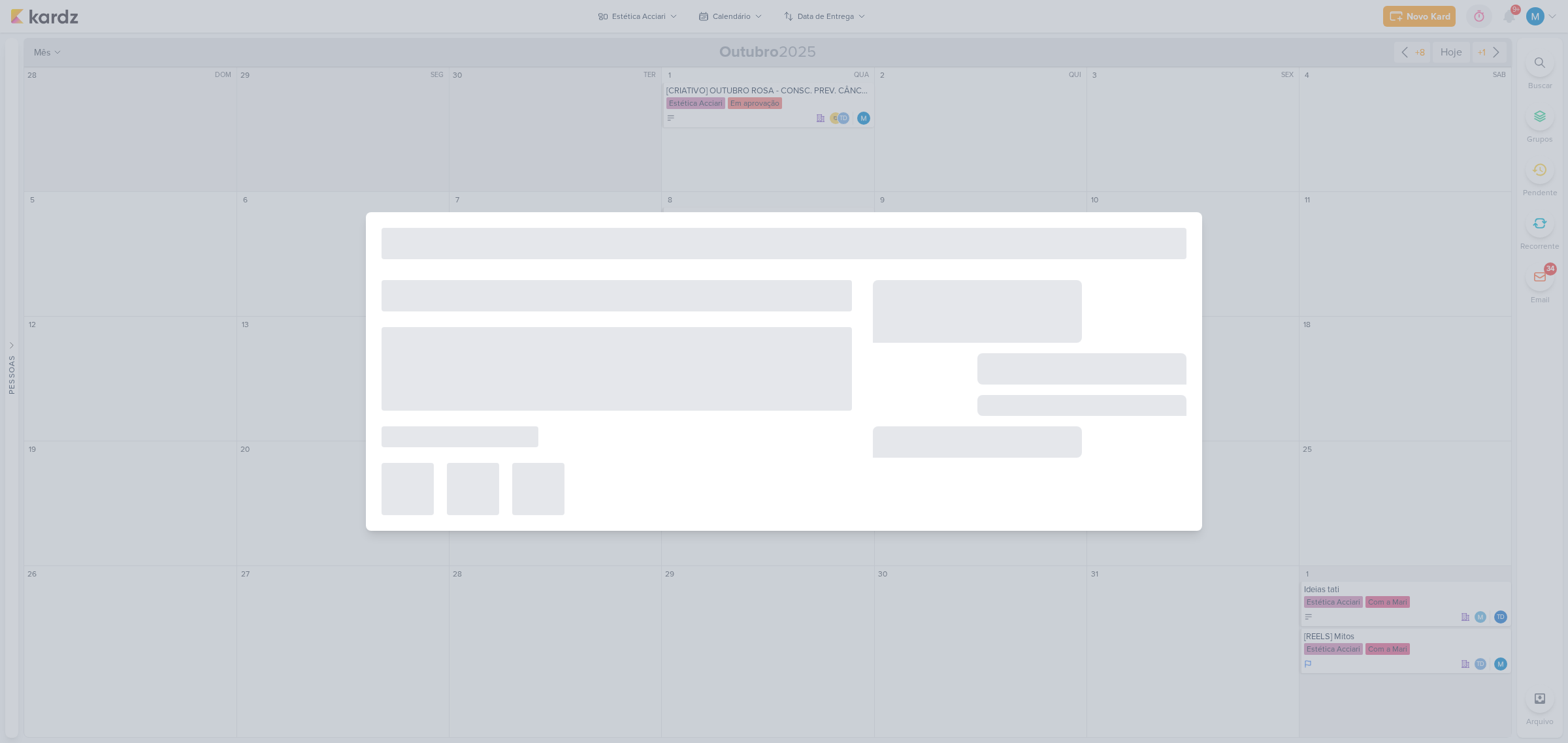
type input "[CRIATIVO] OUTUBRO ROSA - CONSC. PREV. CÂNCER DE MAMA"
type input "[DATE] 23:59"
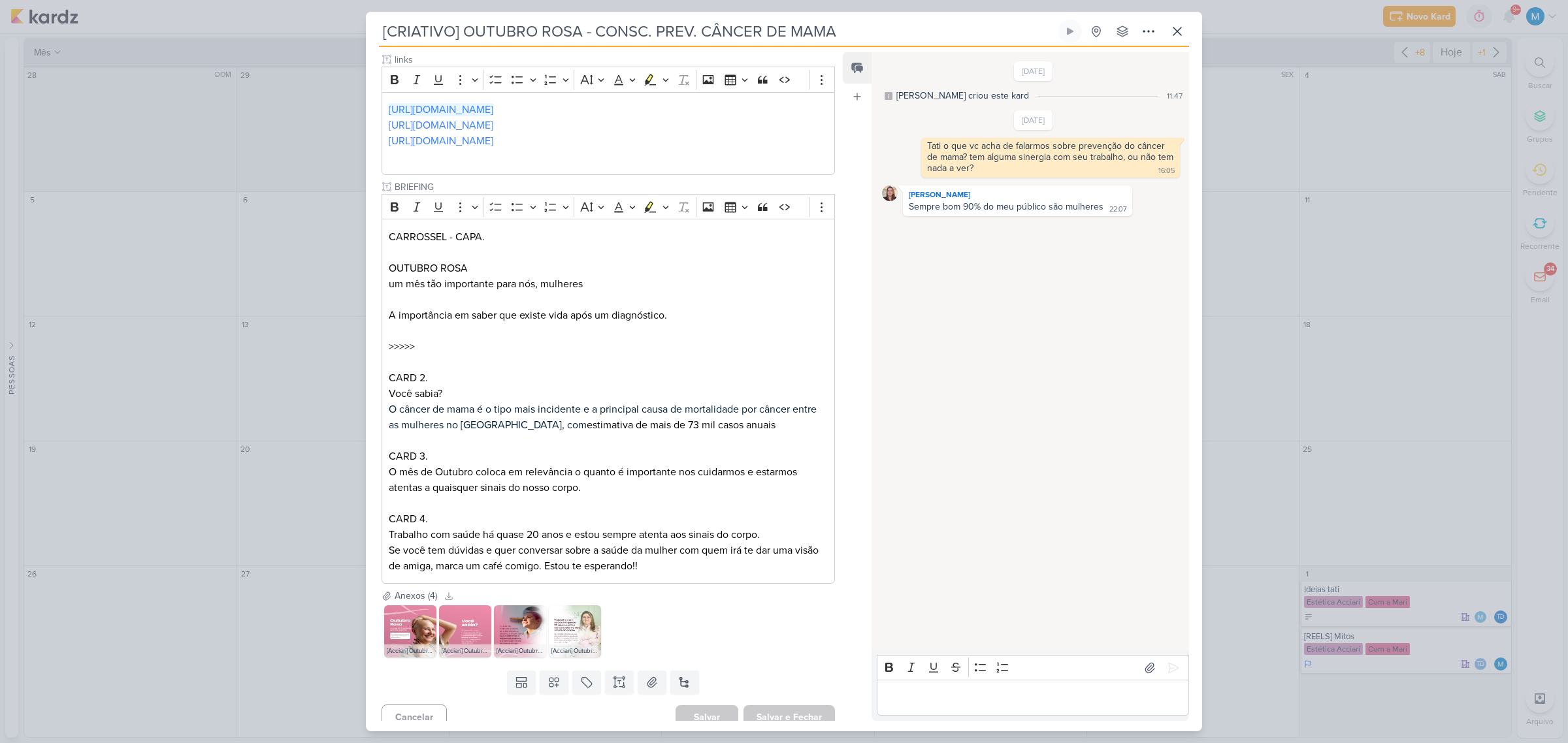
scroll to position [938, 0]
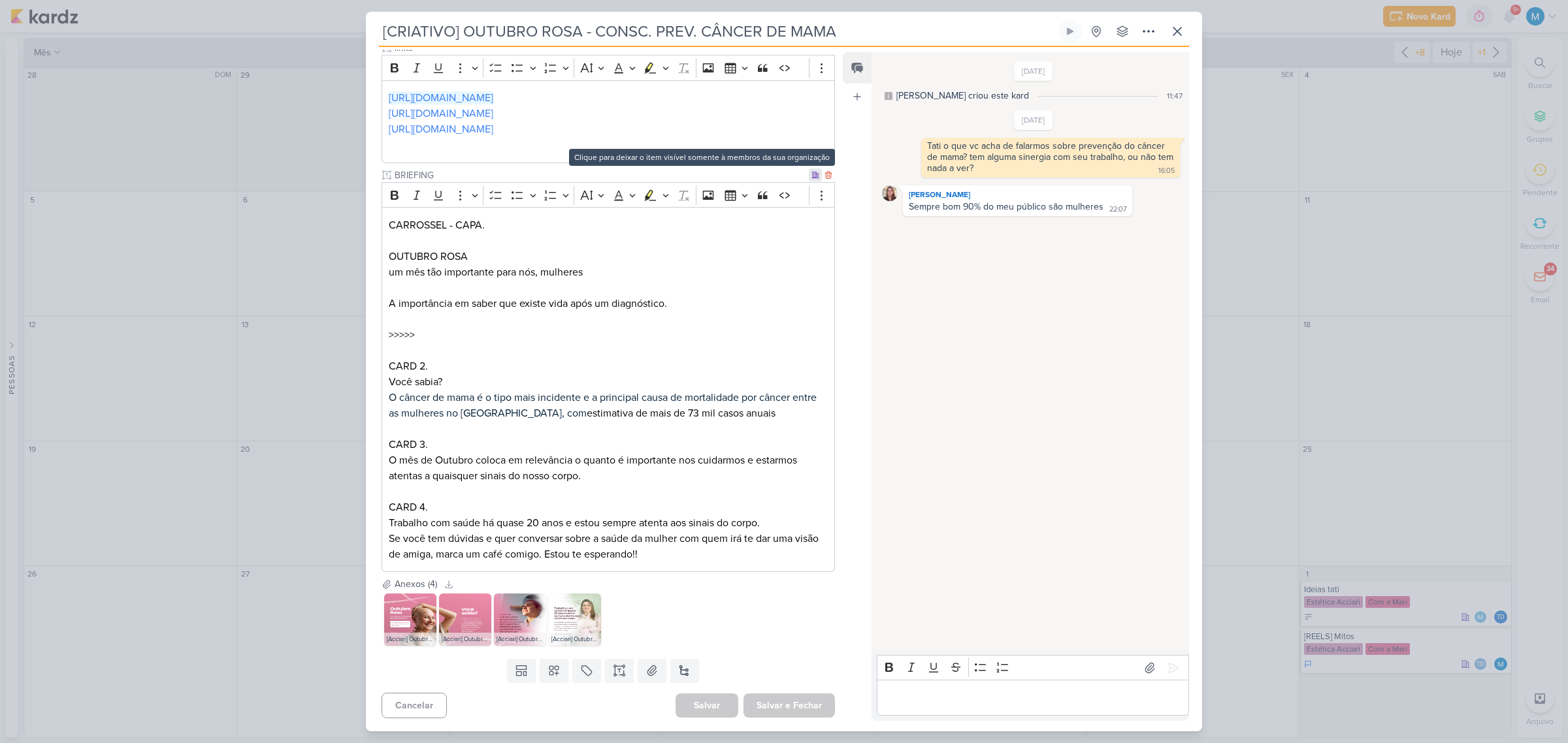
click at [812, 173] on icon at bounding box center [816, 174] width 7 height 7
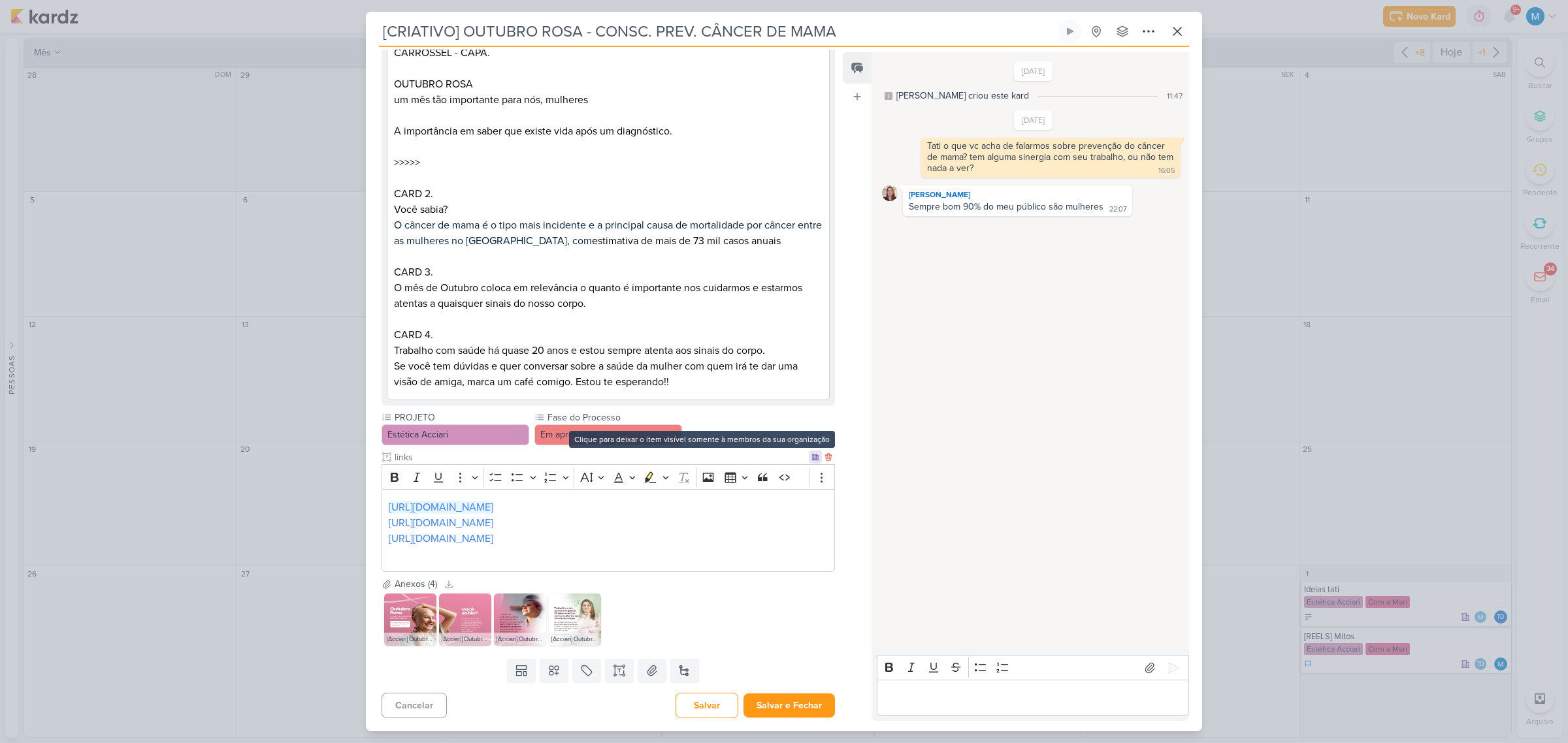
click at [812, 454] on icon at bounding box center [816, 457] width 7 height 7
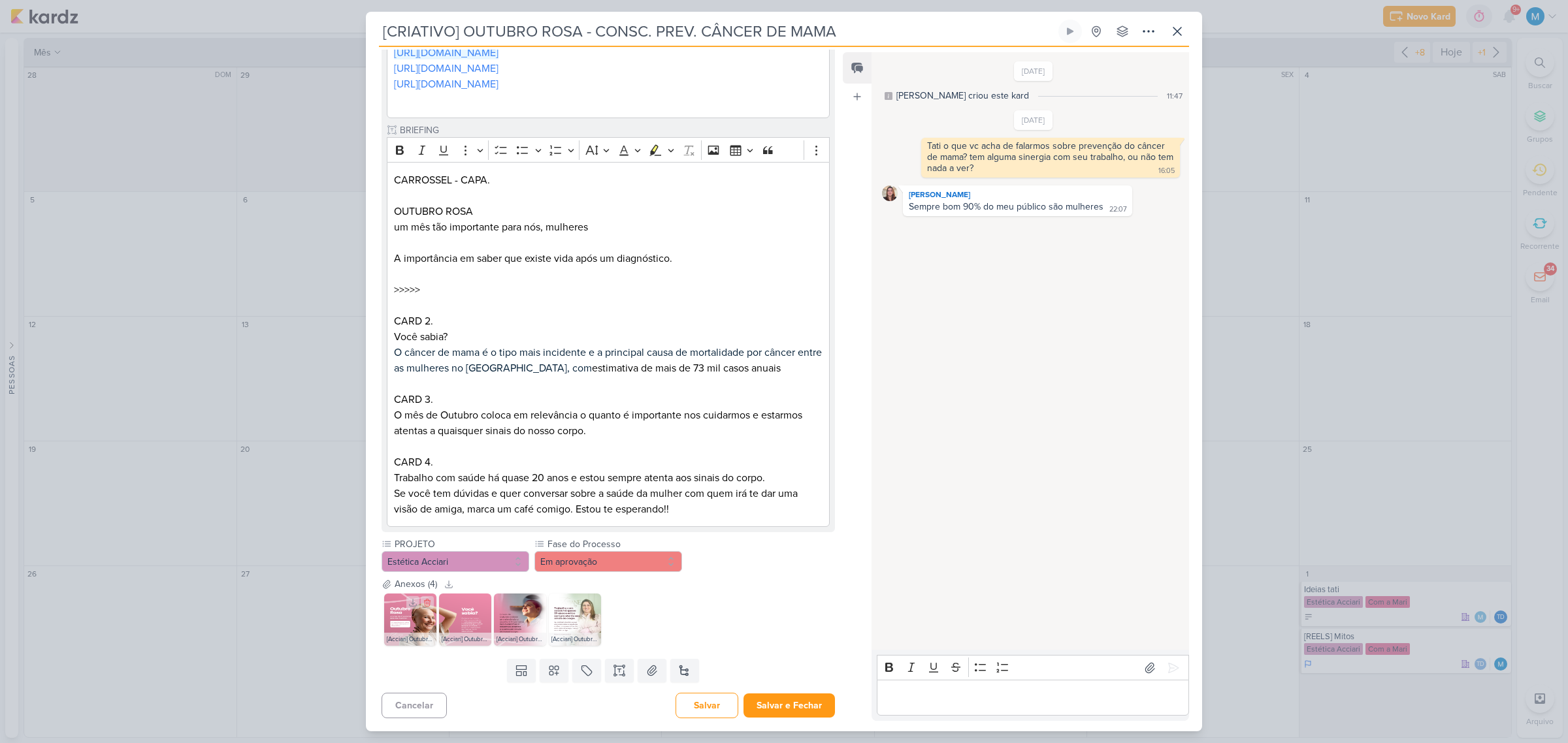
click at [423, 623] on img at bounding box center [410, 620] width 52 height 52
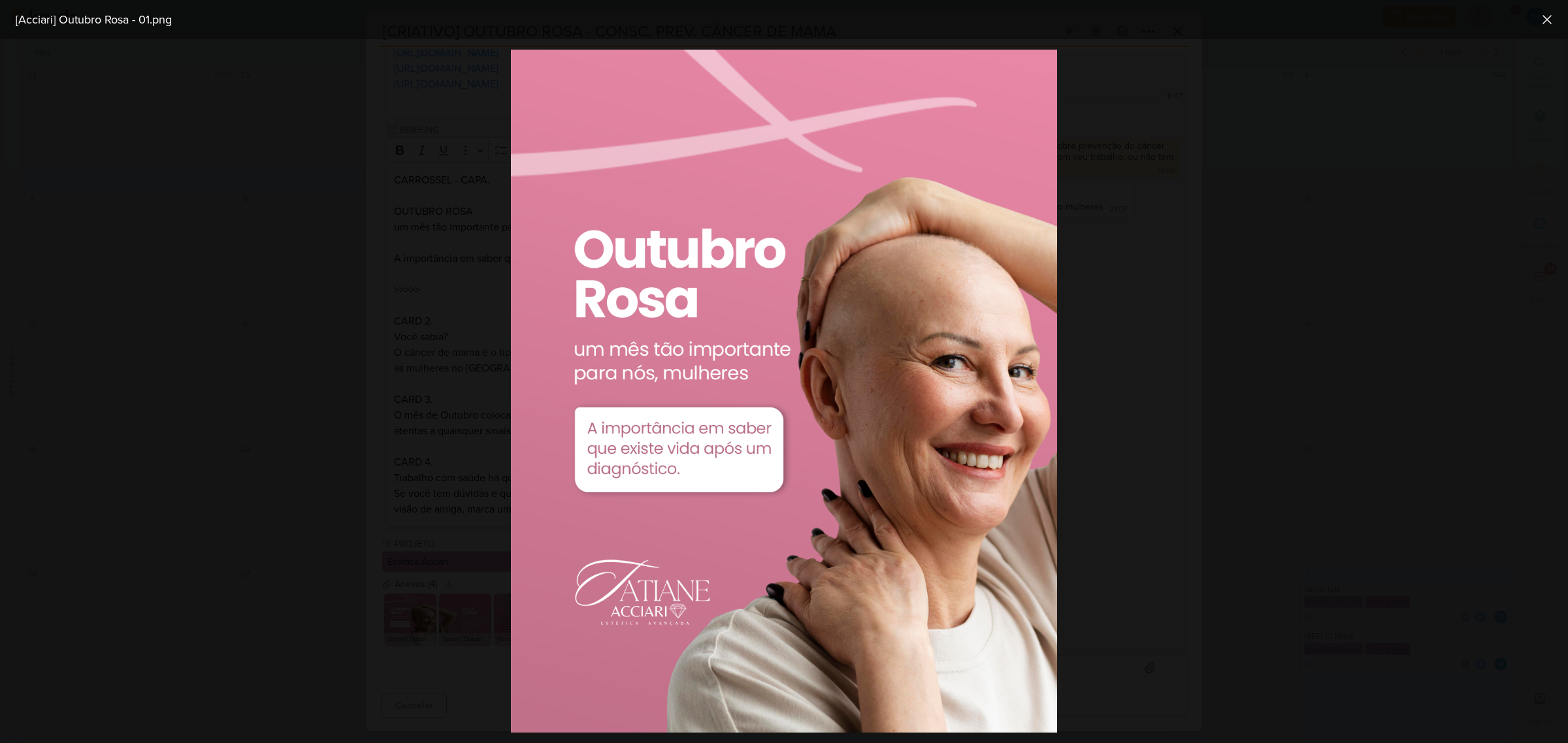
click at [1179, 356] on div at bounding box center [784, 391] width 1568 height 704
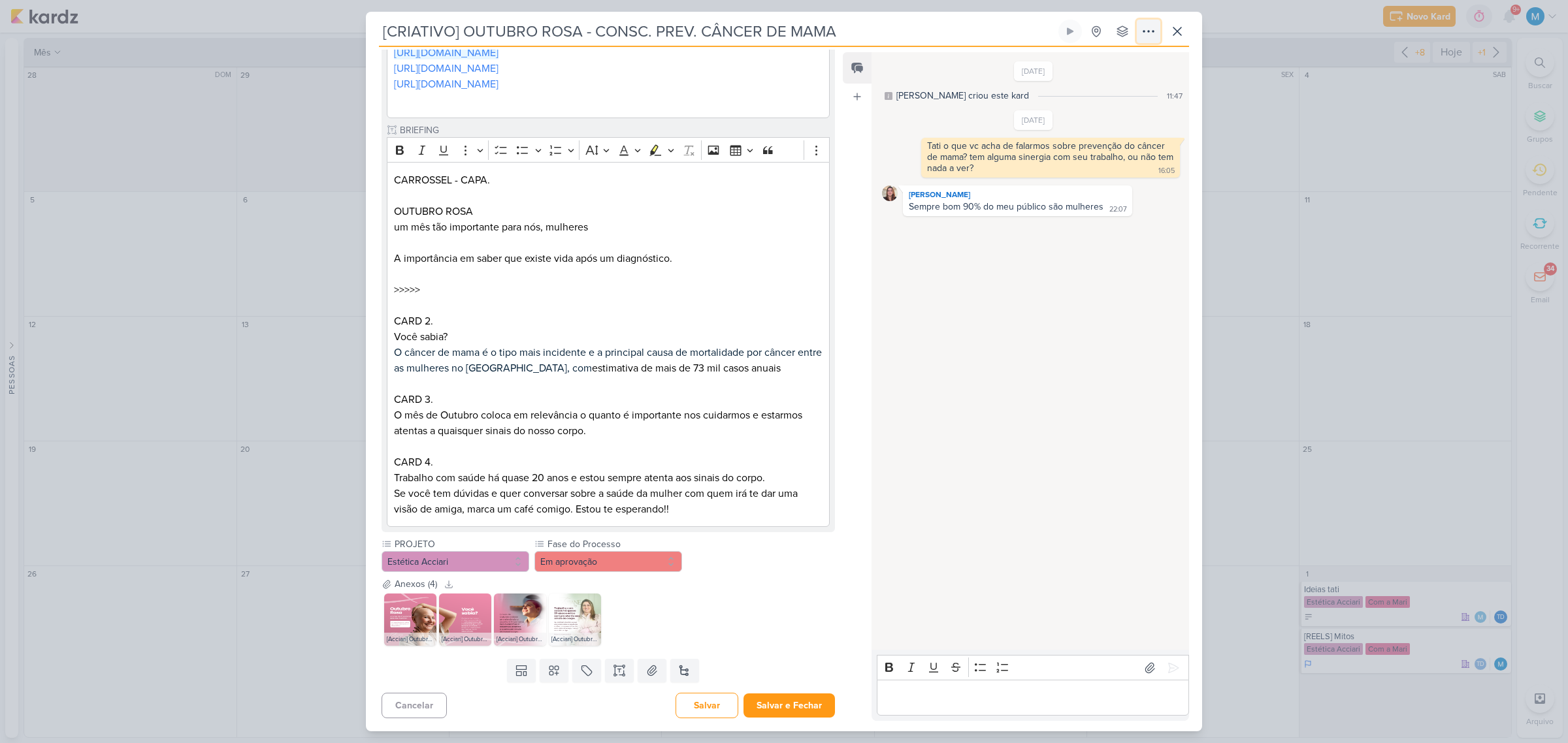
click at [1149, 28] on icon at bounding box center [1148, 31] width 16 height 16
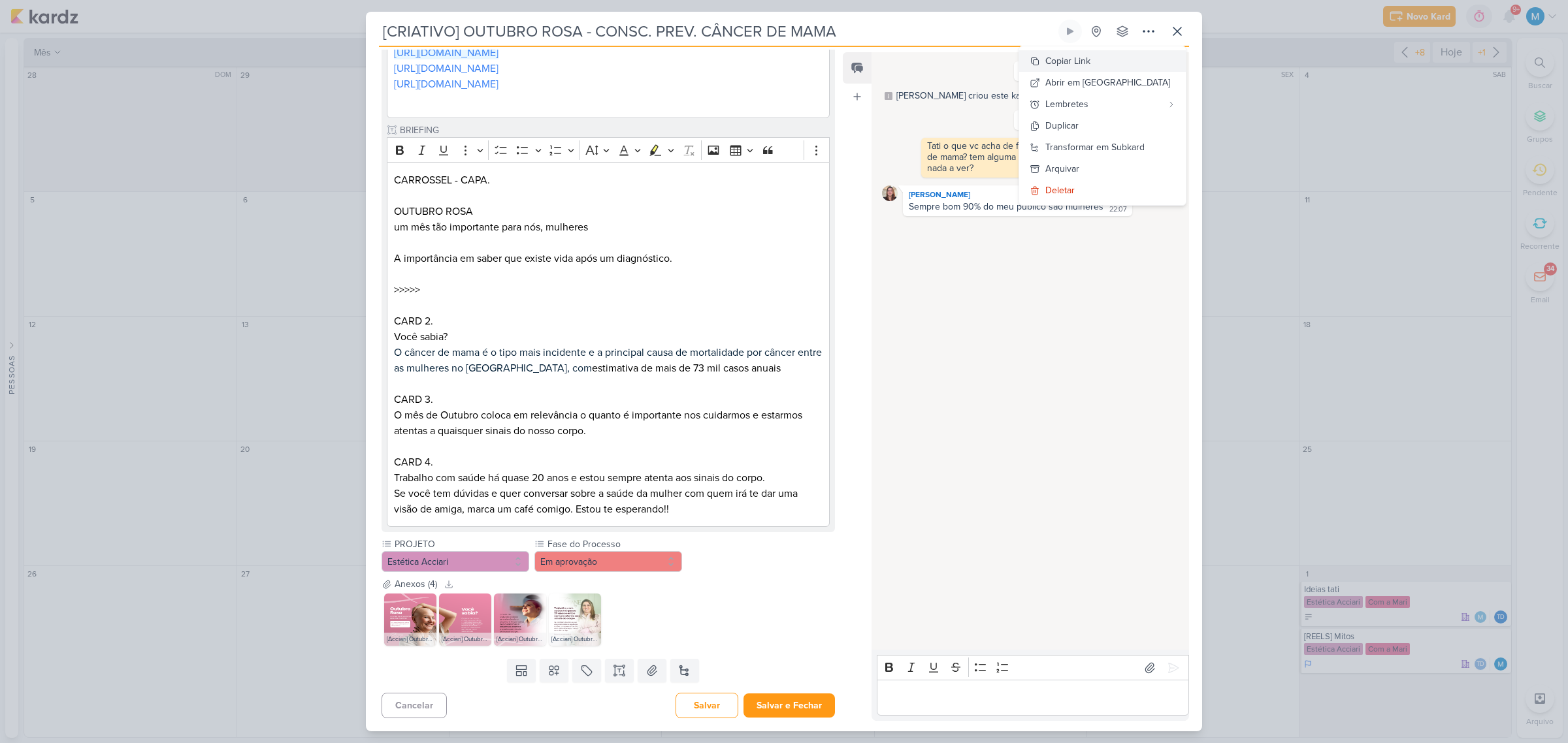
click at [1090, 60] on div "Copiar Link" at bounding box center [1068, 60] width 45 height 14
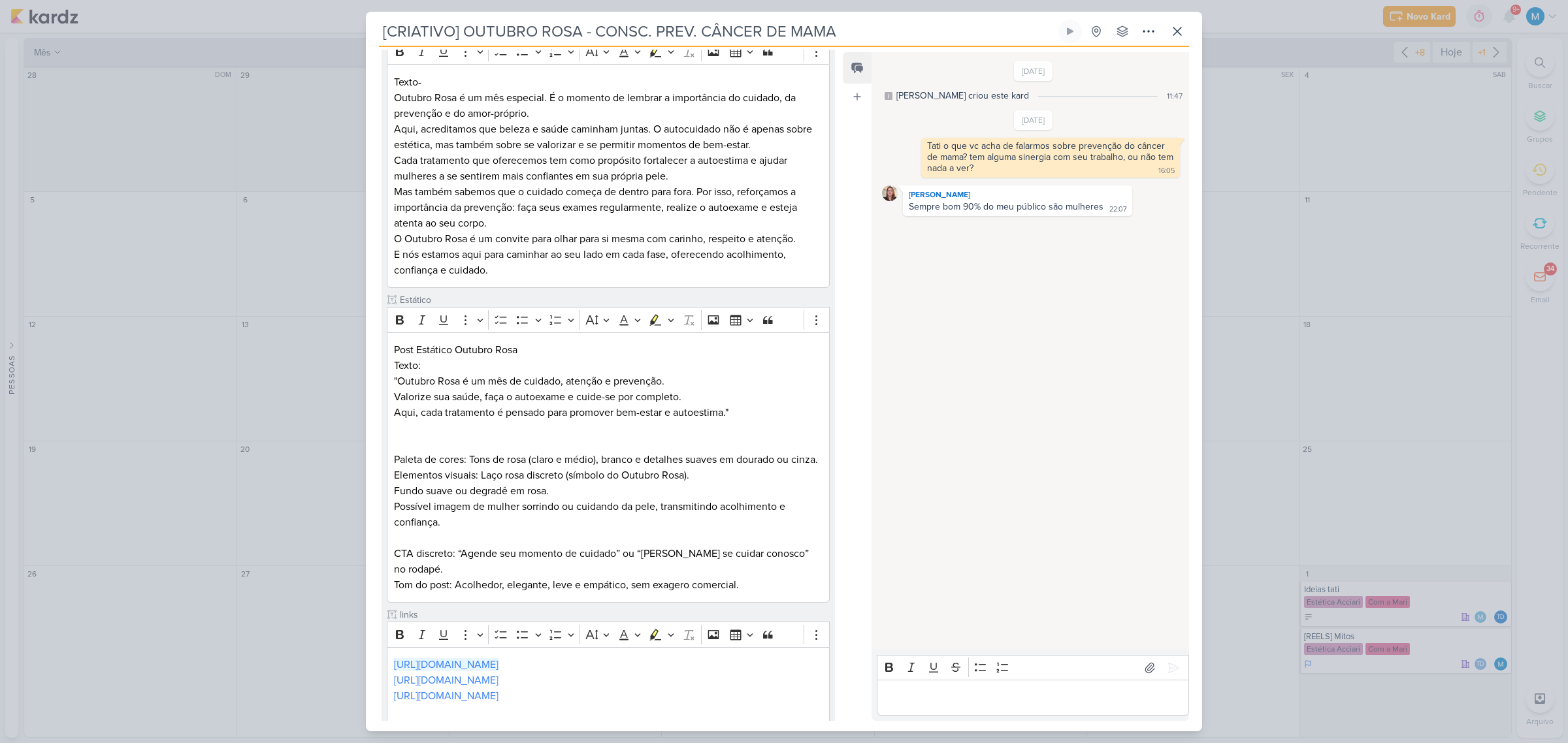
scroll to position [0, 0]
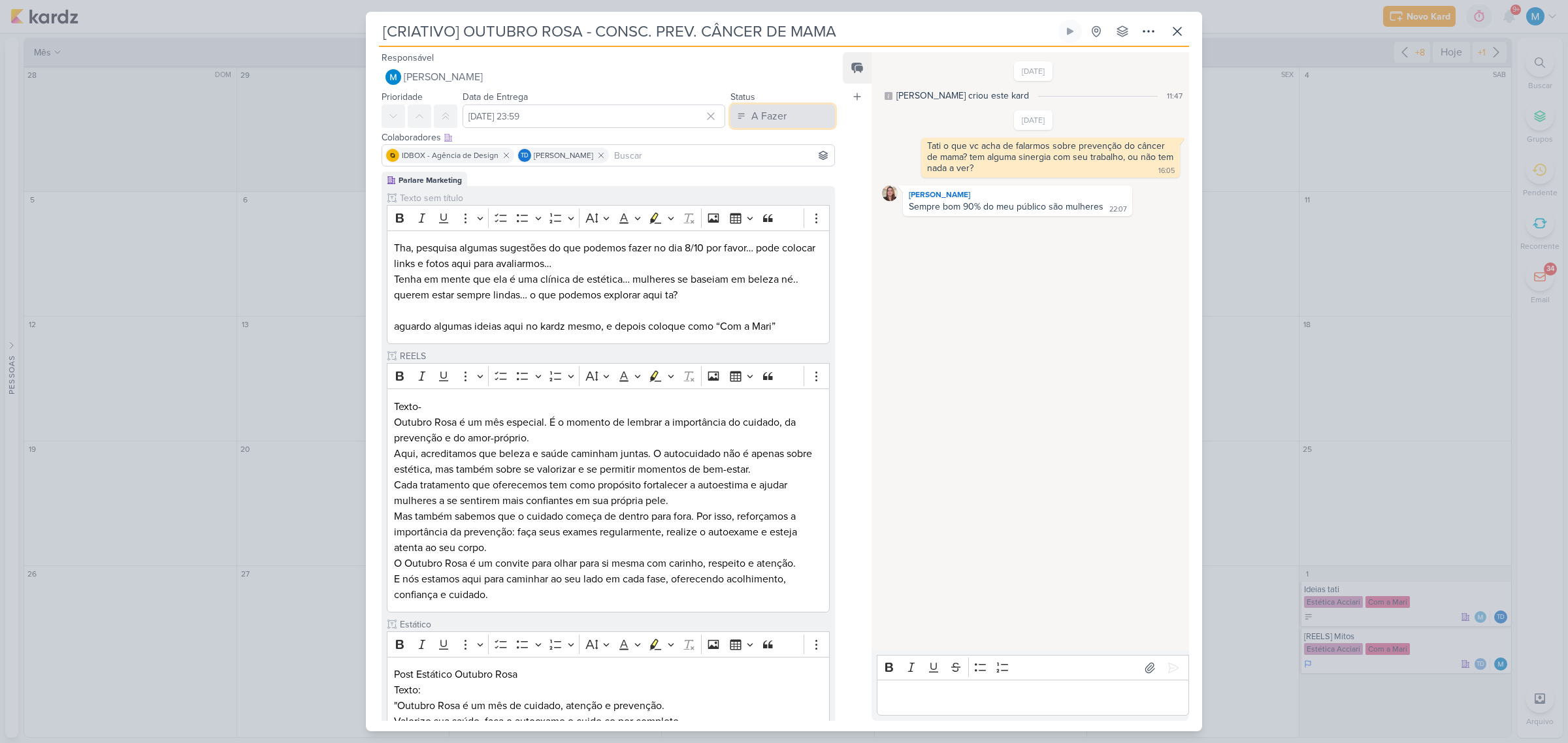
click at [762, 119] on div "A Fazer" at bounding box center [769, 116] width 35 height 16
click at [761, 190] on div "Em Andamento" at bounding box center [772, 188] width 61 height 14
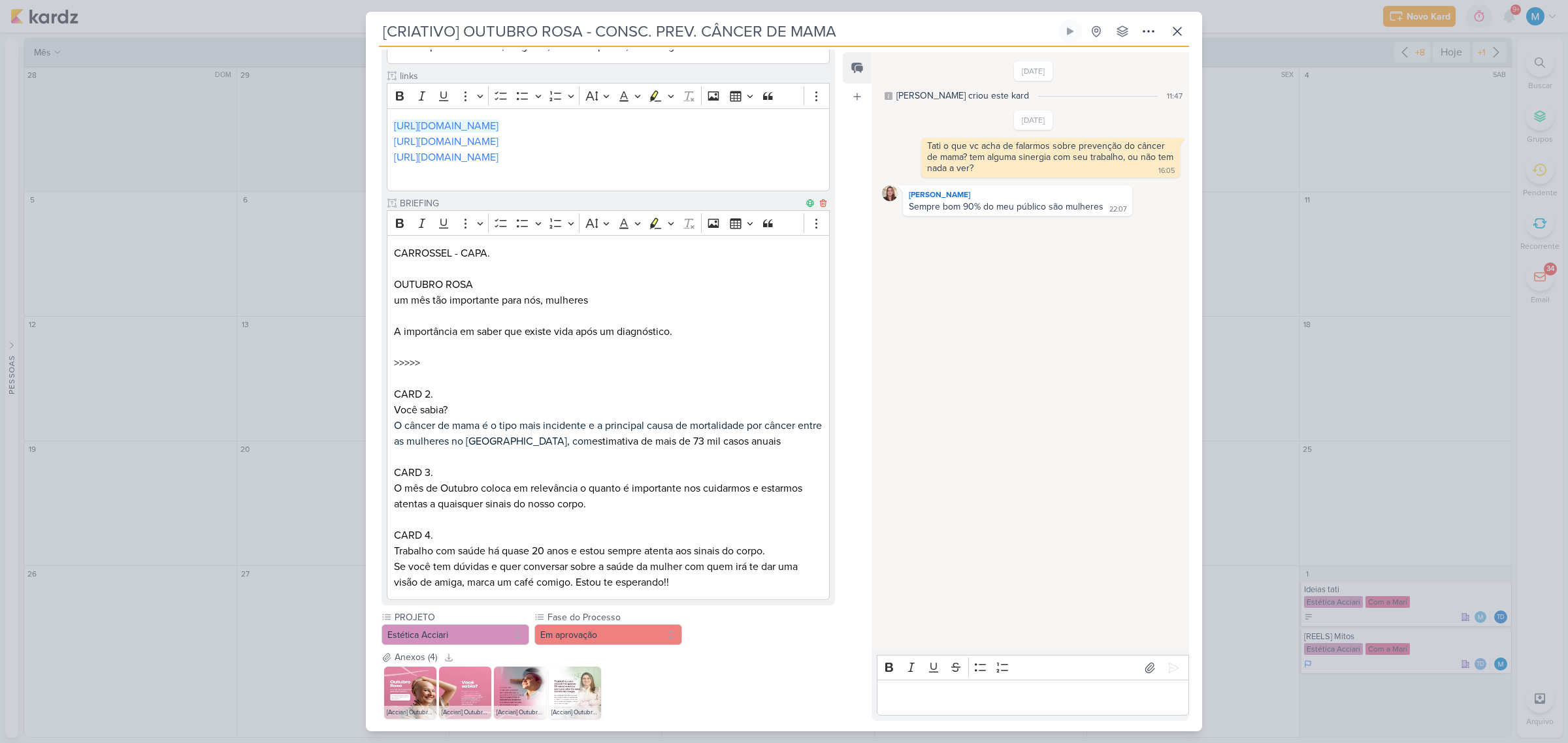
scroll to position [938, 0]
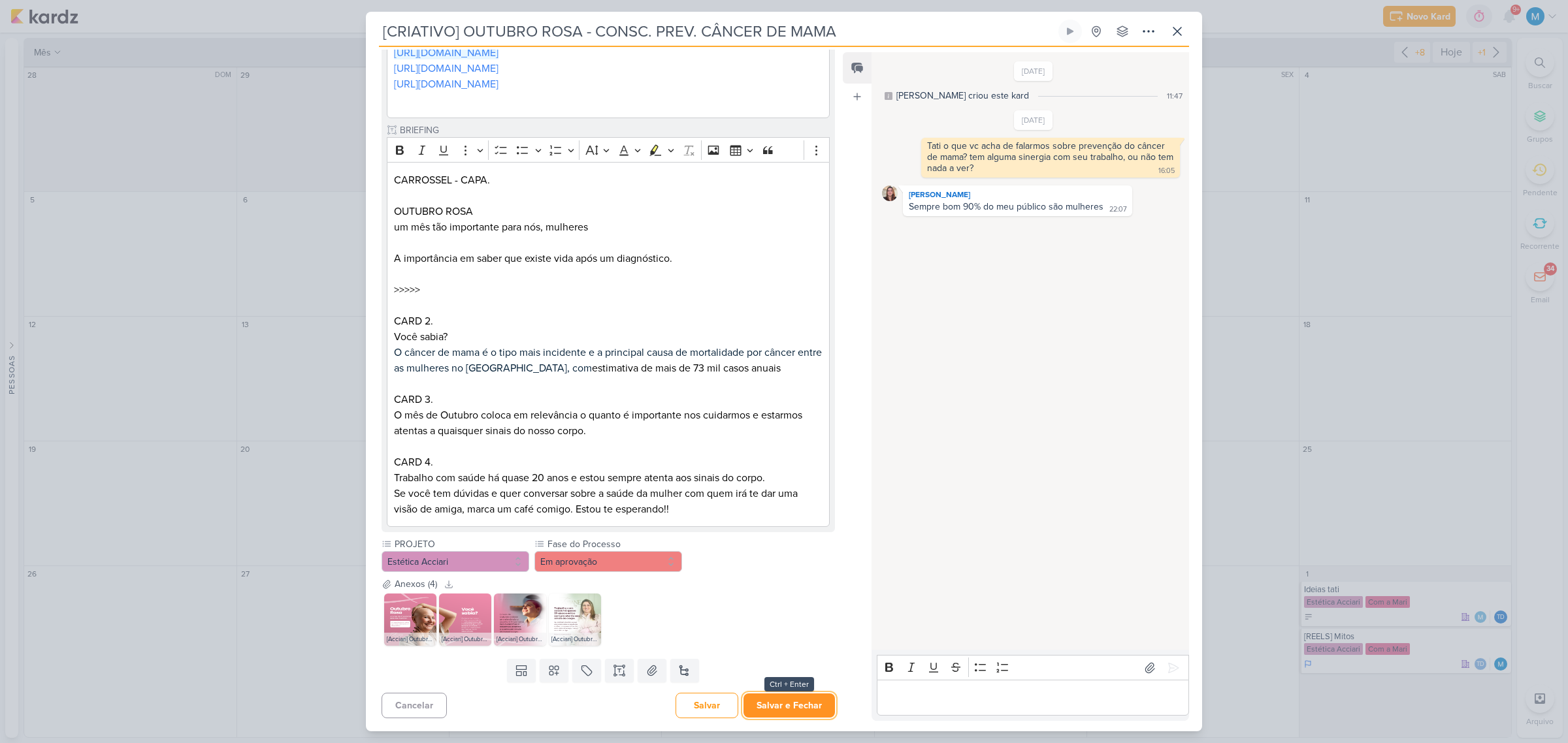
click at [794, 710] on button "Salvar e Fechar" at bounding box center [789, 706] width 92 height 24
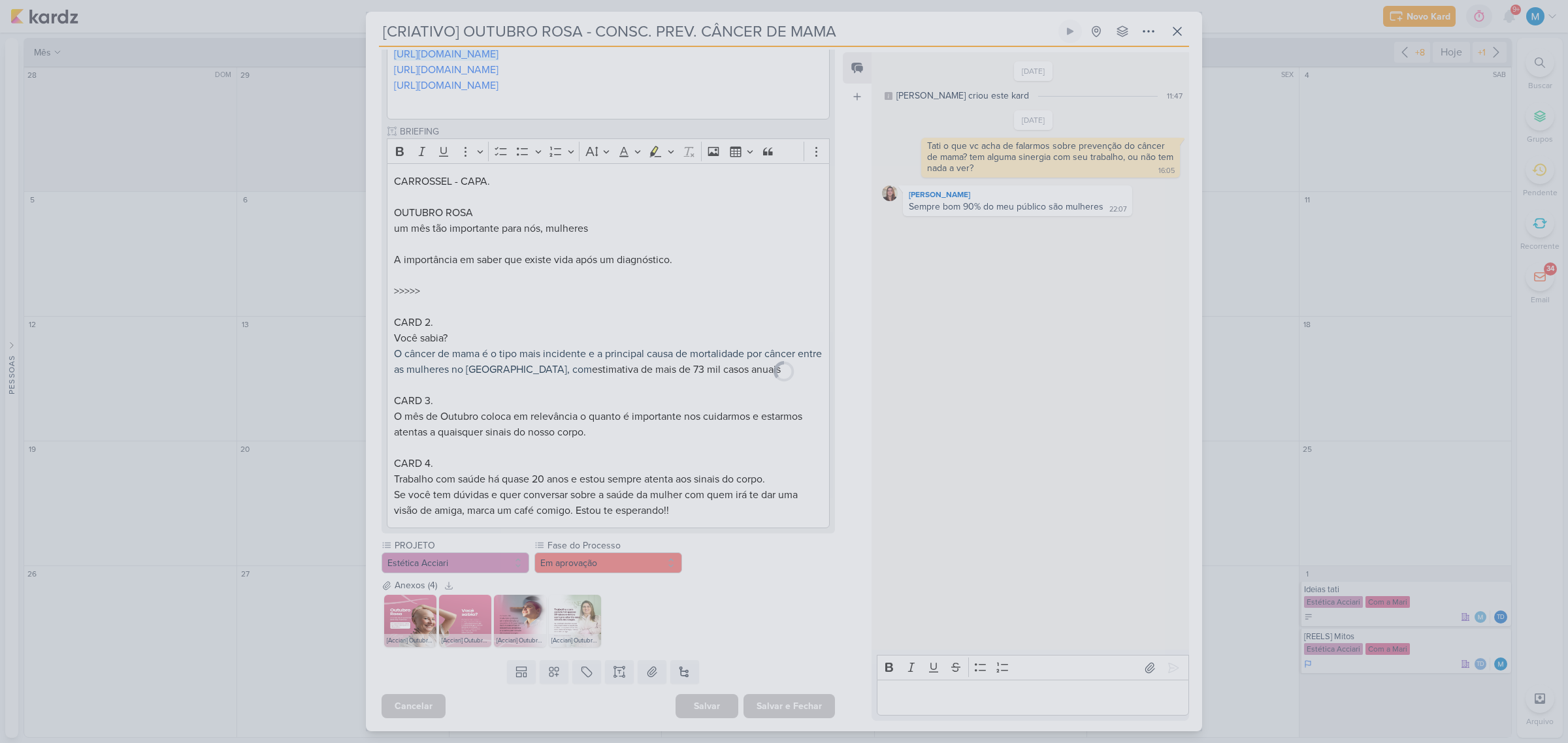
scroll to position [936, 0]
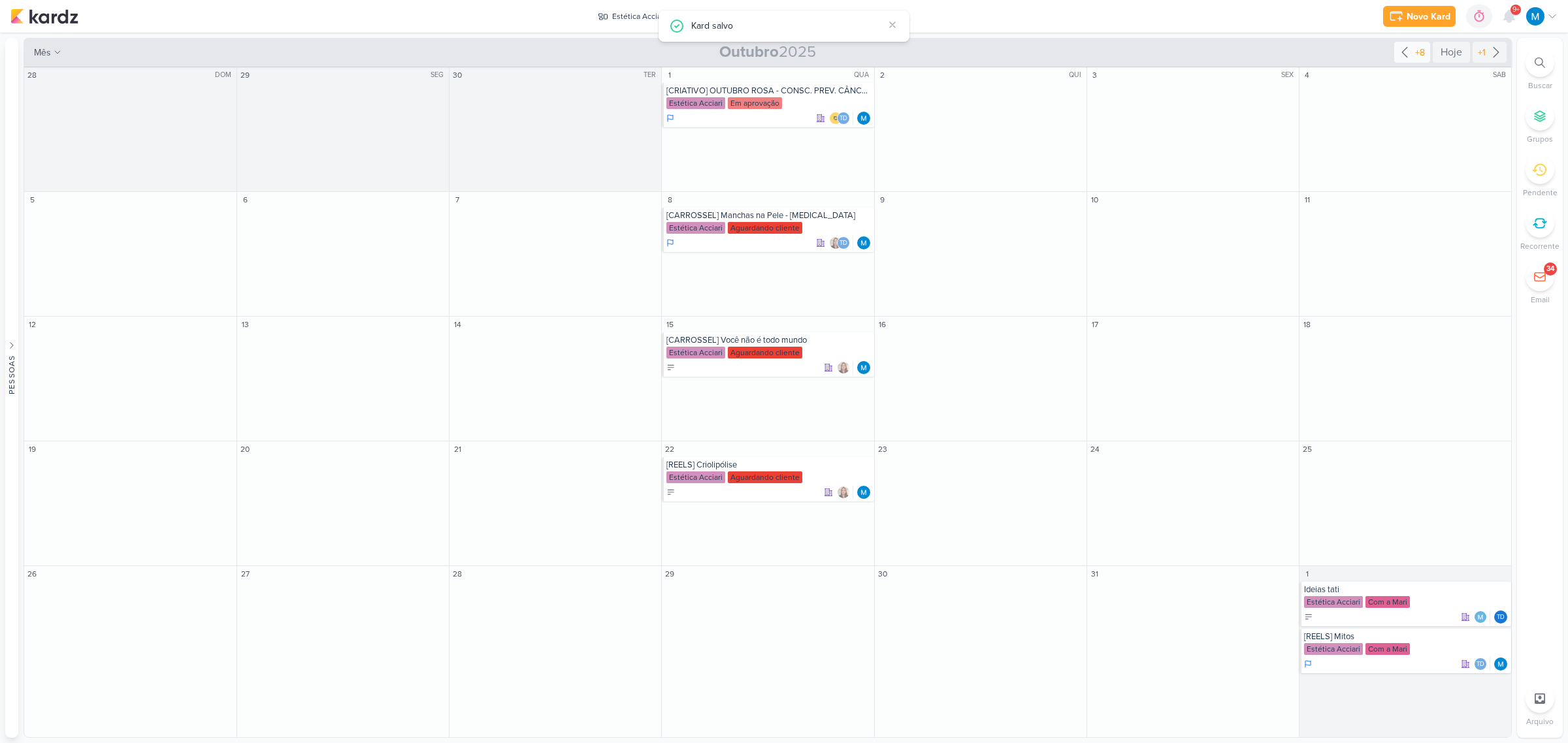
click at [1403, 54] on icon at bounding box center [1405, 52] width 6 height 10
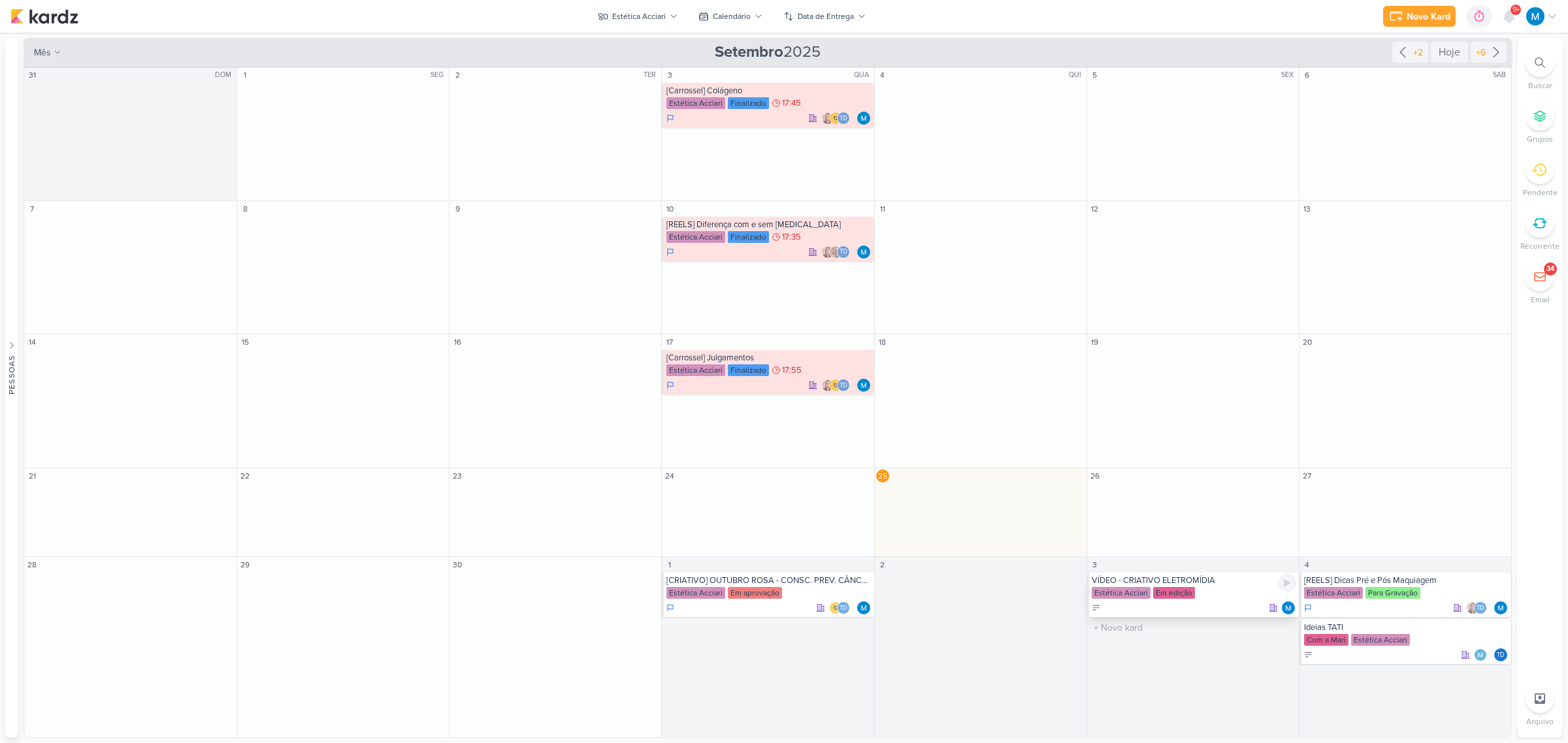
click at [1176, 582] on div "VÍDEO - CRIATIVO ELETROMÍDIA" at bounding box center [1194, 580] width 204 height 10
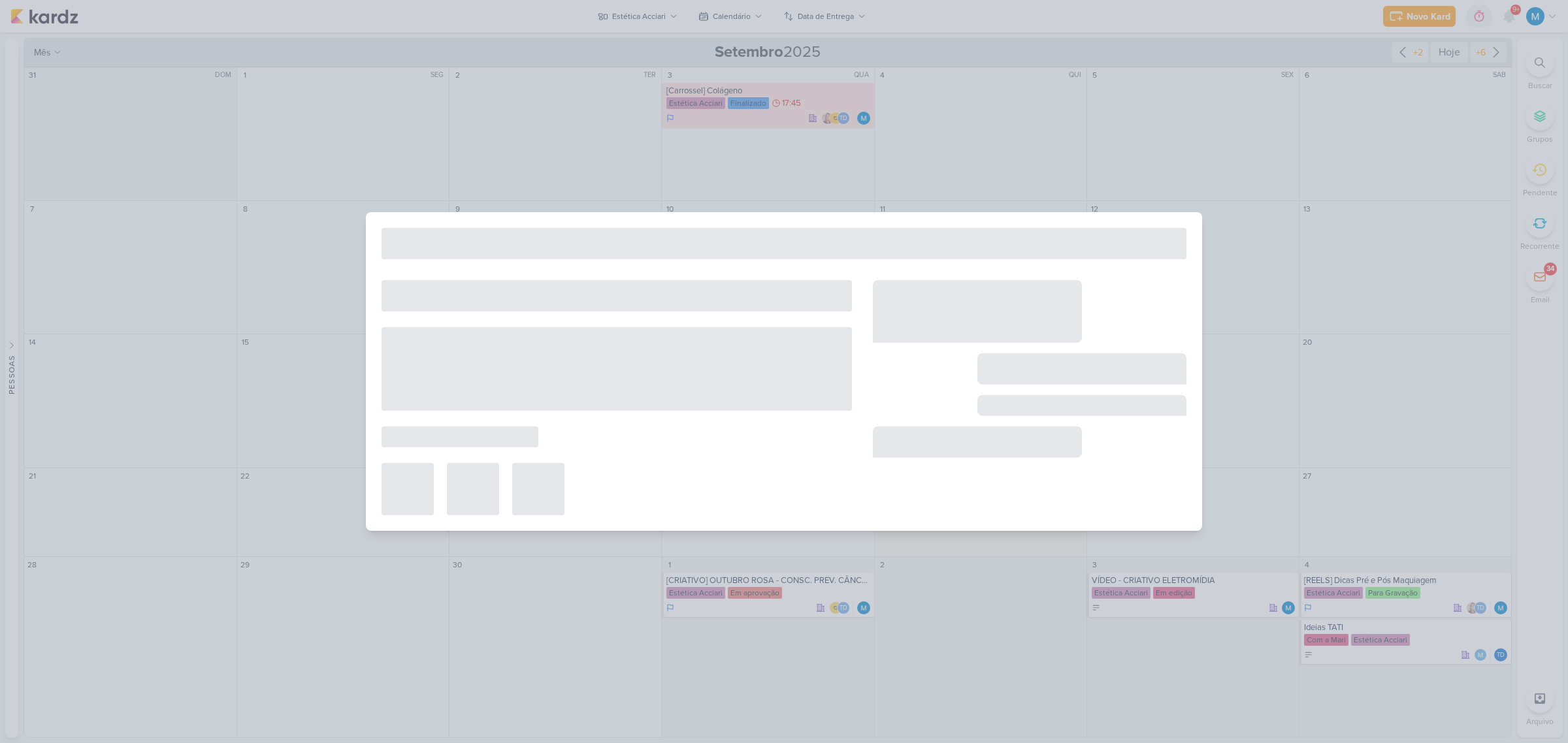
type input "VÍDEO - CRIATIVO ELETROMÍDIA"
type input "[DATE] 23:59"
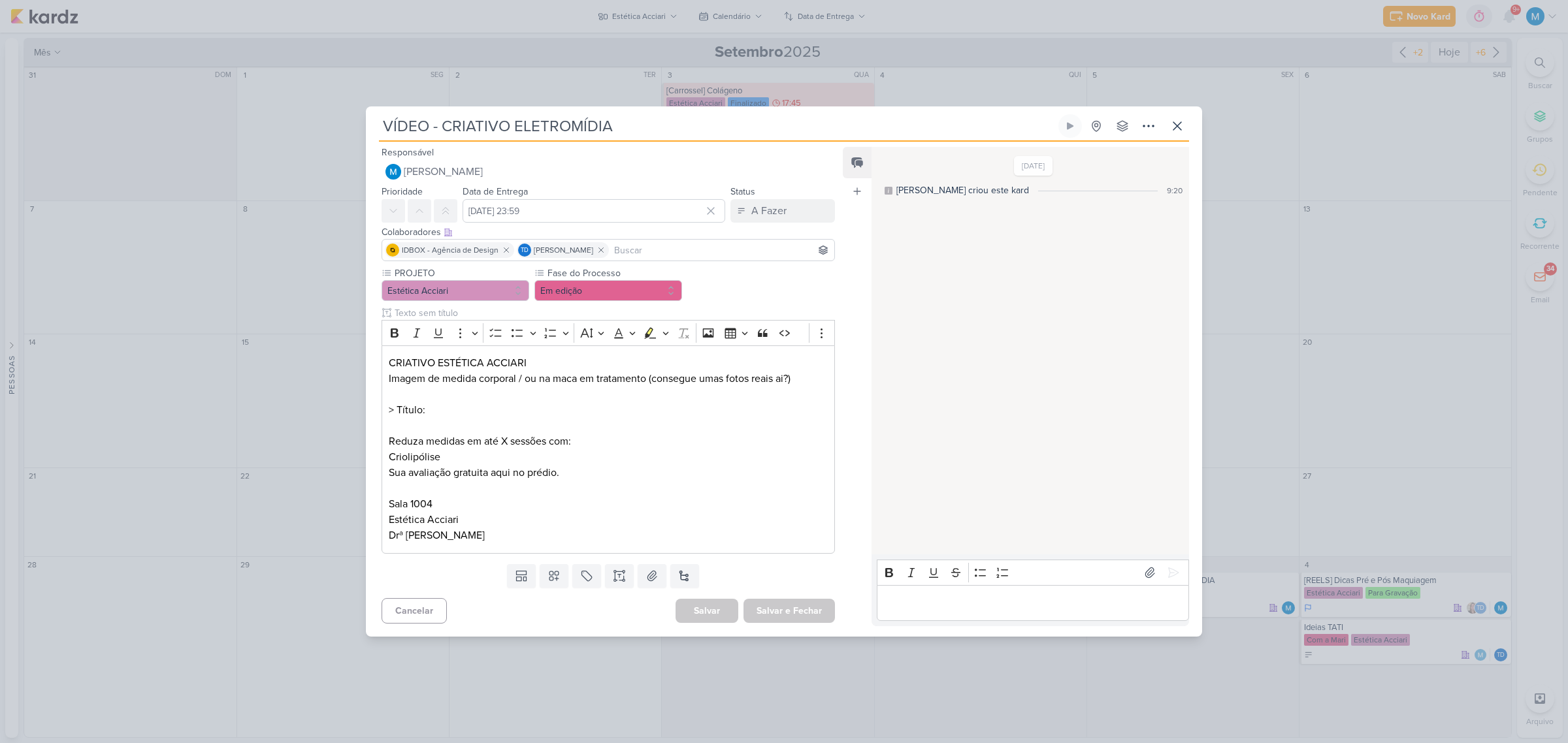
scroll to position [0, 0]
drag, startPoint x: 502, startPoint y: 533, endPoint x: 383, endPoint y: 399, distance: 179.2
click at [383, 399] on div "CRIATIVO ESTÉTICA ACCIARI Imagem de medida corporal / ou na maca em tratamento …" at bounding box center [608, 449] width 454 height 209
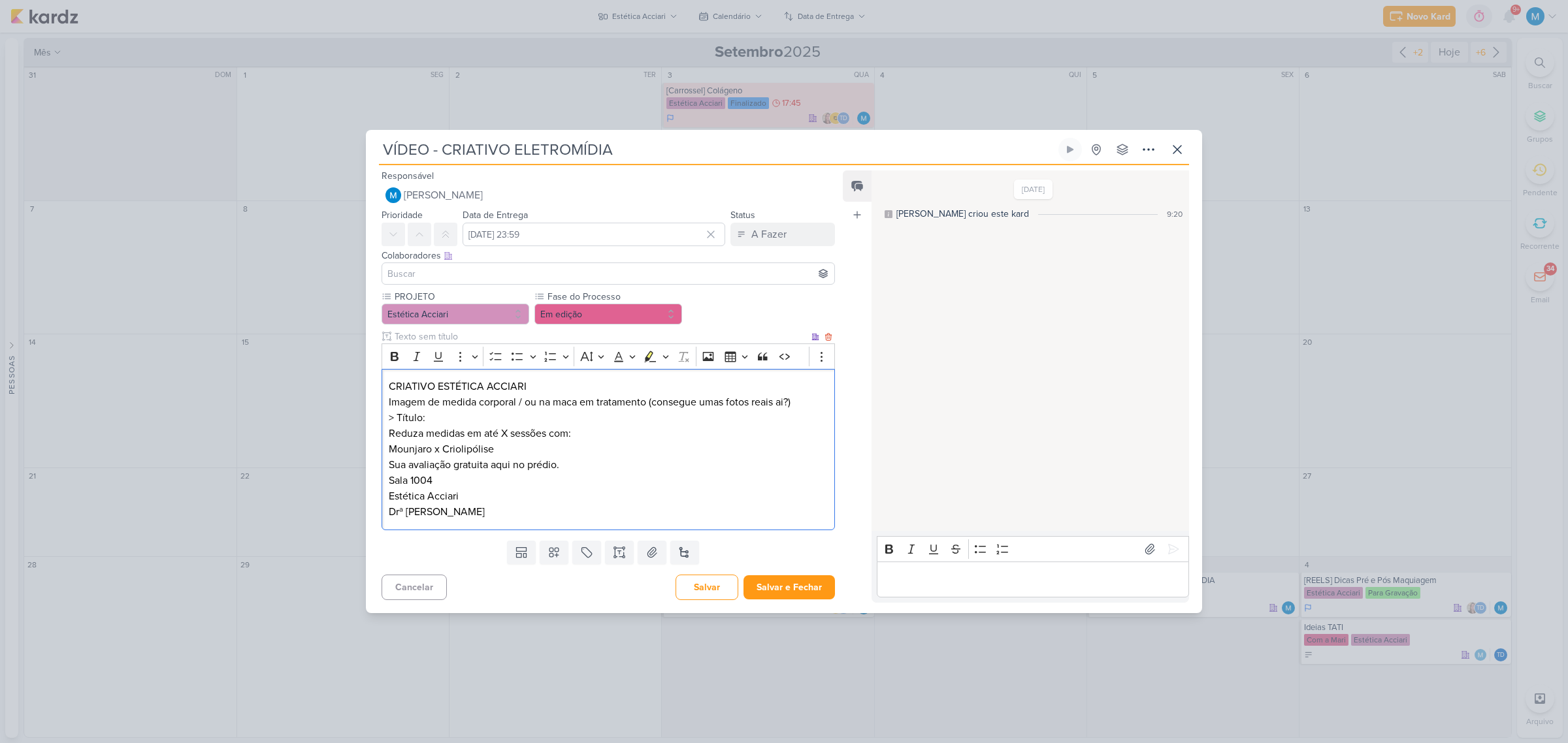
click at [810, 401] on p "Imagem de medida corporal / ou na maca em tratamento (consegue umas fotos reais…" at bounding box center [608, 426] width 439 height 63
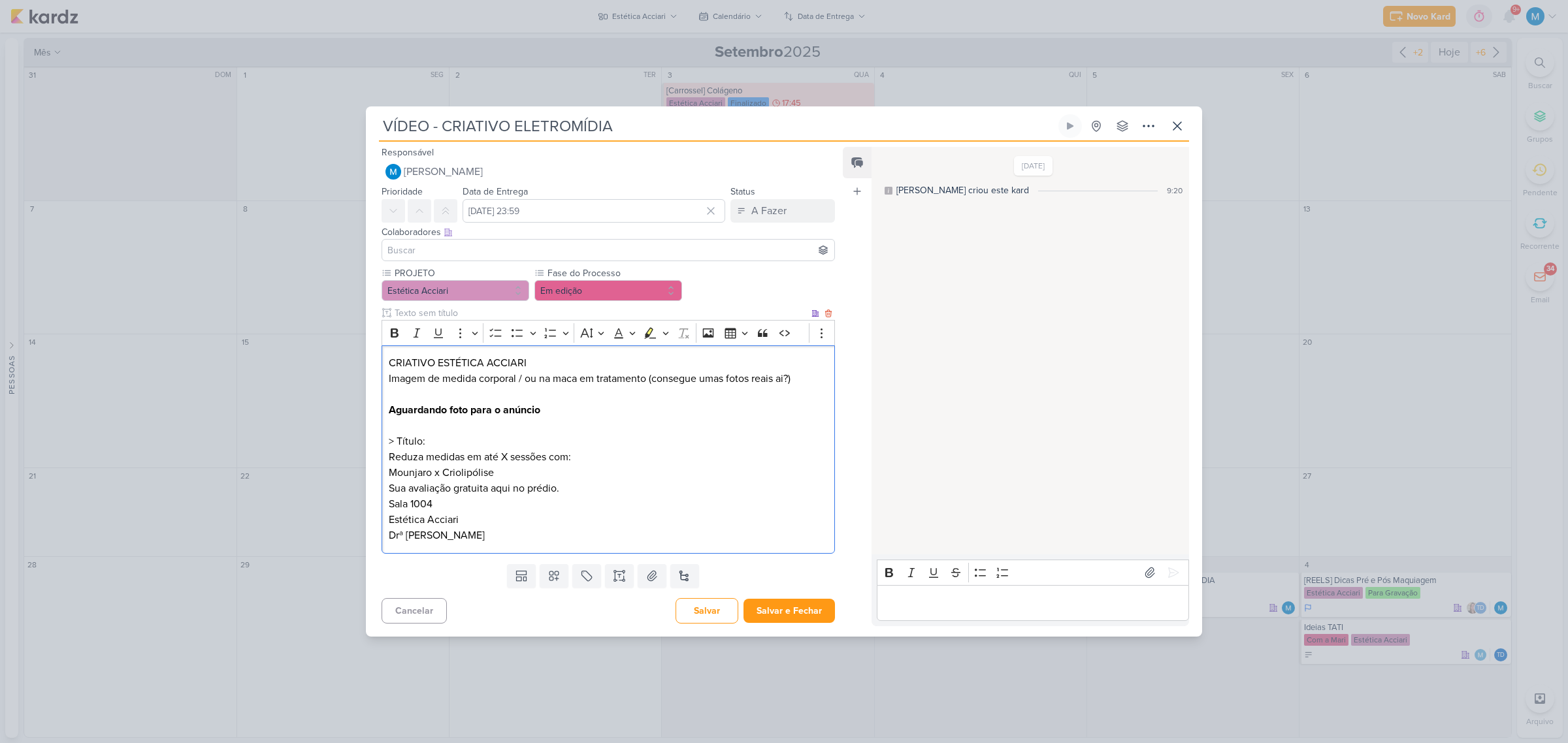
click at [472, 445] on p "Imagem de medida corporal / ou na maca em tratamento (consegue umas fotos reais…" at bounding box center [608, 426] width 439 height 109
drag, startPoint x: 444, startPoint y: 471, endPoint x: 359, endPoint y: 476, distance: 85.1
click at [359, 476] on div "VÍDEO - CRIATIVO ELETROMÍDIA Criado por mim" at bounding box center [784, 371] width 1568 height 743
drag, startPoint x: 468, startPoint y: 454, endPoint x: 516, endPoint y: 455, distance: 48.0
click at [516, 455] on p "Imagem de medida corporal / ou na maca em tratamento (consegue umas fotos reais…" at bounding box center [608, 426] width 439 height 109
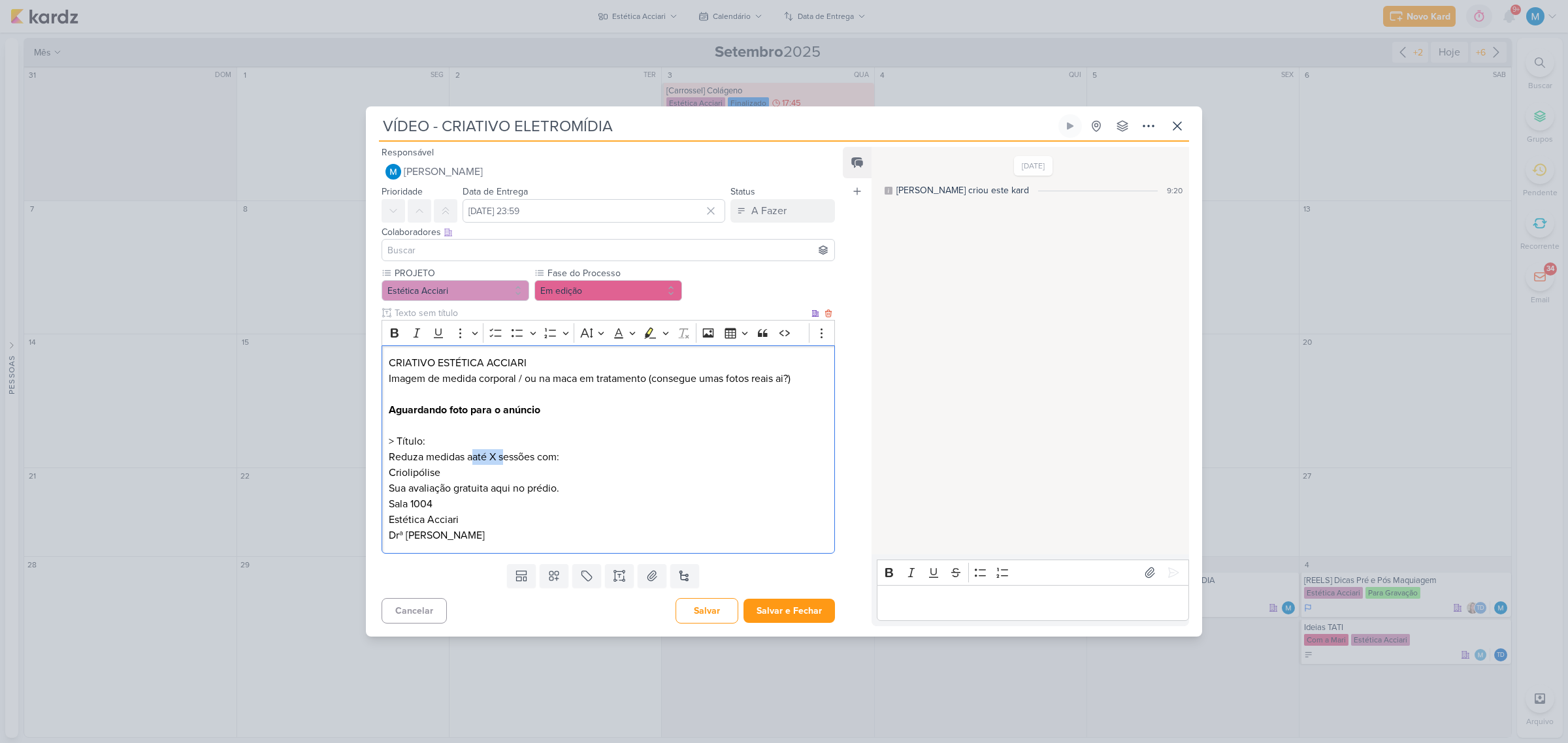
drag, startPoint x: 470, startPoint y: 455, endPoint x: 500, endPoint y: 455, distance: 30.0
click at [501, 455] on p "Imagem de medida corporal / ou na maca em tratamento (consegue umas fotos reais…" at bounding box center [608, 426] width 439 height 109
drag, startPoint x: 465, startPoint y: 455, endPoint x: 540, endPoint y: 454, distance: 75.0
click at [540, 454] on p "Imagem de medida corporal / ou na maca em tratamento (consegue umas fotos reais…" at bounding box center [608, 426] width 439 height 109
click at [531, 451] on p "Imagem de medida corporal / ou na maca em tratamento (consegue umas fotos reais…" at bounding box center [608, 426] width 439 height 109
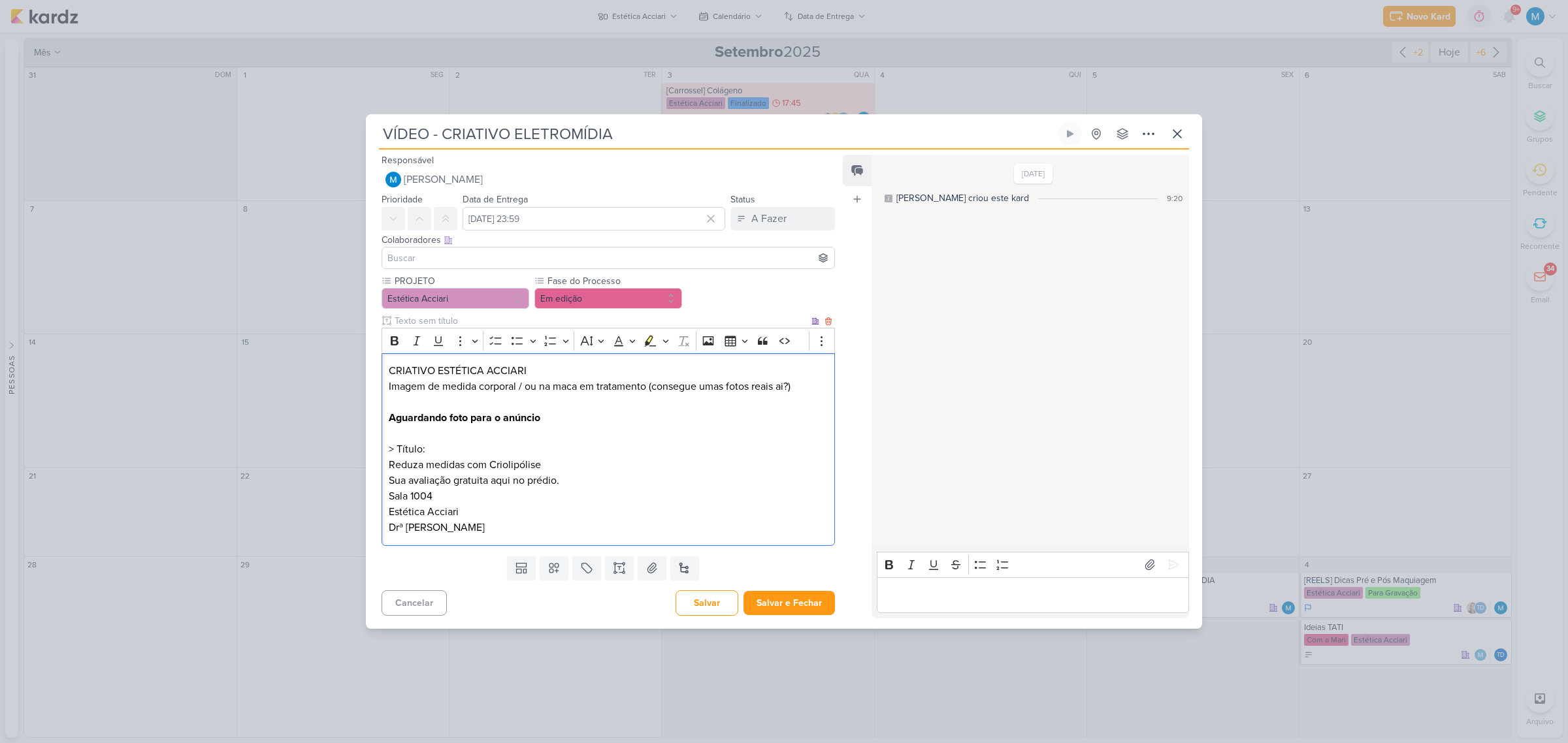
click at [573, 459] on p "Imagem de medida corporal / ou na maca em tratamento (consegue umas fotos reais…" at bounding box center [608, 425] width 439 height 94
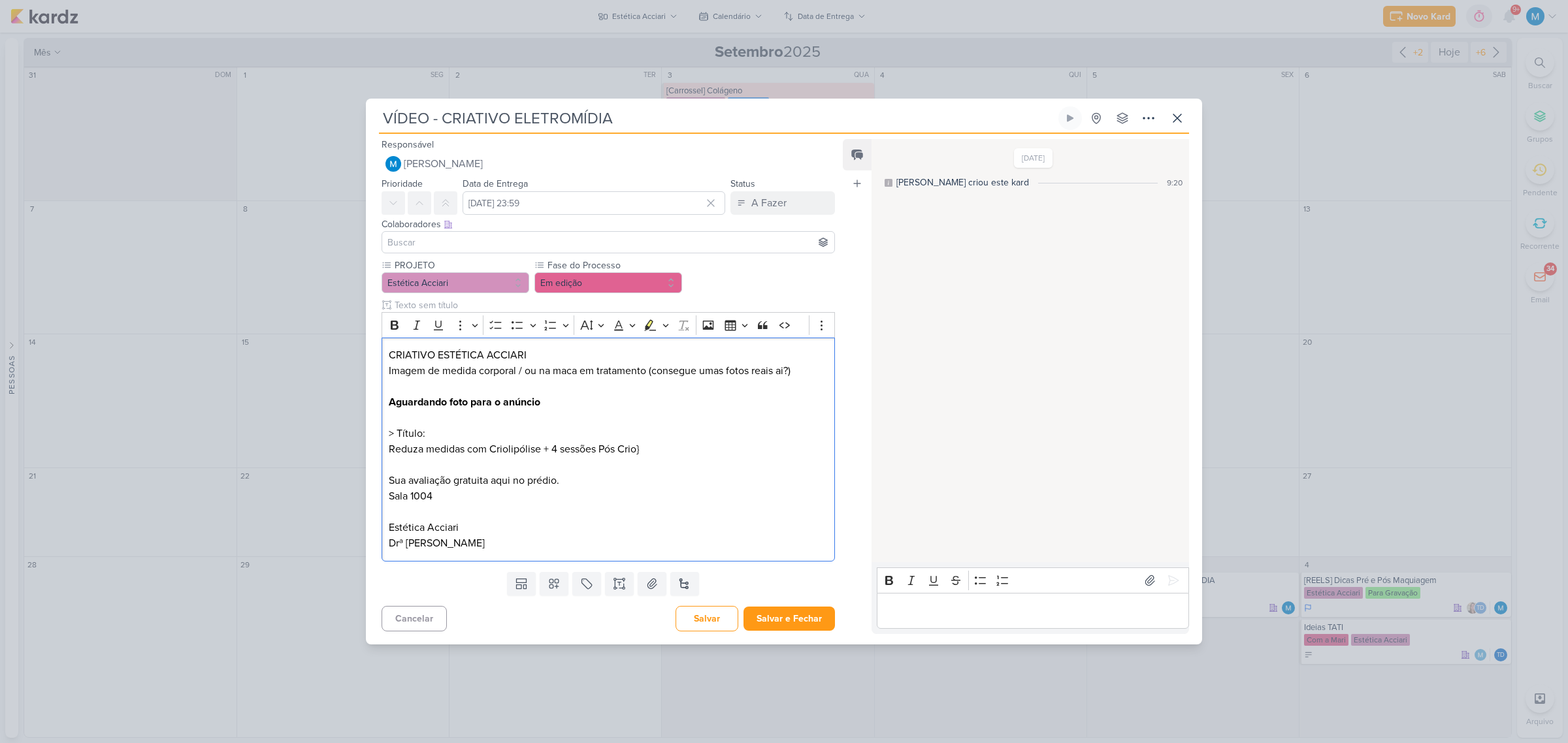
click at [502, 240] on input at bounding box center [609, 242] width 447 height 16
type input "[PERSON_NAME]"
click at [492, 258] on button "[PERSON_NAME]" at bounding box center [608, 266] width 452 height 23
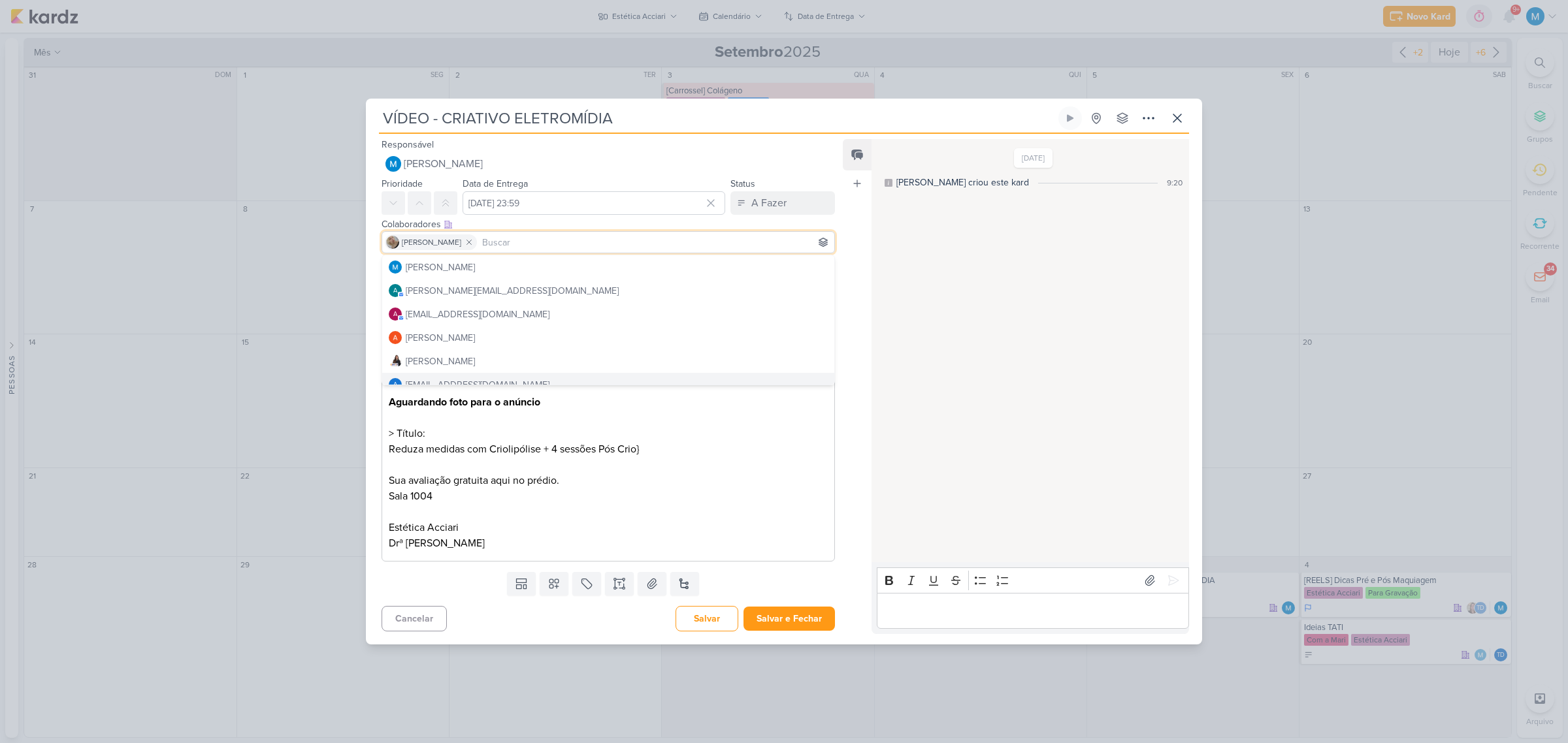
click at [698, 466] on p "Imagem de medida corporal / ou na maca em tratamento (consegue umas fotos reais…" at bounding box center [608, 417] width 439 height 109
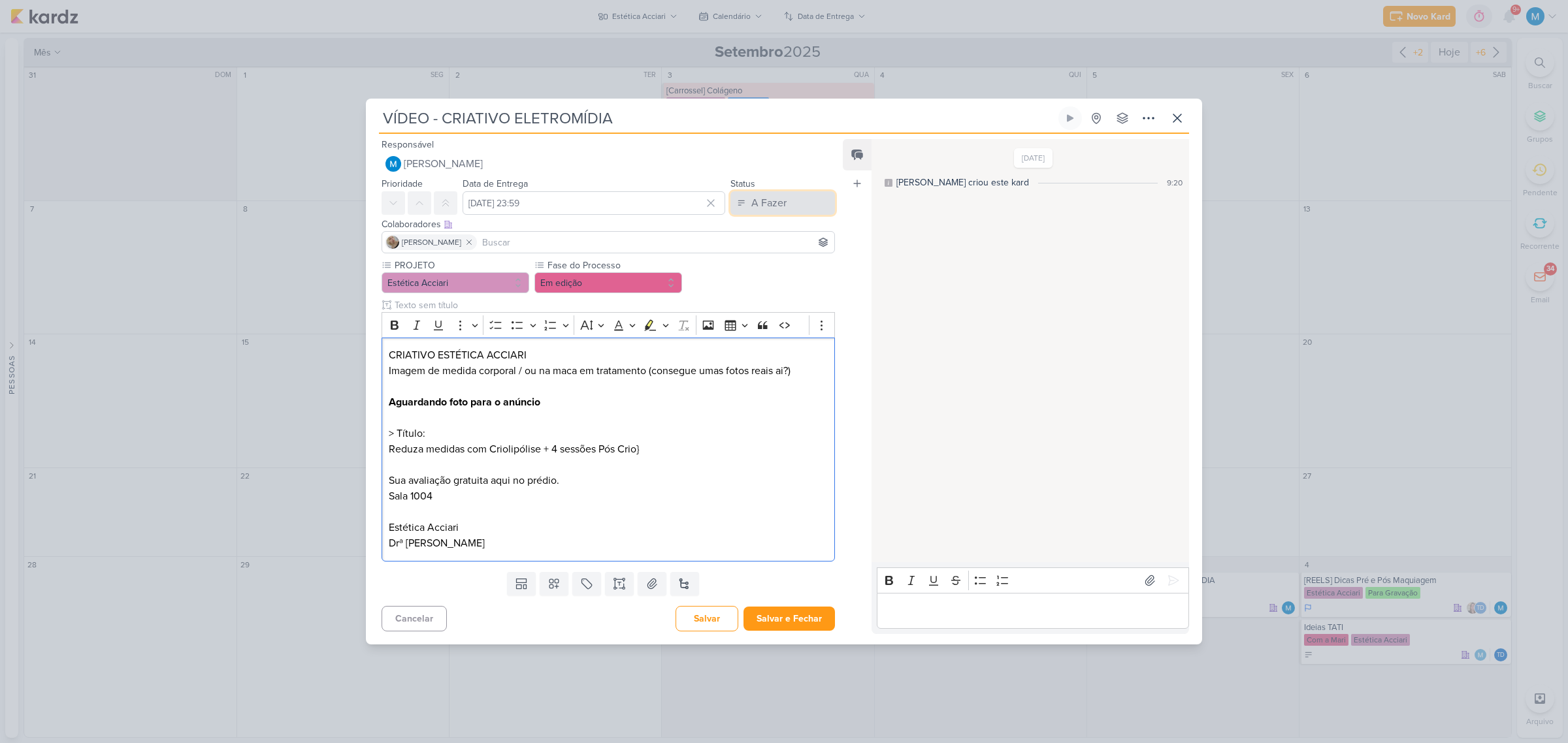
click at [787, 211] on button "A Fazer" at bounding box center [782, 202] width 105 height 23
click at [781, 275] on div "Em Andamento" at bounding box center [772, 275] width 61 height 14
click at [796, 610] on button "Salvar e Fechar" at bounding box center [789, 619] width 92 height 24
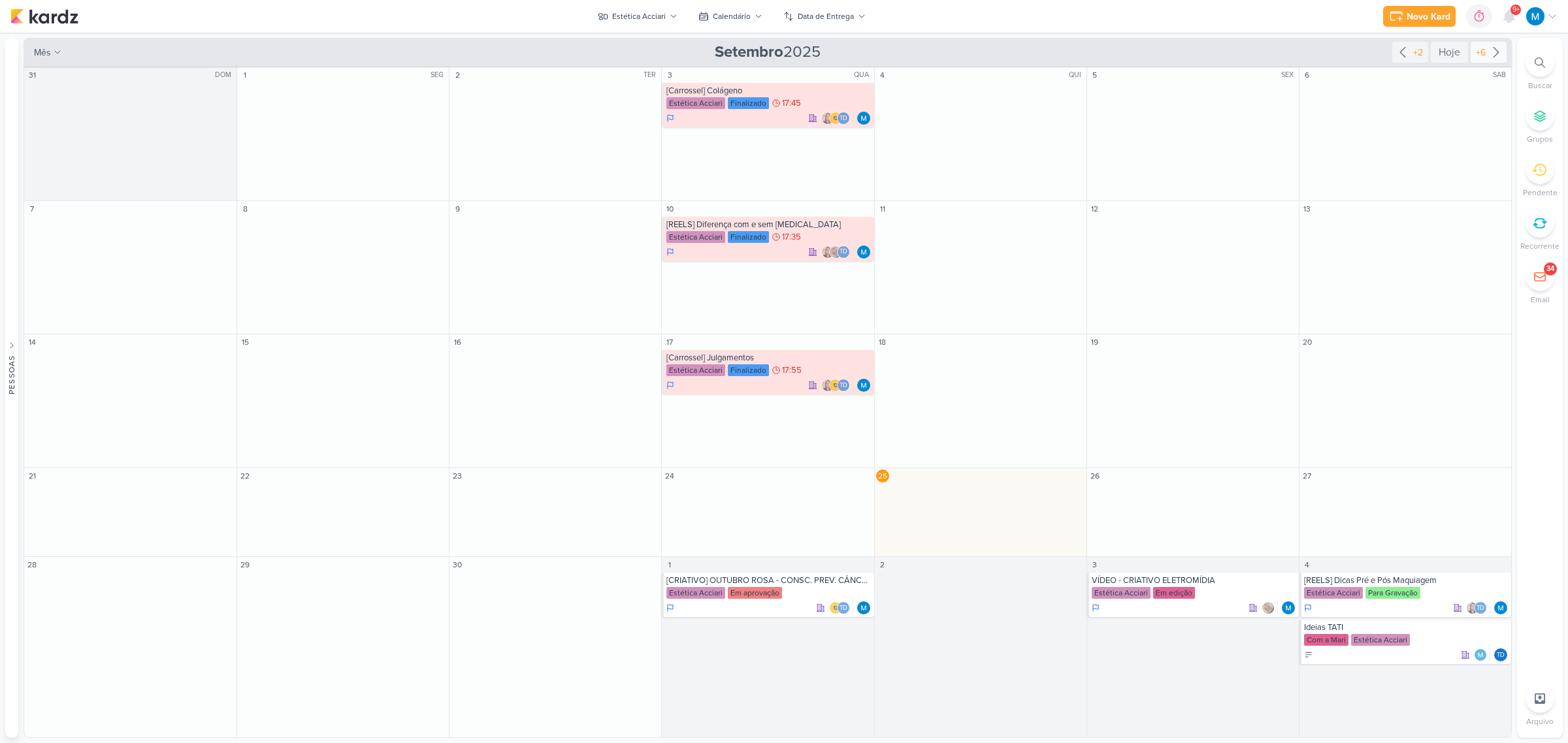
click at [1497, 56] on icon at bounding box center [1496, 52] width 16 height 16
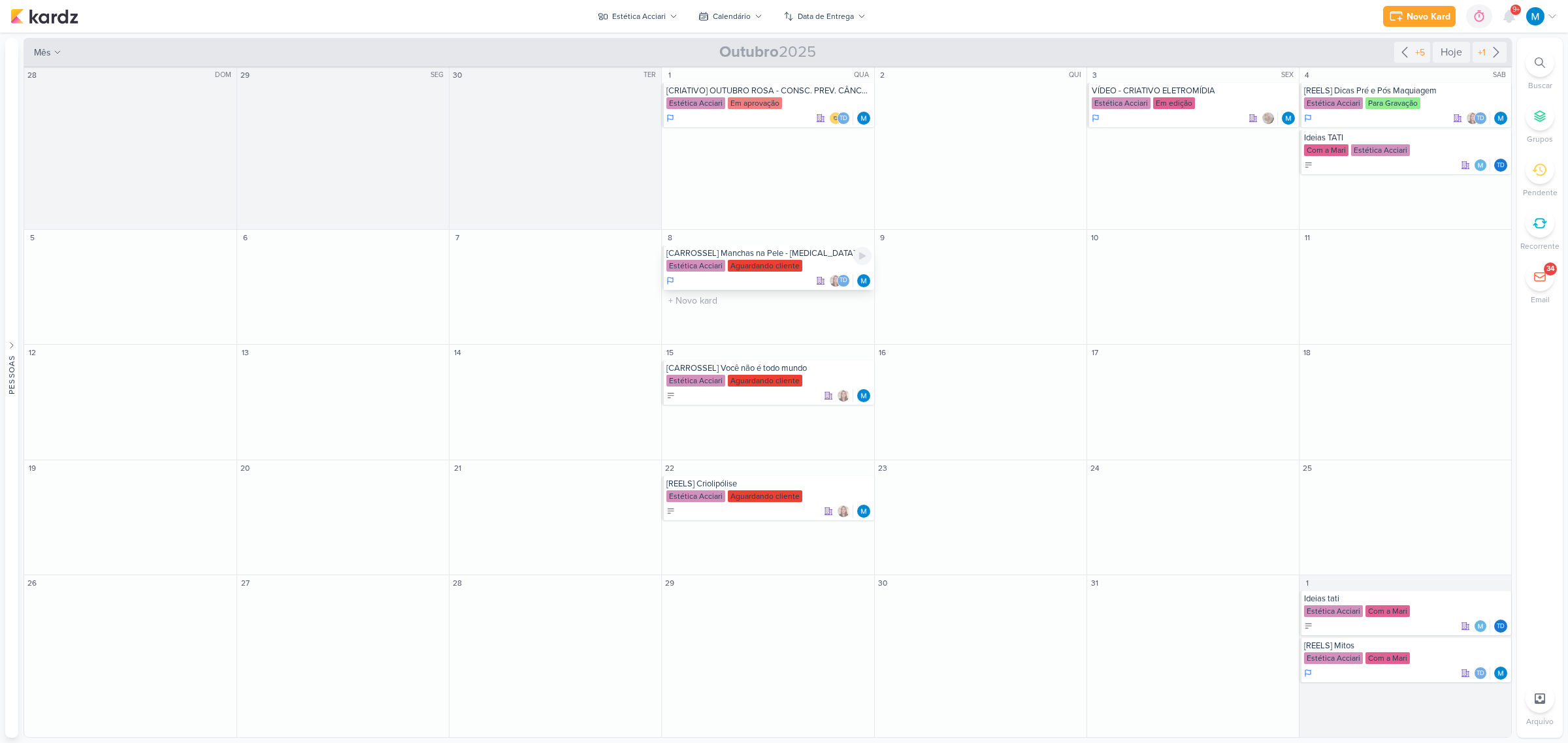
click at [765, 255] on div "[CARROSSEL] Manchas na Pele - [MEDICAL_DATA]" at bounding box center [768, 253] width 204 height 10
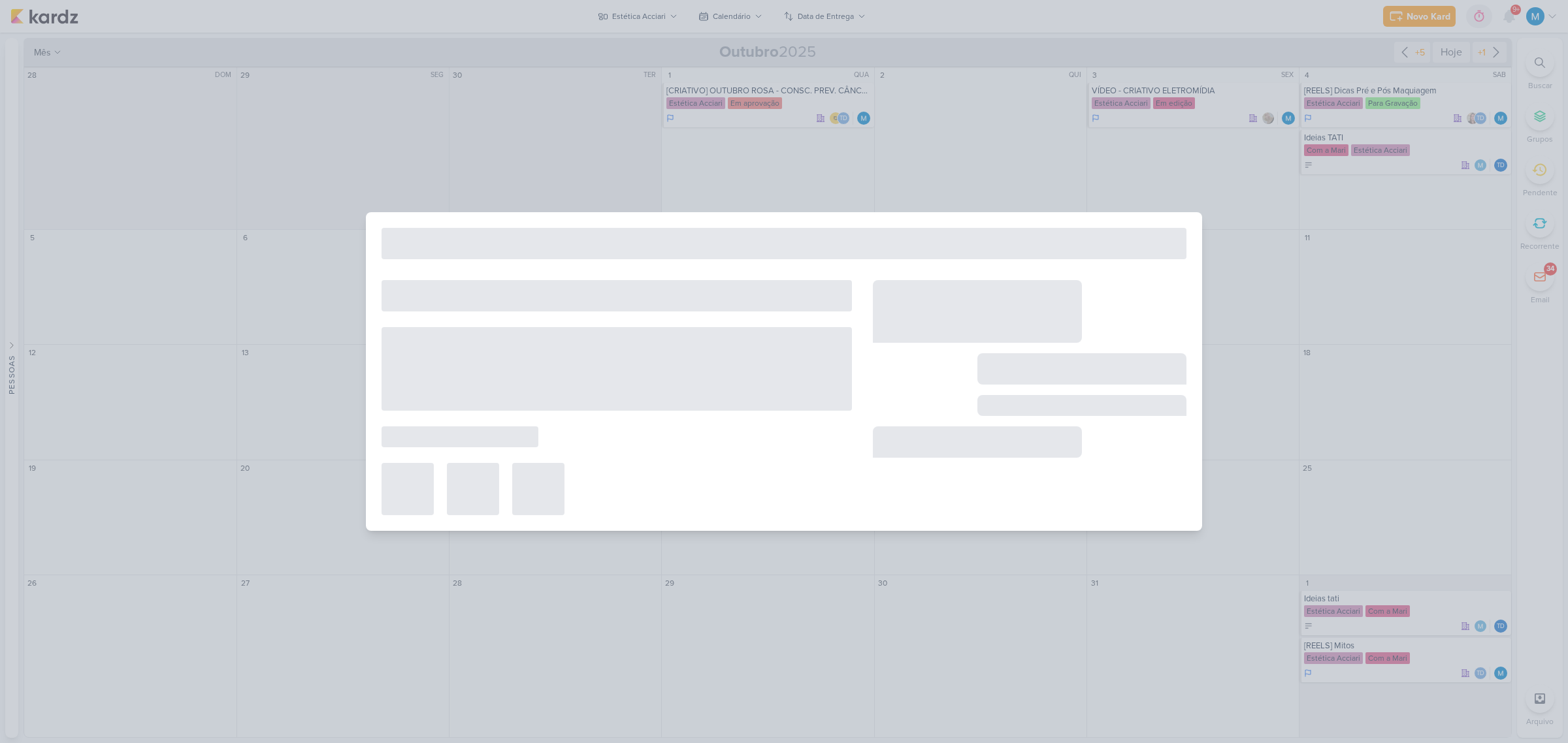
type input "[CARROSSEL] Manchas na Pele - [MEDICAL_DATA]"
type input "8 de outubro de 2025 às 23:59"
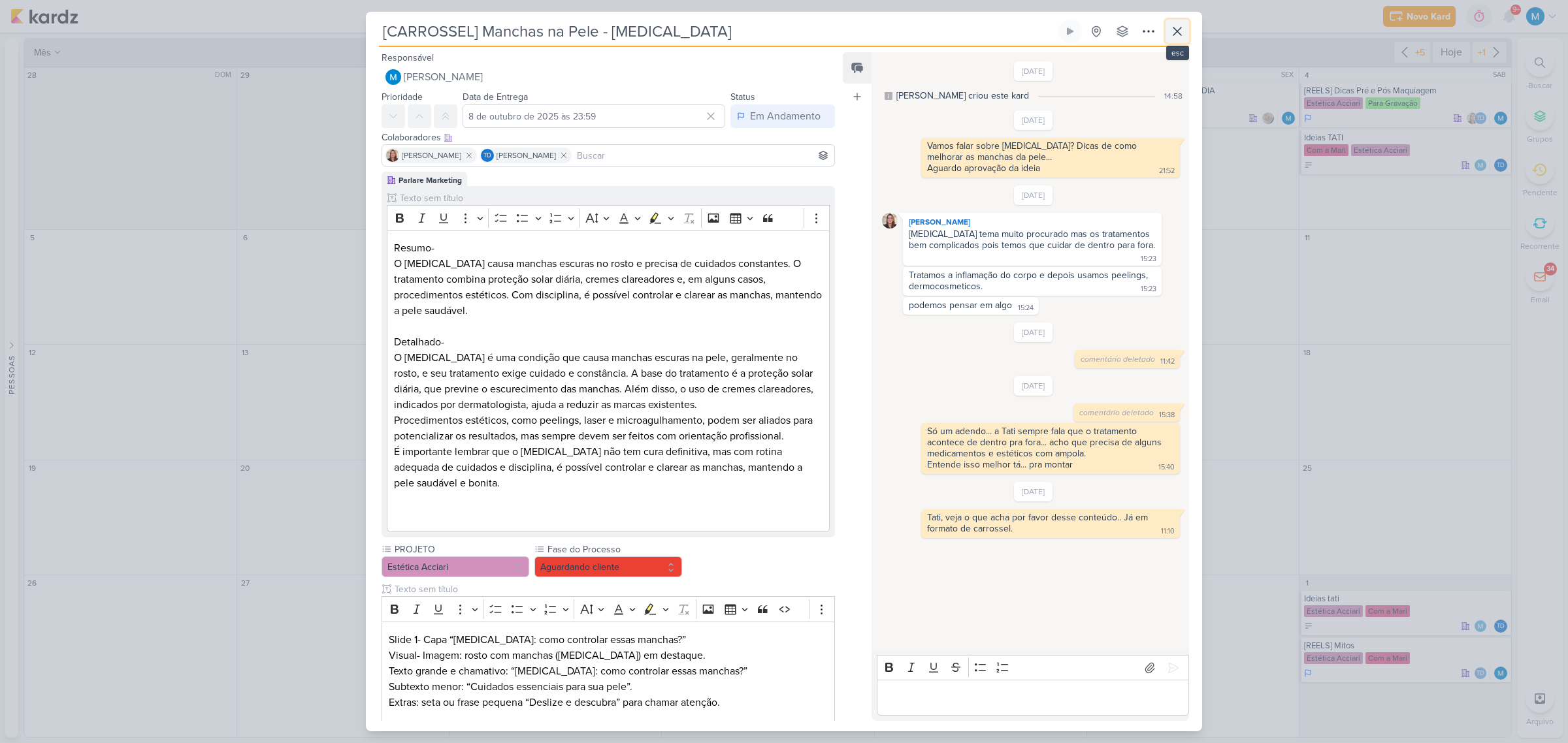
click at [1180, 27] on icon at bounding box center [1176, 31] width 16 height 16
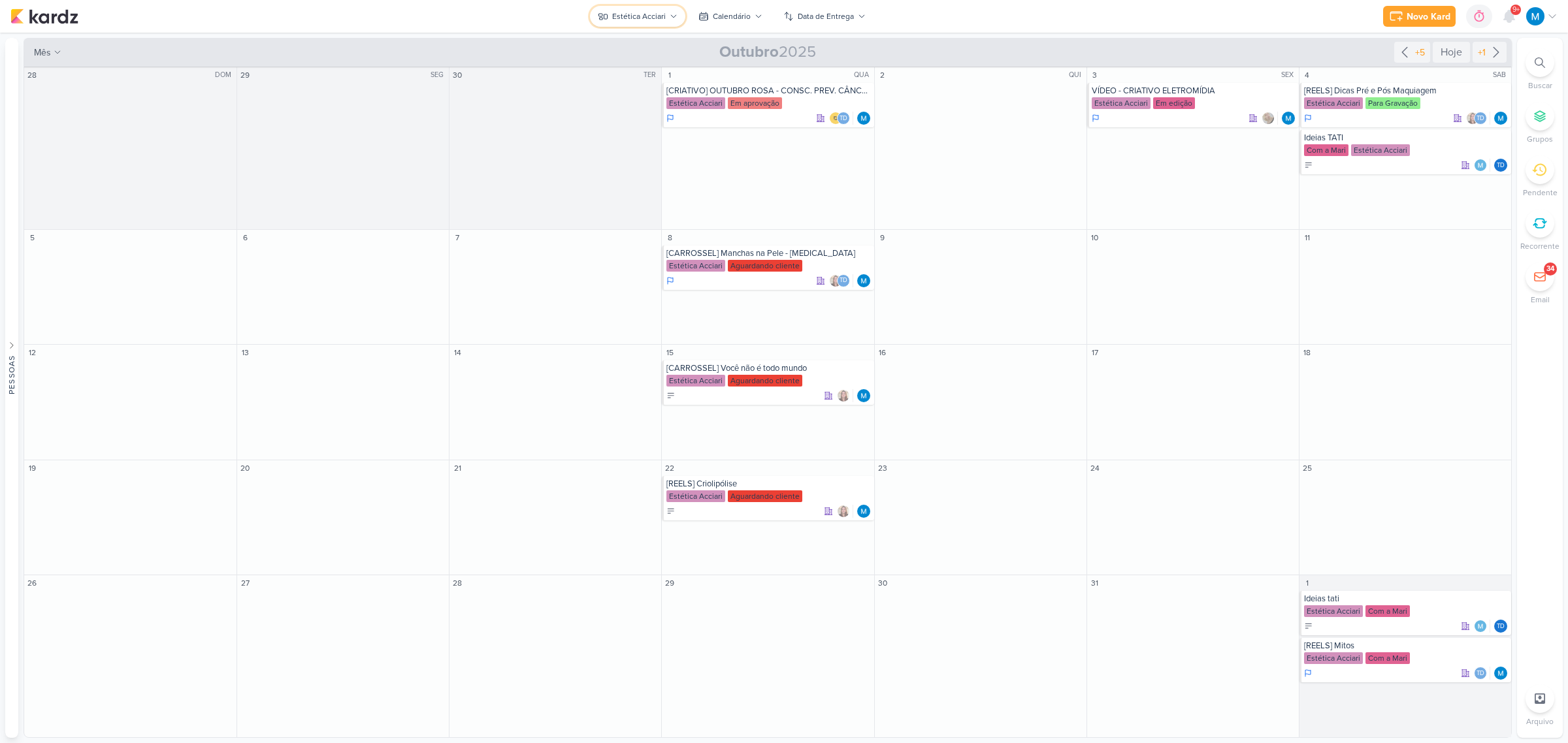
click at [668, 14] on button "Estética Acciari" at bounding box center [637, 16] width 96 height 21
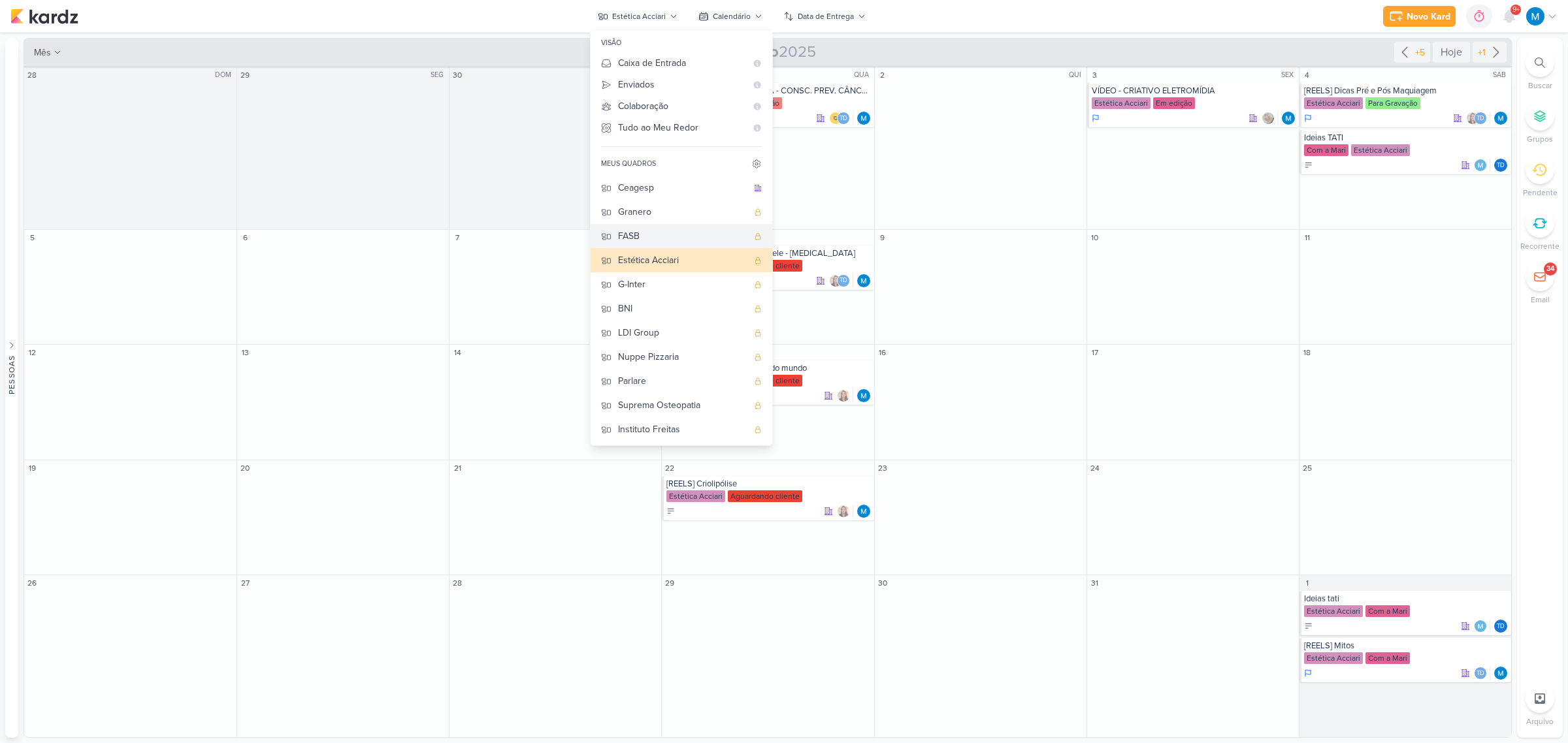
click at [666, 236] on div "FASB" at bounding box center [682, 236] width 129 height 14
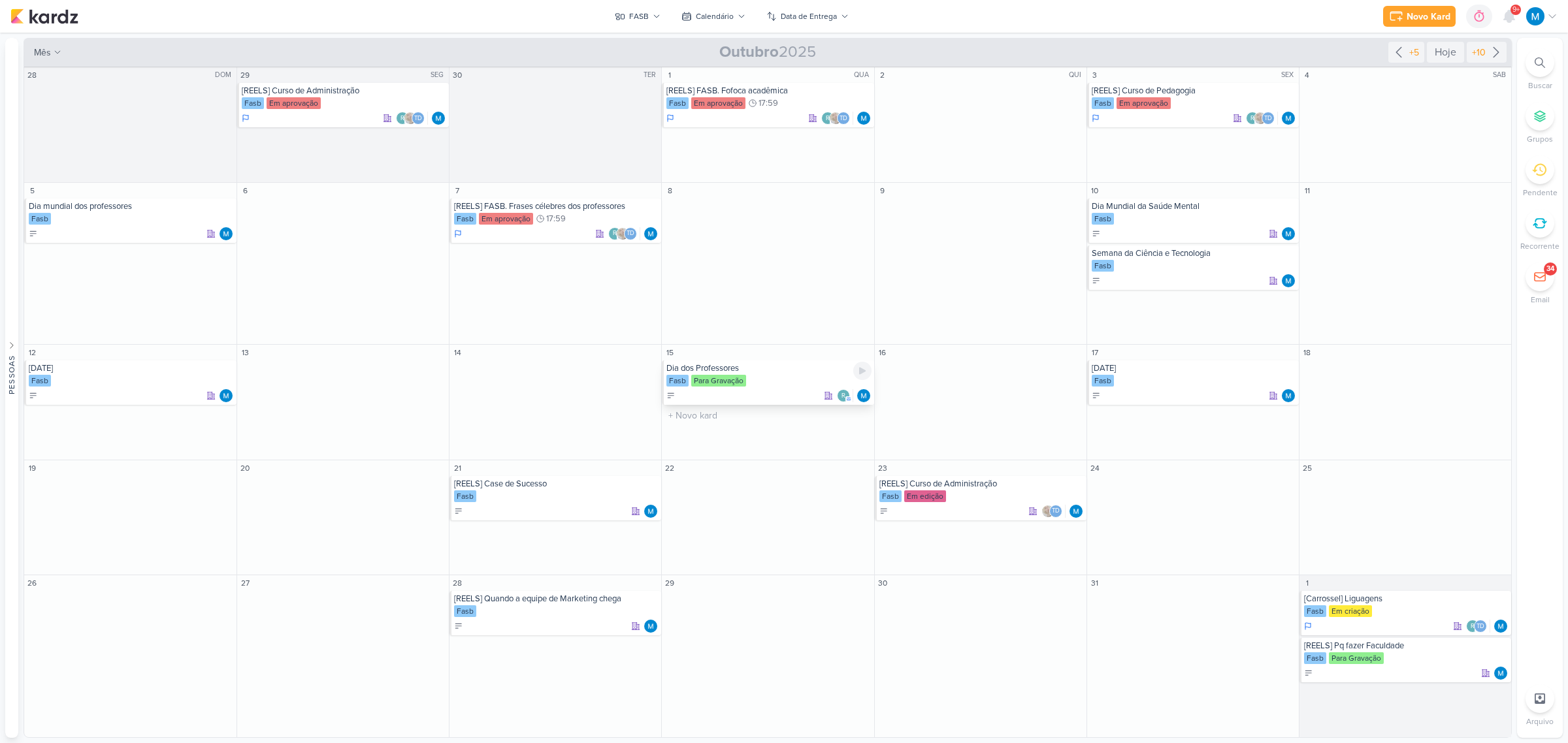
click at [698, 366] on div "Dia dos Professores" at bounding box center [768, 367] width 204 height 10
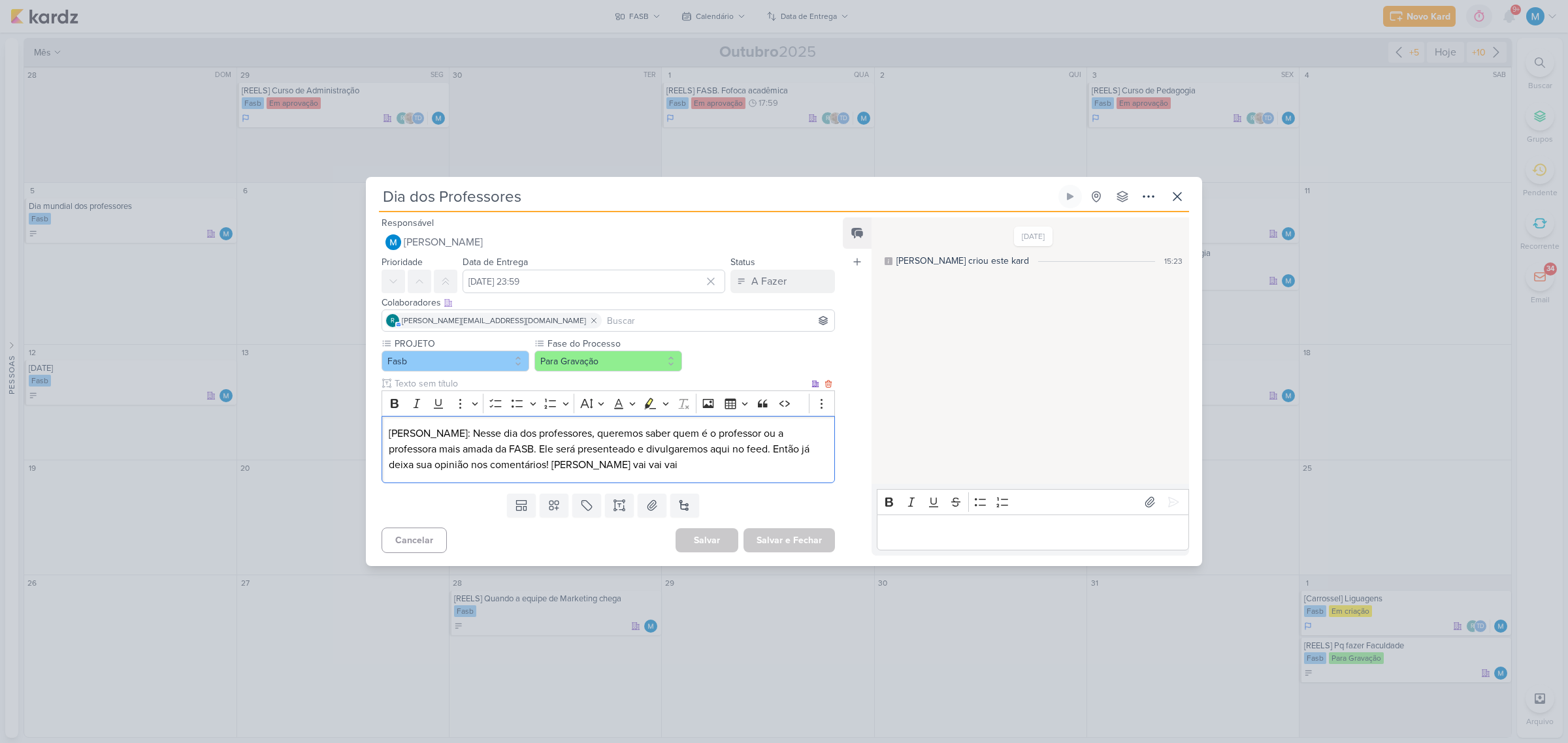
click at [588, 467] on p "[PERSON_NAME]: Nesse dia dos professores, queremos saber quem é o professor ou …" at bounding box center [608, 449] width 439 height 47
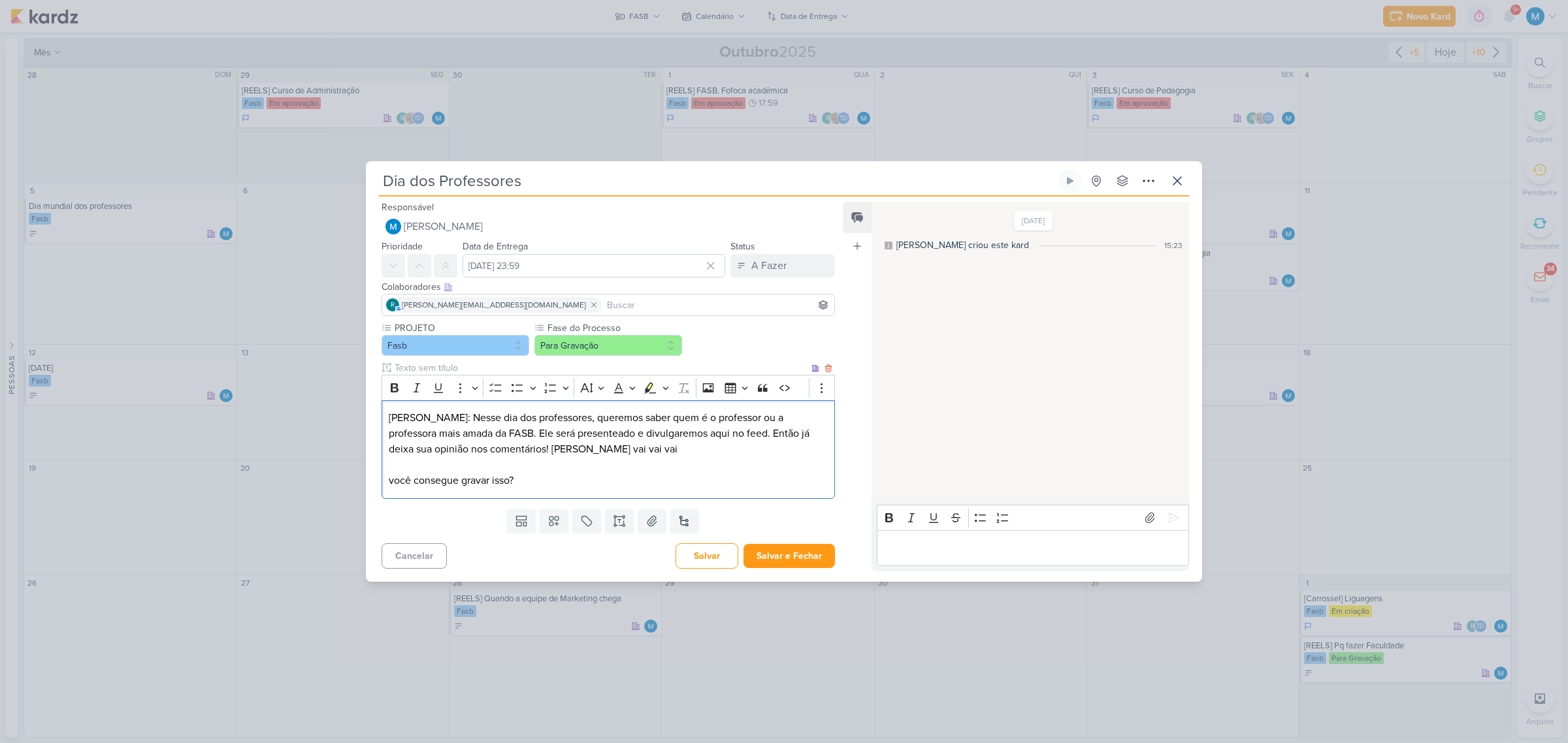
drag, startPoint x: 425, startPoint y: 416, endPoint x: 444, endPoint y: 480, distance: 66.8
click at [423, 416] on p "[PERSON_NAME]: Nesse dia dos professores, queremos saber quem é o professor ou …" at bounding box center [608, 449] width 439 height 78
click at [925, 553] on p "Editor editing area: main" at bounding box center [1033, 547] width 299 height 16
drag, startPoint x: 803, startPoint y: 558, endPoint x: 996, endPoint y: 556, distance: 193.0
click at [804, 558] on button "Salvar e Fechar" at bounding box center [789, 557] width 92 height 24
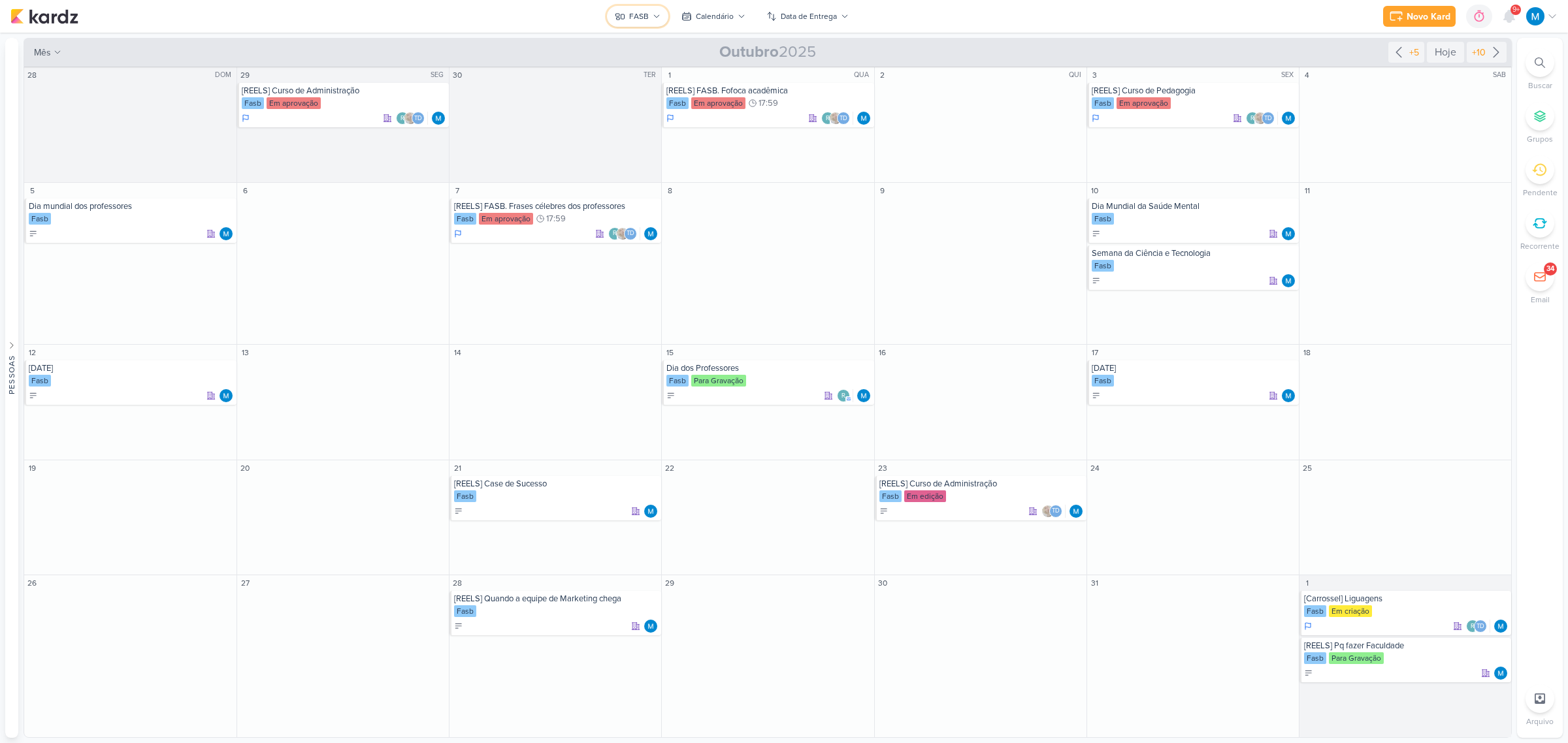
click at [650, 21] on button "FASB" at bounding box center [637, 16] width 61 height 21
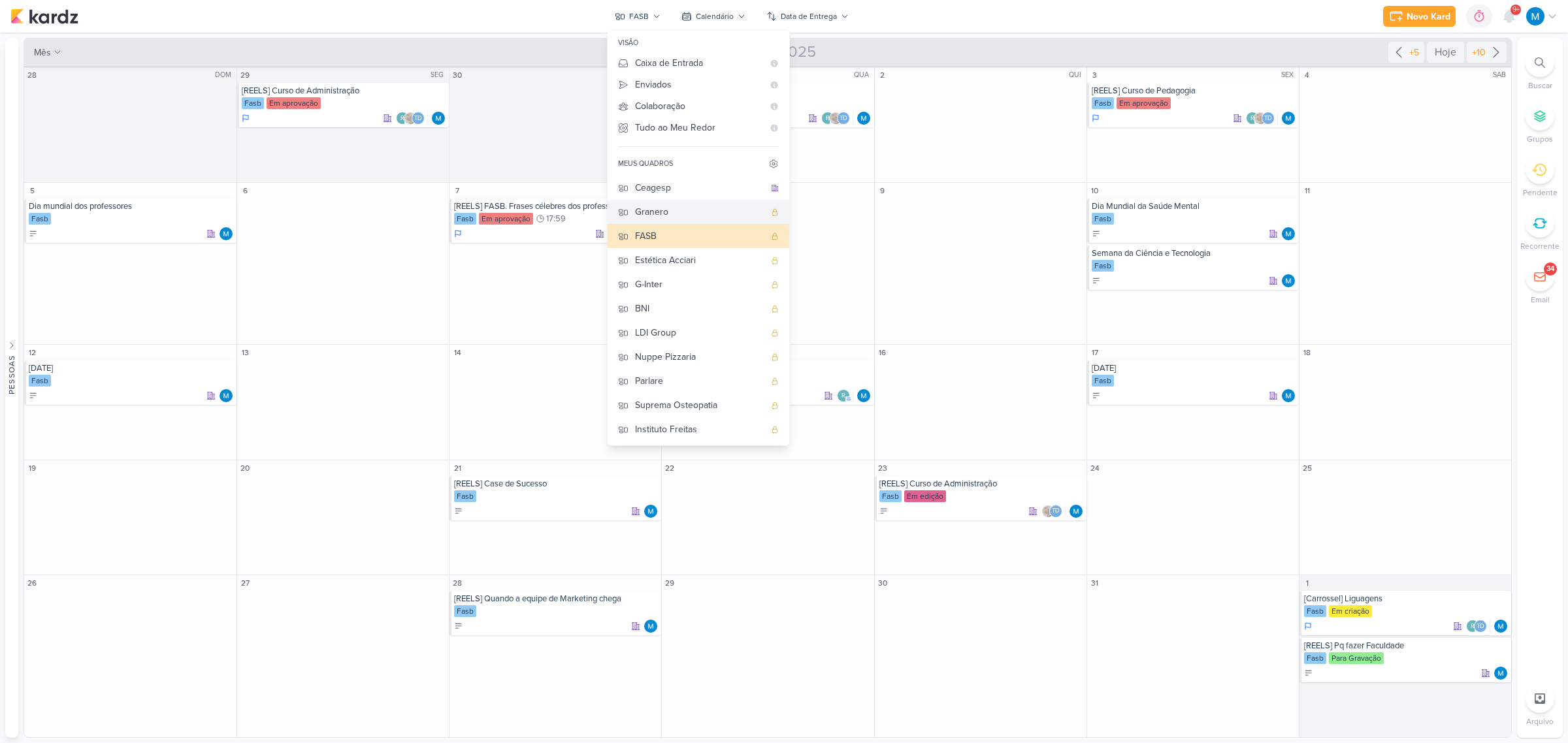
click at [676, 214] on div "Granero" at bounding box center [699, 211] width 129 height 14
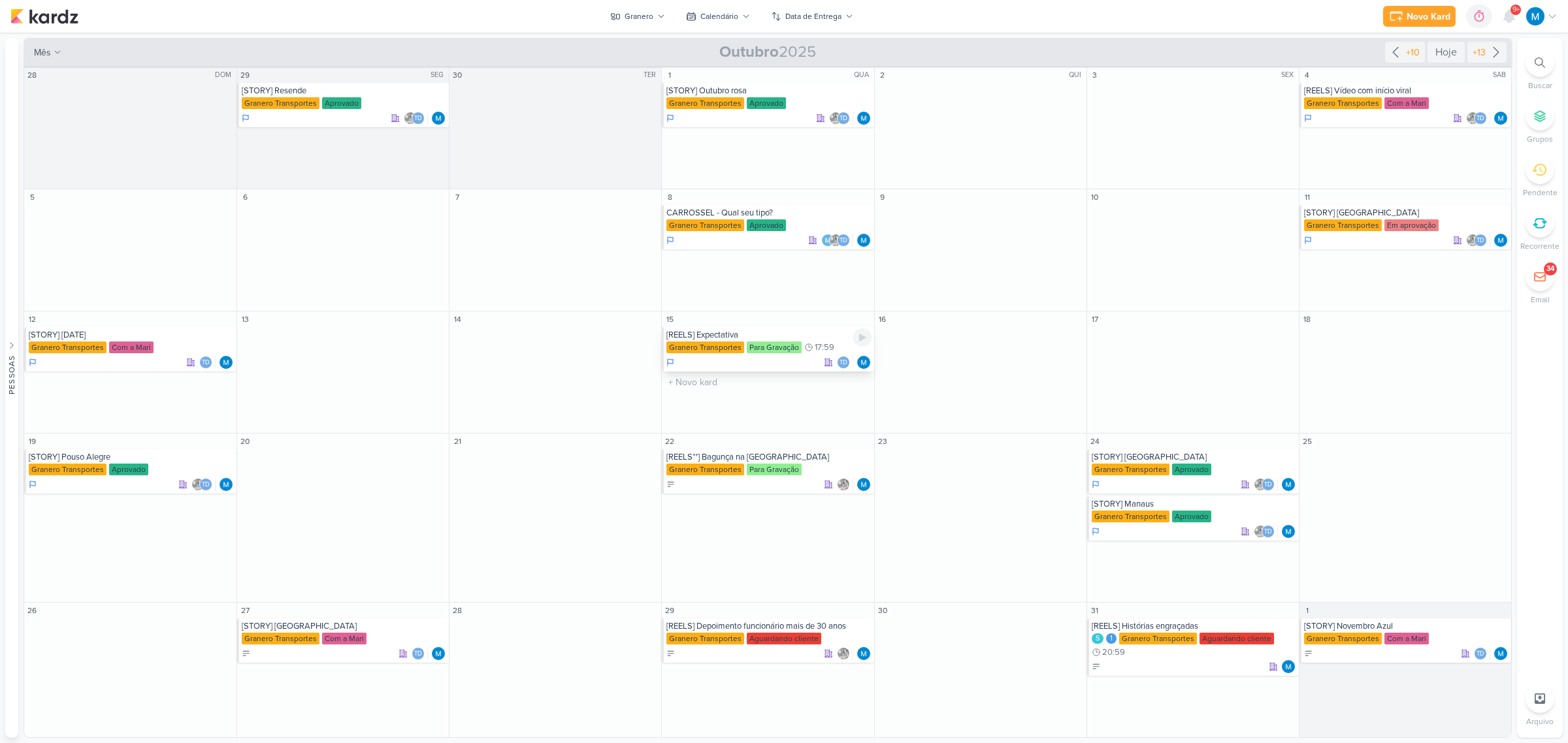
click at [729, 335] on div "[REELS] Expectativa" at bounding box center [768, 335] width 204 height 10
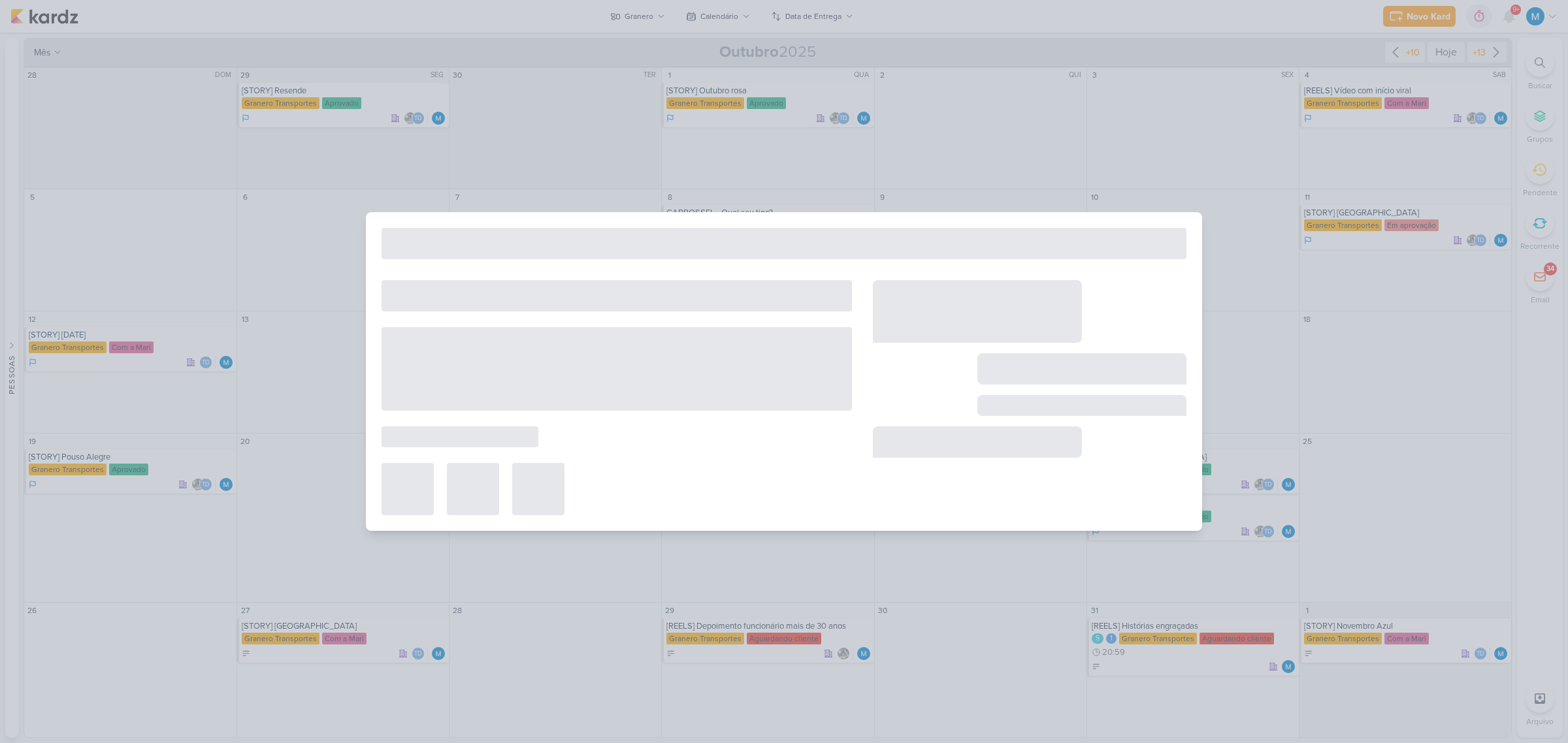
type input "[REELS] Expectativa"
type input "[DATE] 17:59"
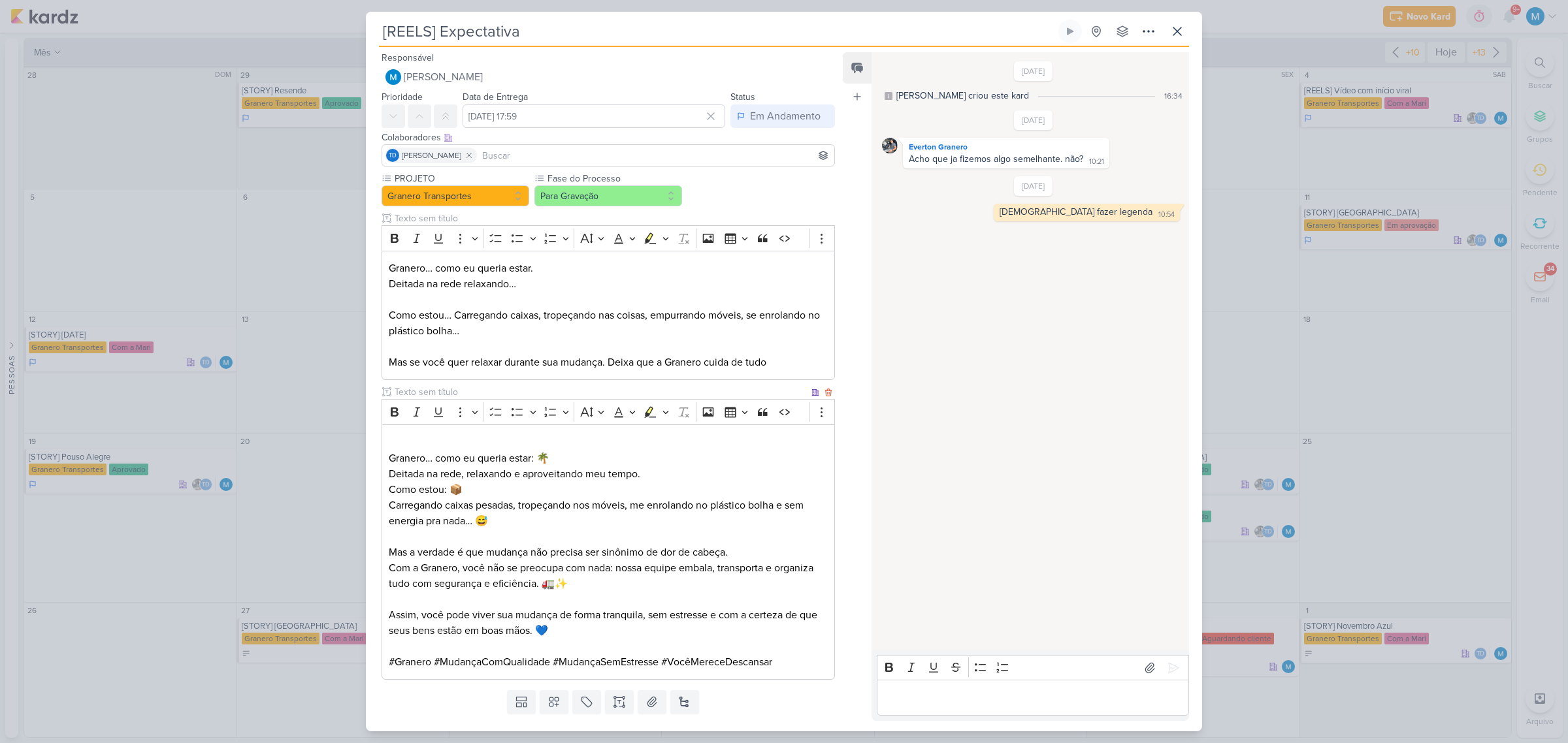
scroll to position [32, 0]
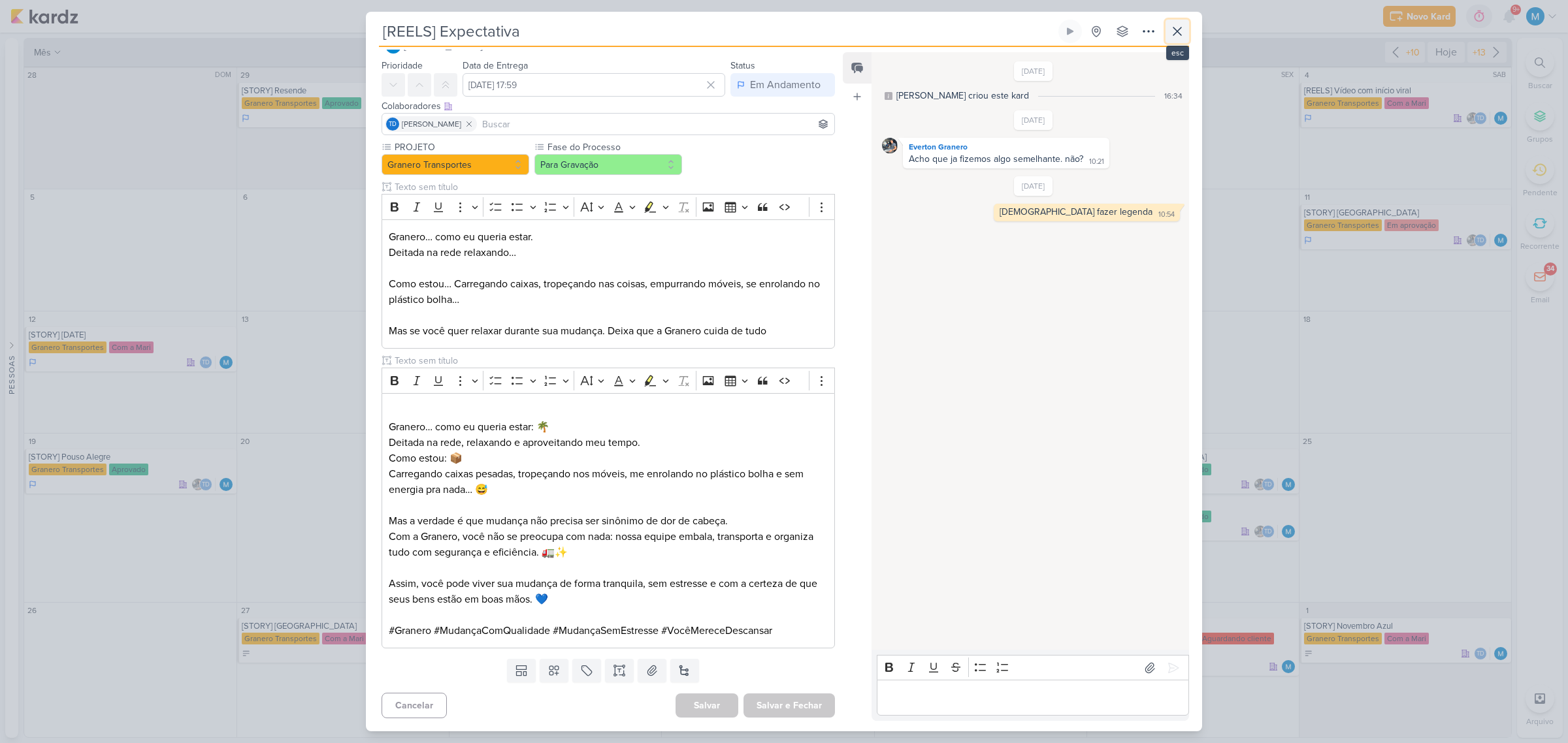
click at [1180, 34] on icon at bounding box center [1176, 31] width 16 height 16
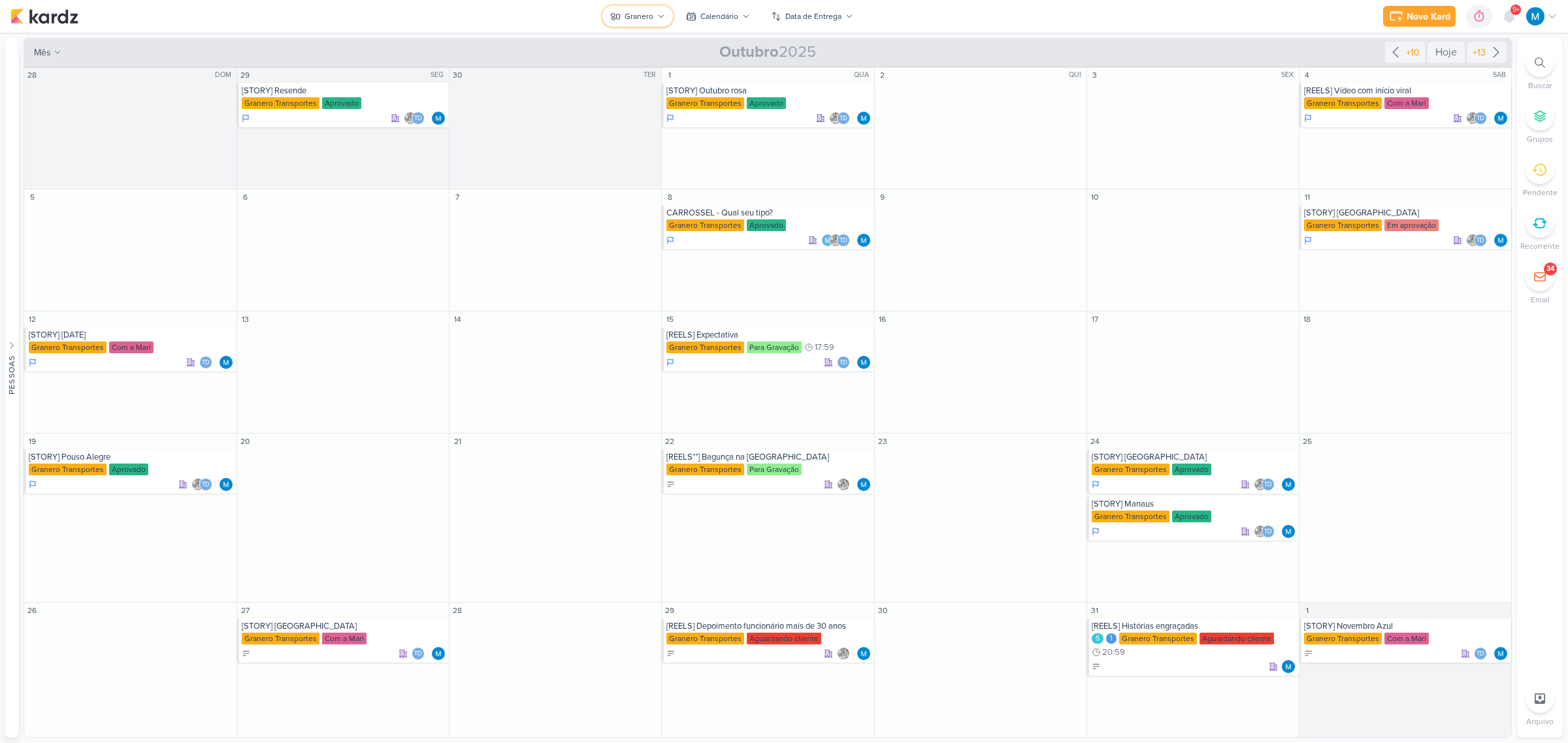
click at [661, 11] on button "Granero" at bounding box center [637, 16] width 71 height 21
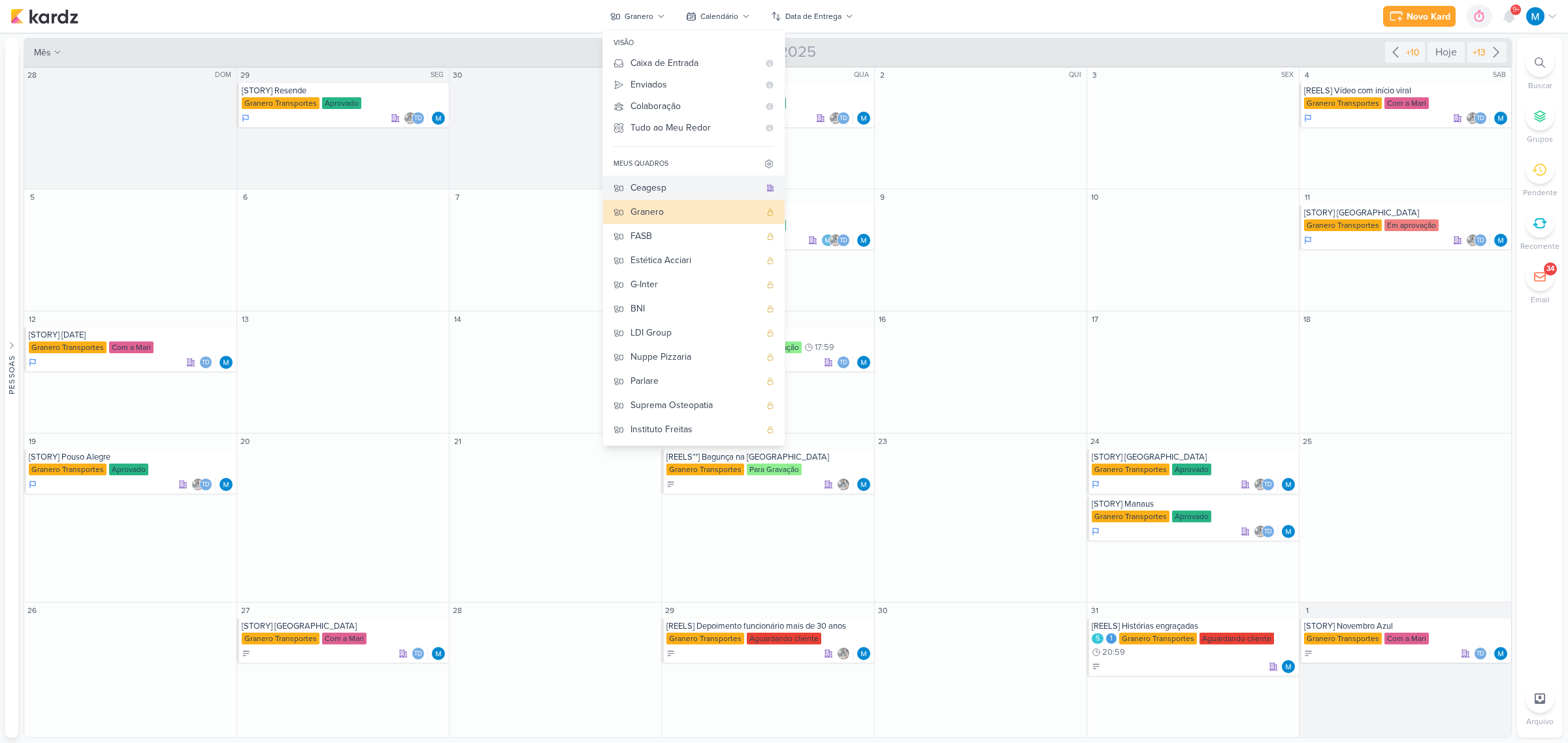
click at [688, 187] on div "Ceagesp" at bounding box center [694, 187] width 129 height 14
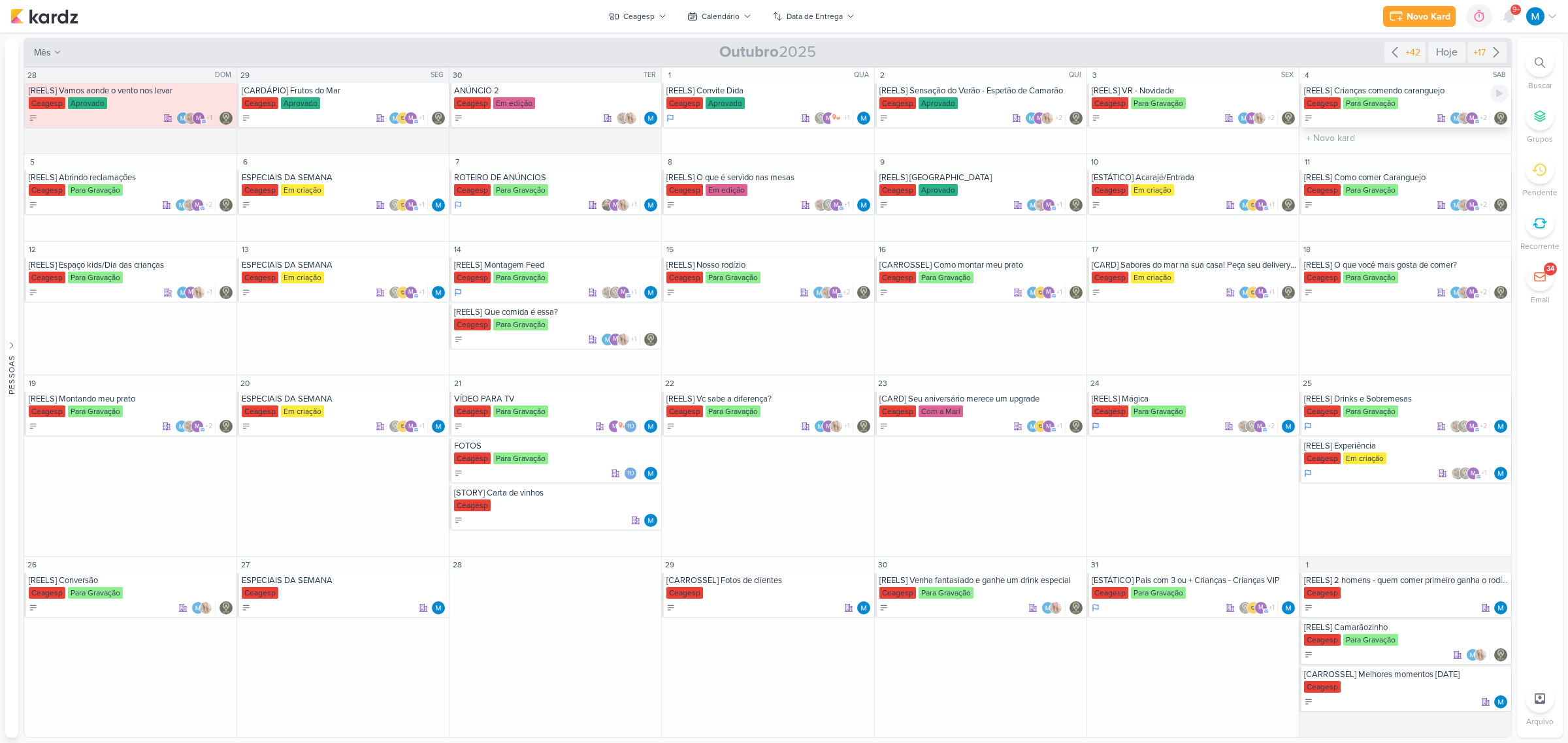
click at [1398, 92] on div "[REELS] Crianças comendo caranguejo" at bounding box center [1406, 90] width 204 height 10
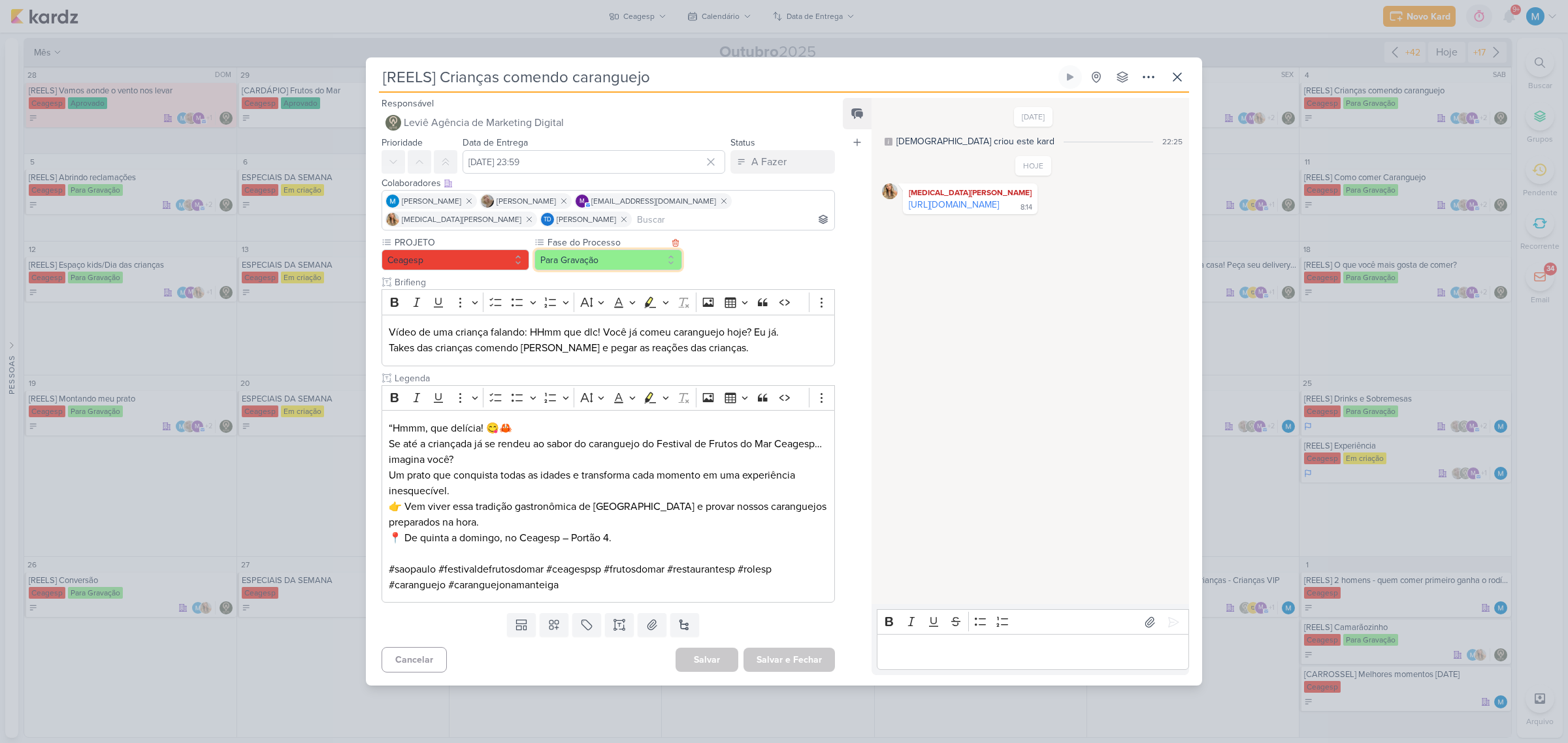
click at [609, 257] on button "Para Gravação" at bounding box center [608, 260] width 148 height 21
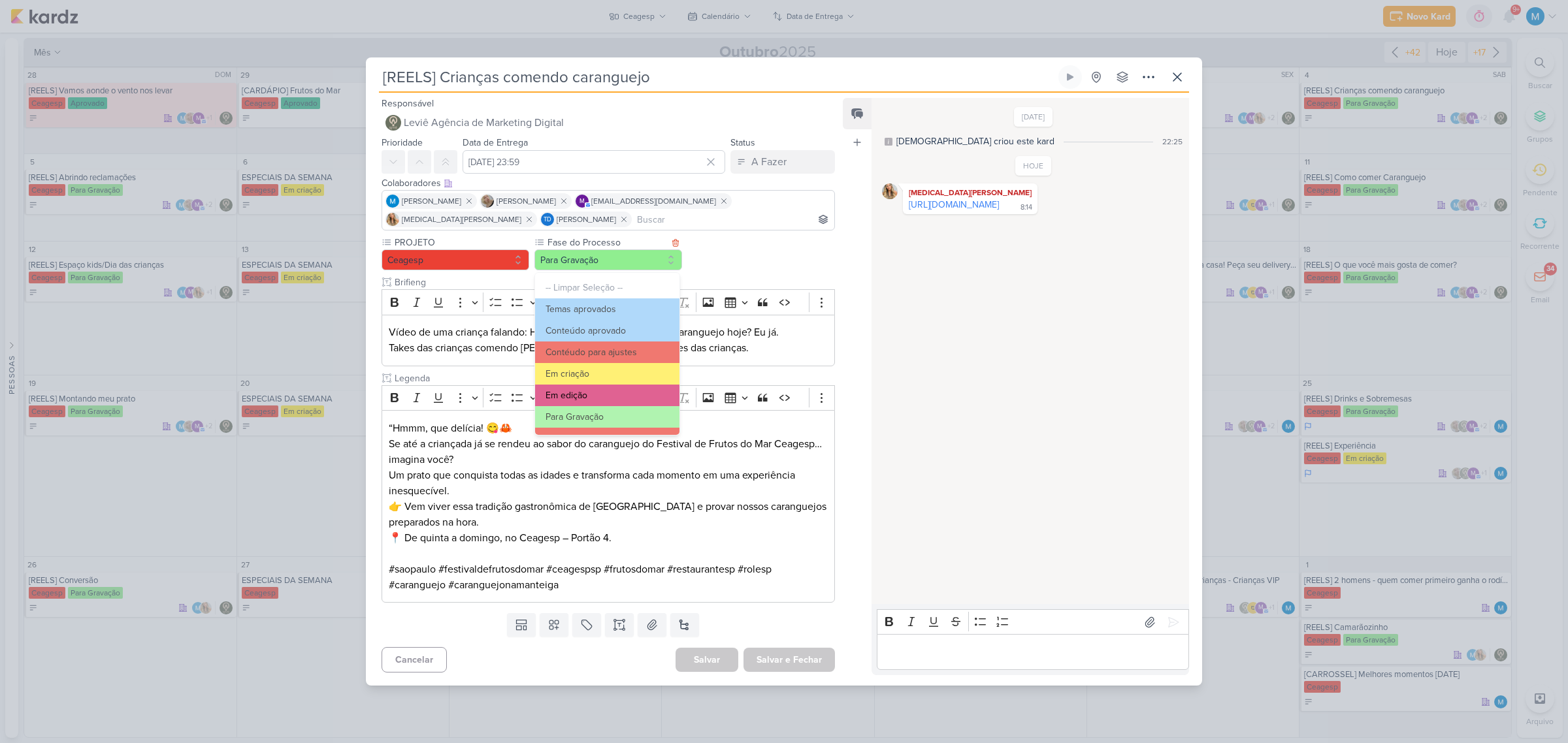
click at [603, 391] on button "Em edição" at bounding box center [608, 395] width 145 height 21
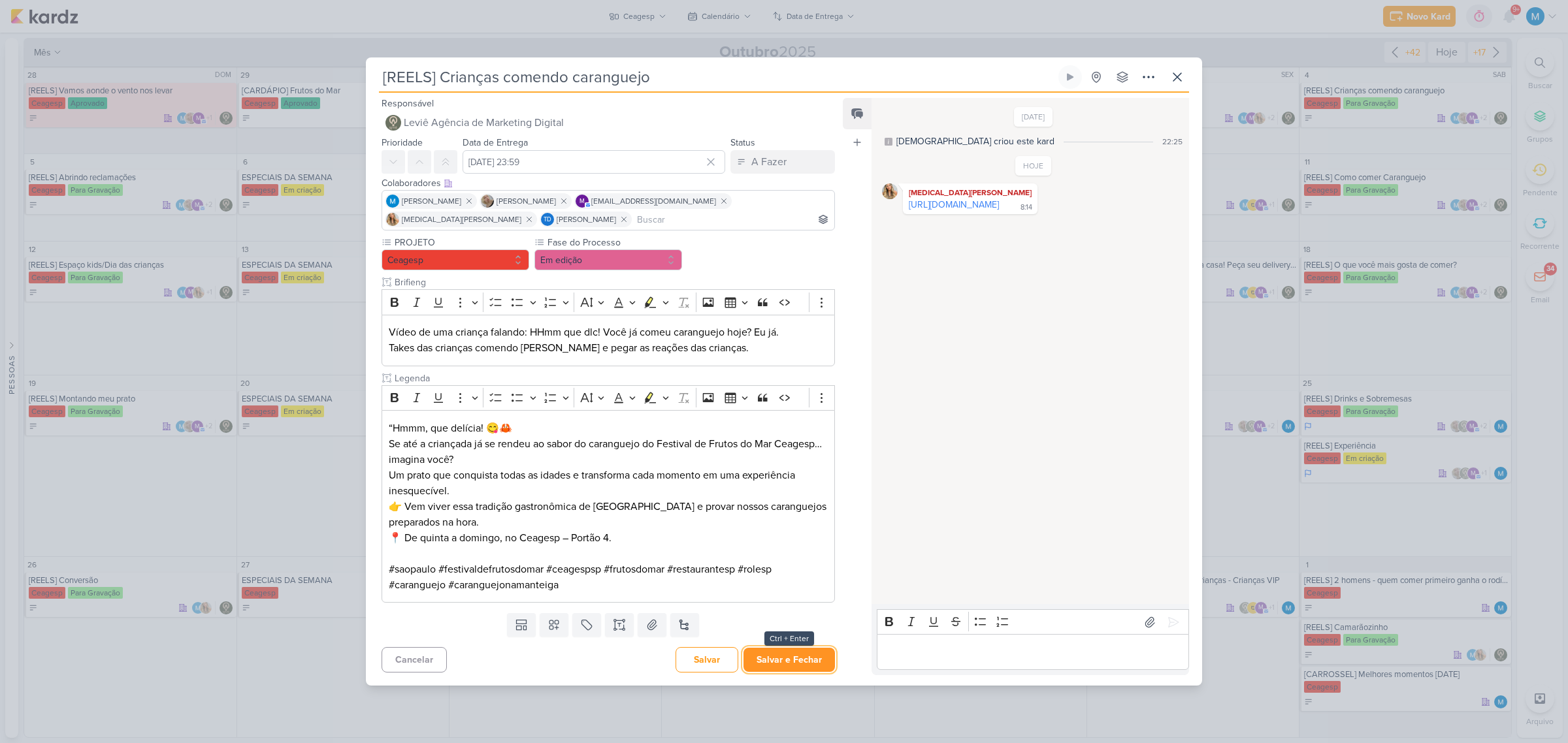
click at [790, 665] on button "Salvar e Fechar" at bounding box center [789, 660] width 92 height 24
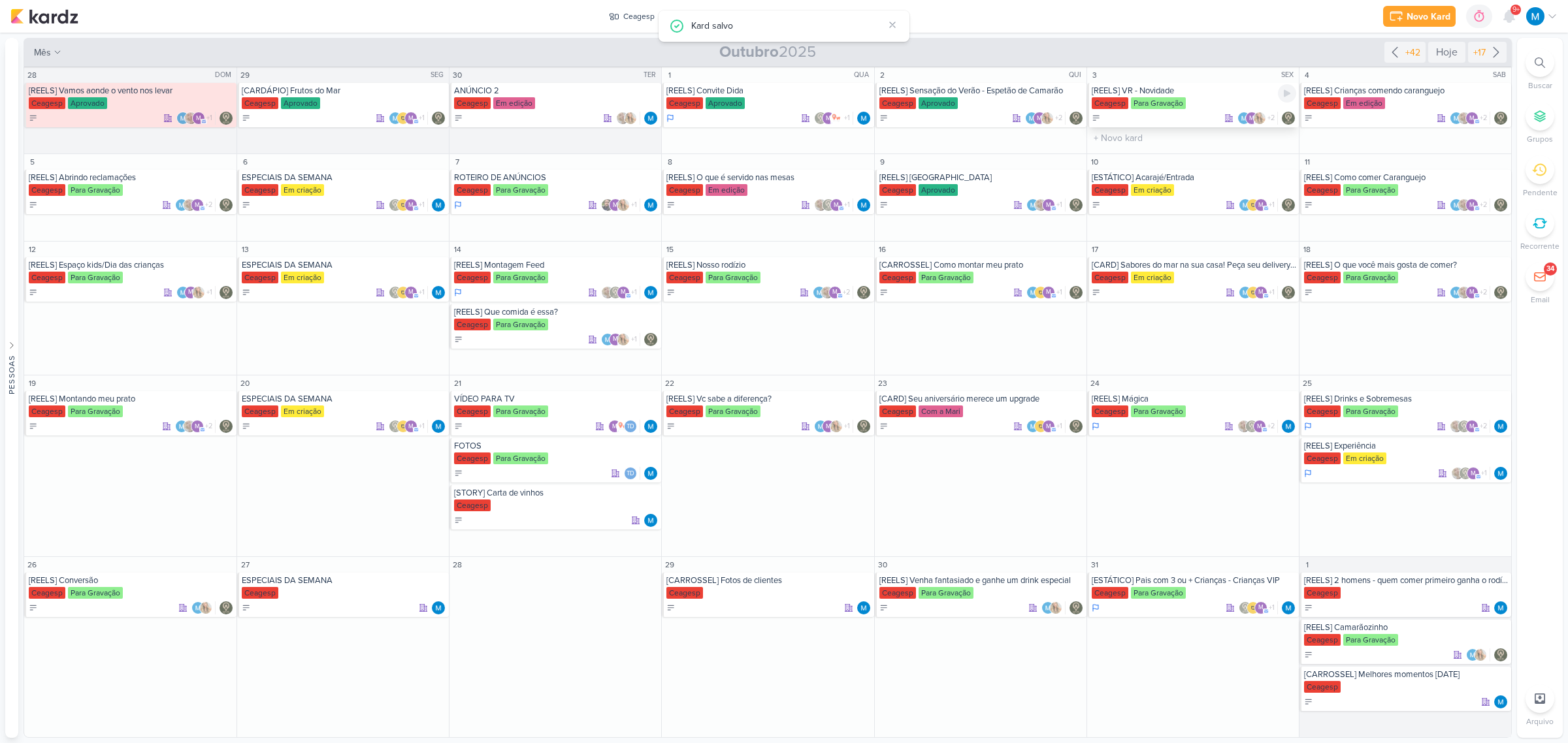
click at [1143, 89] on div "[REELS] VR - Novidade" at bounding box center [1194, 90] width 204 height 10
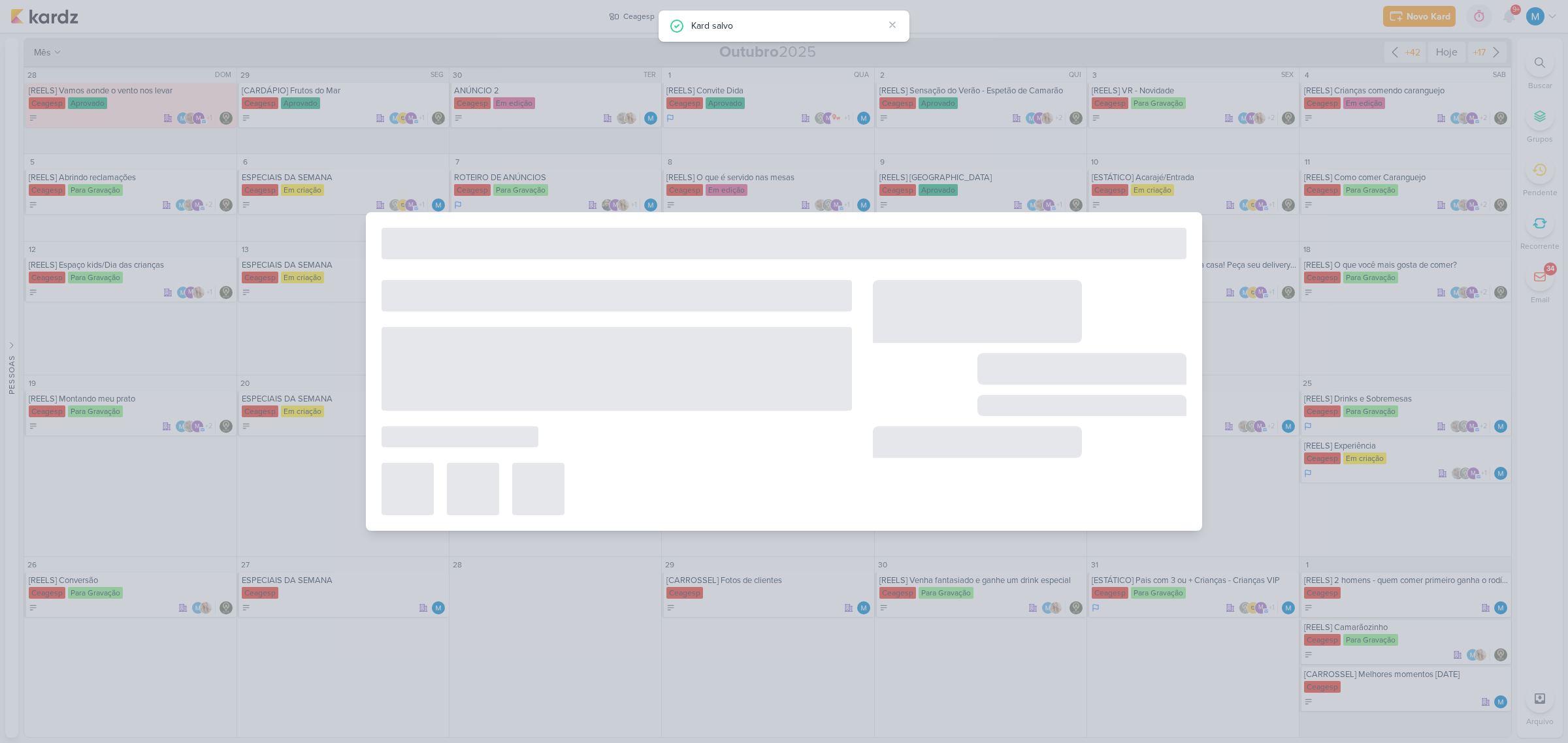
type input "[REELS] VR - Novidade"
type input "[DATE] 23:59"
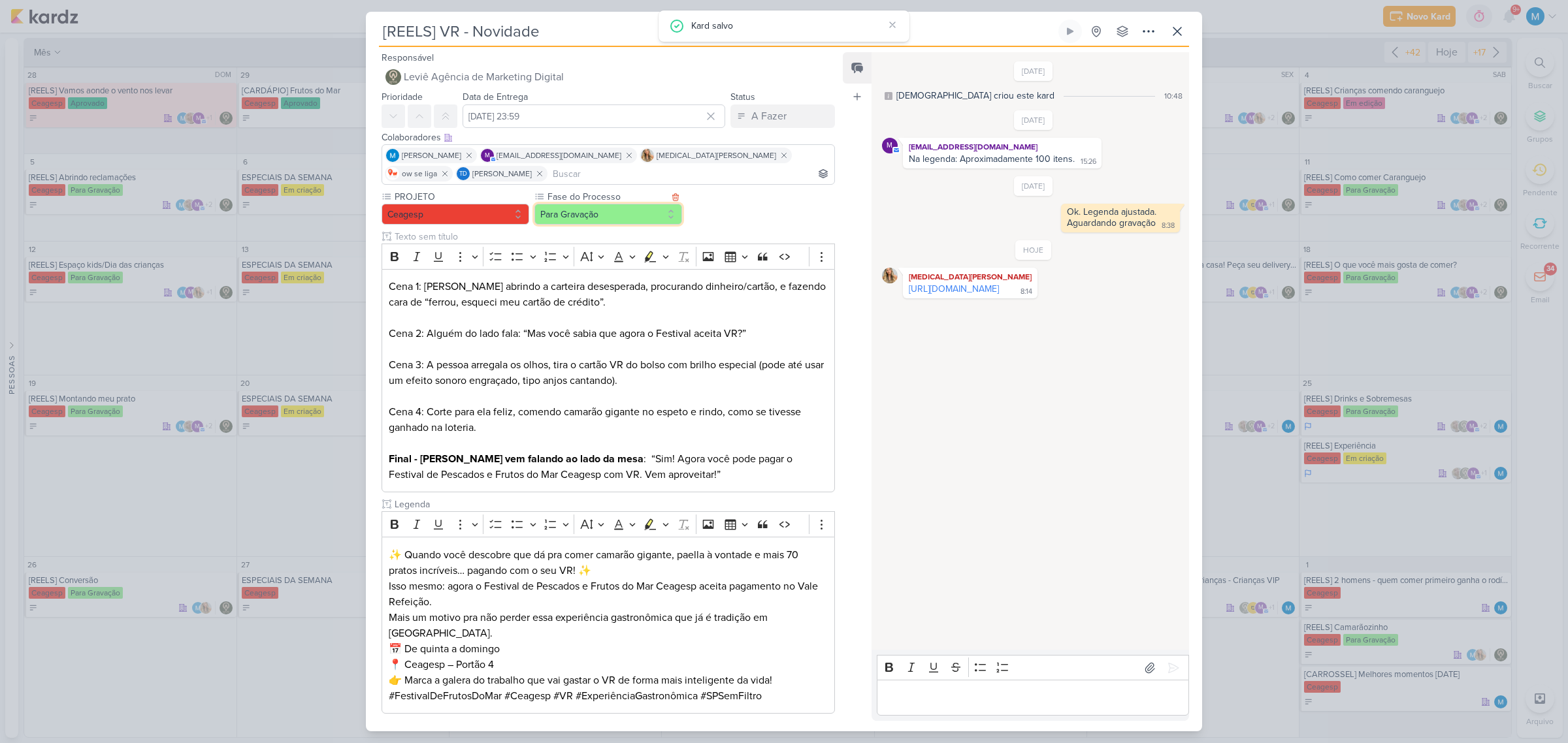
click at [617, 213] on button "Para Gravação" at bounding box center [608, 214] width 148 height 21
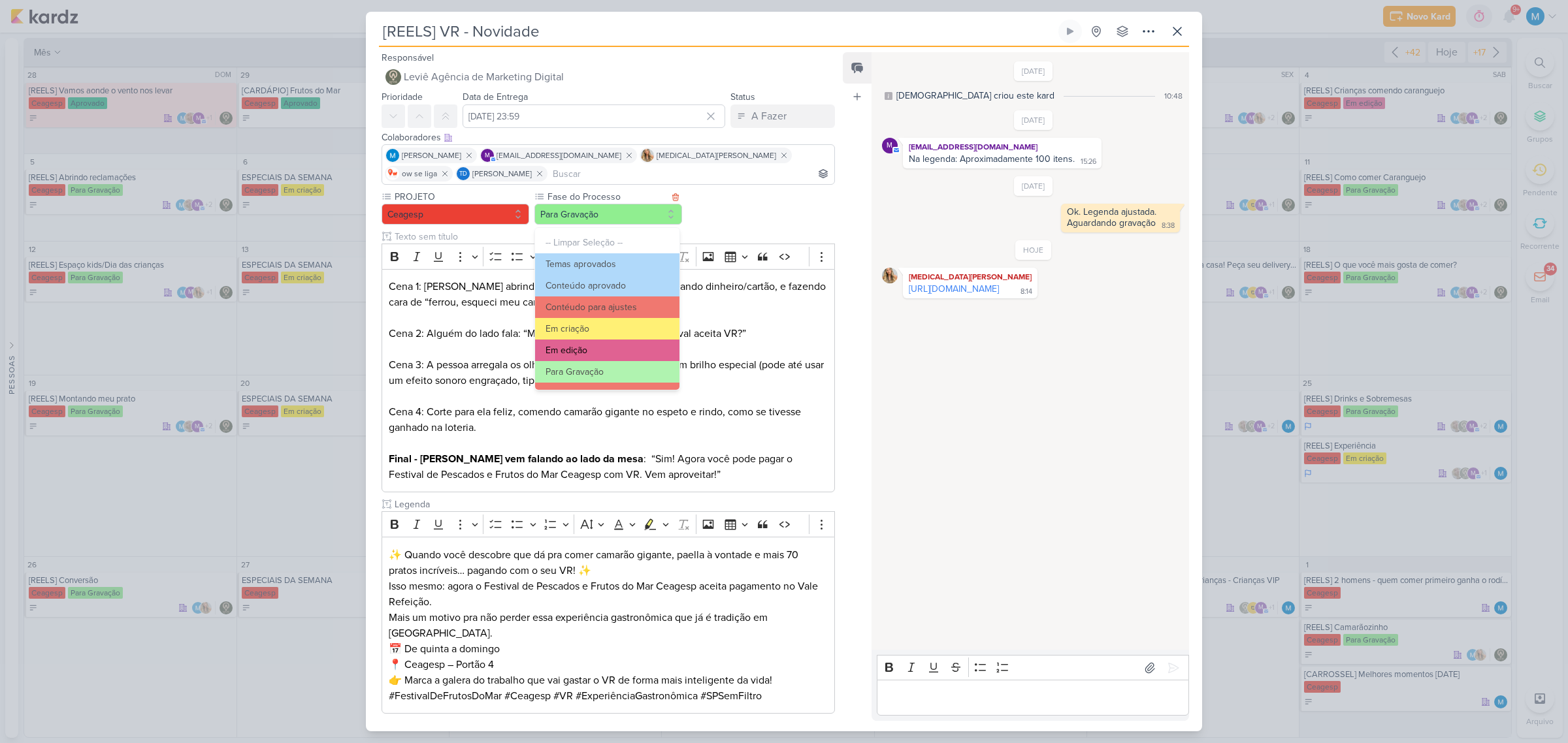
click at [605, 351] on button "Em edição" at bounding box center [608, 350] width 145 height 21
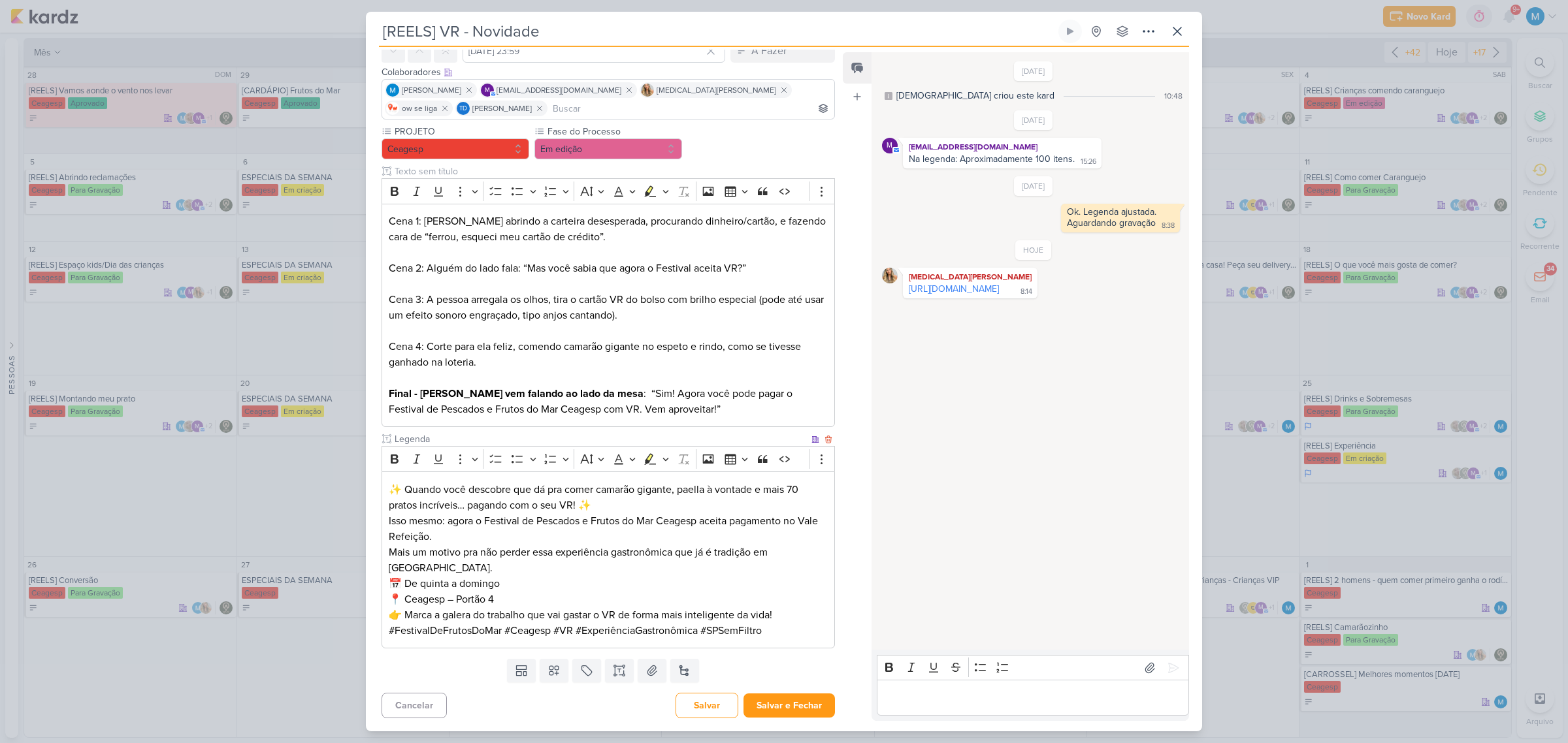
scroll to position [66, 0]
click at [782, 703] on button "Salvar e Fechar" at bounding box center [789, 706] width 92 height 24
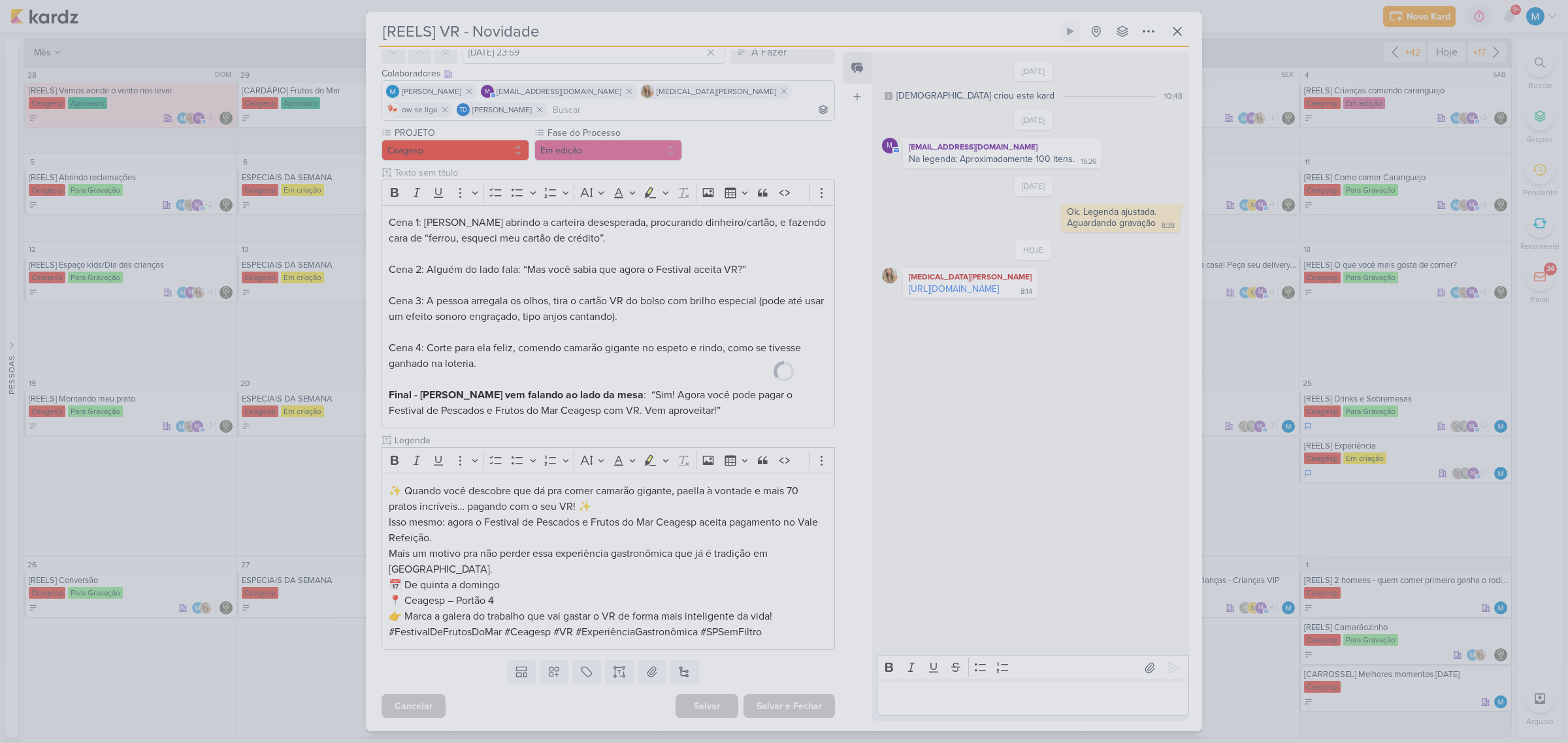
scroll to position [64, 0]
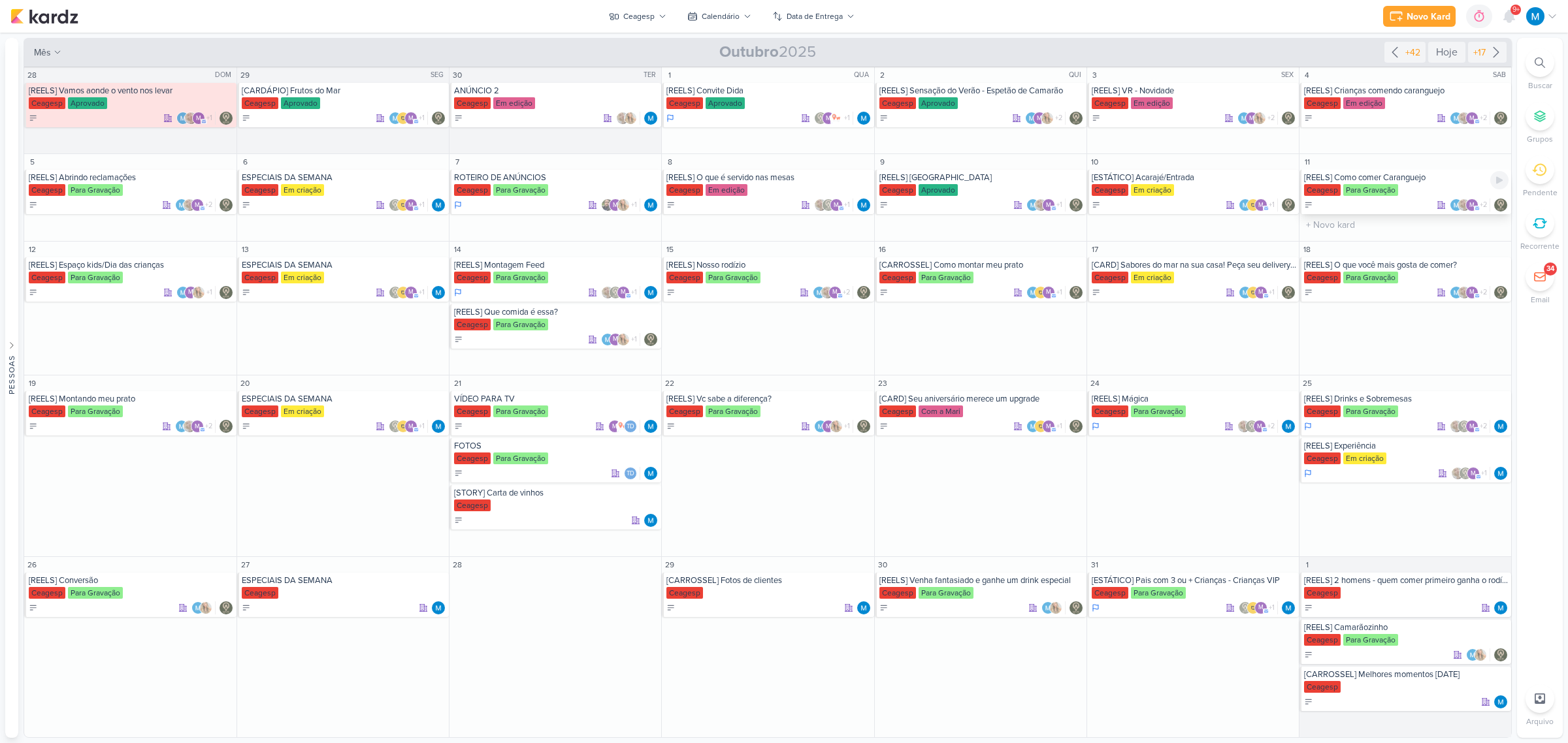
click at [1362, 176] on div "[REELS] Como comer Caranguejo" at bounding box center [1406, 177] width 204 height 10
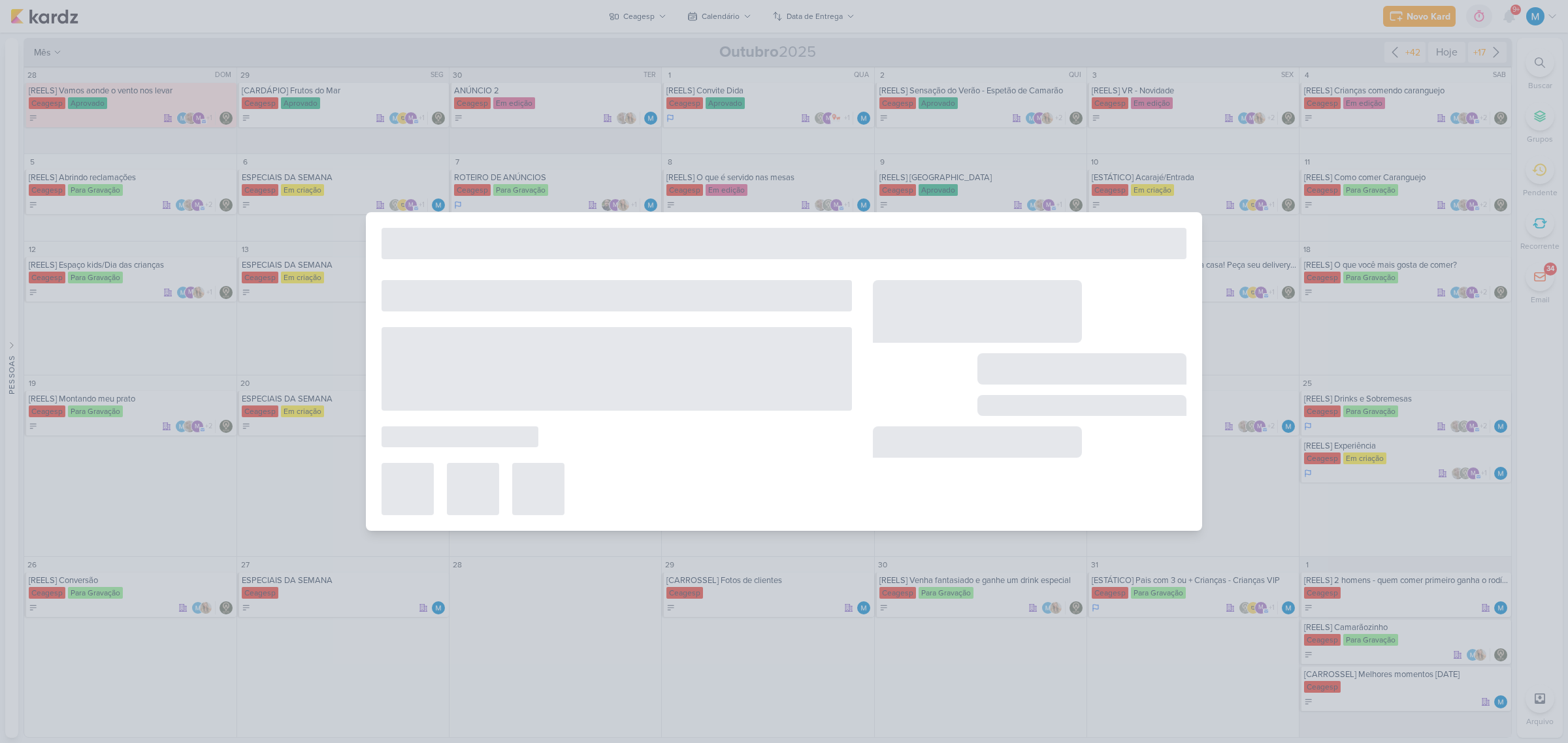
type input "[REELS] Como comer Caranguejo"
type input "[DATE] 23:59"
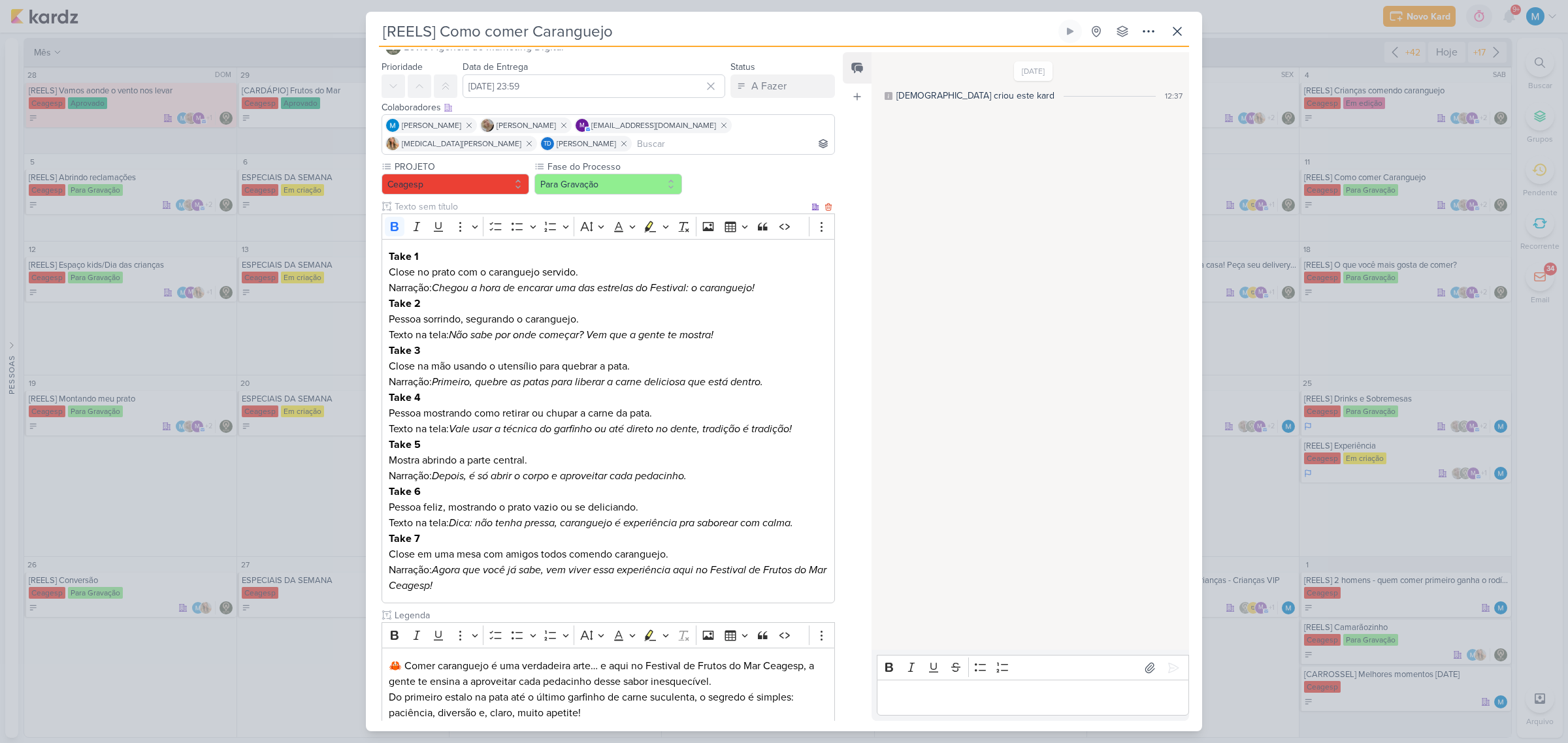
scroll to position [191, 0]
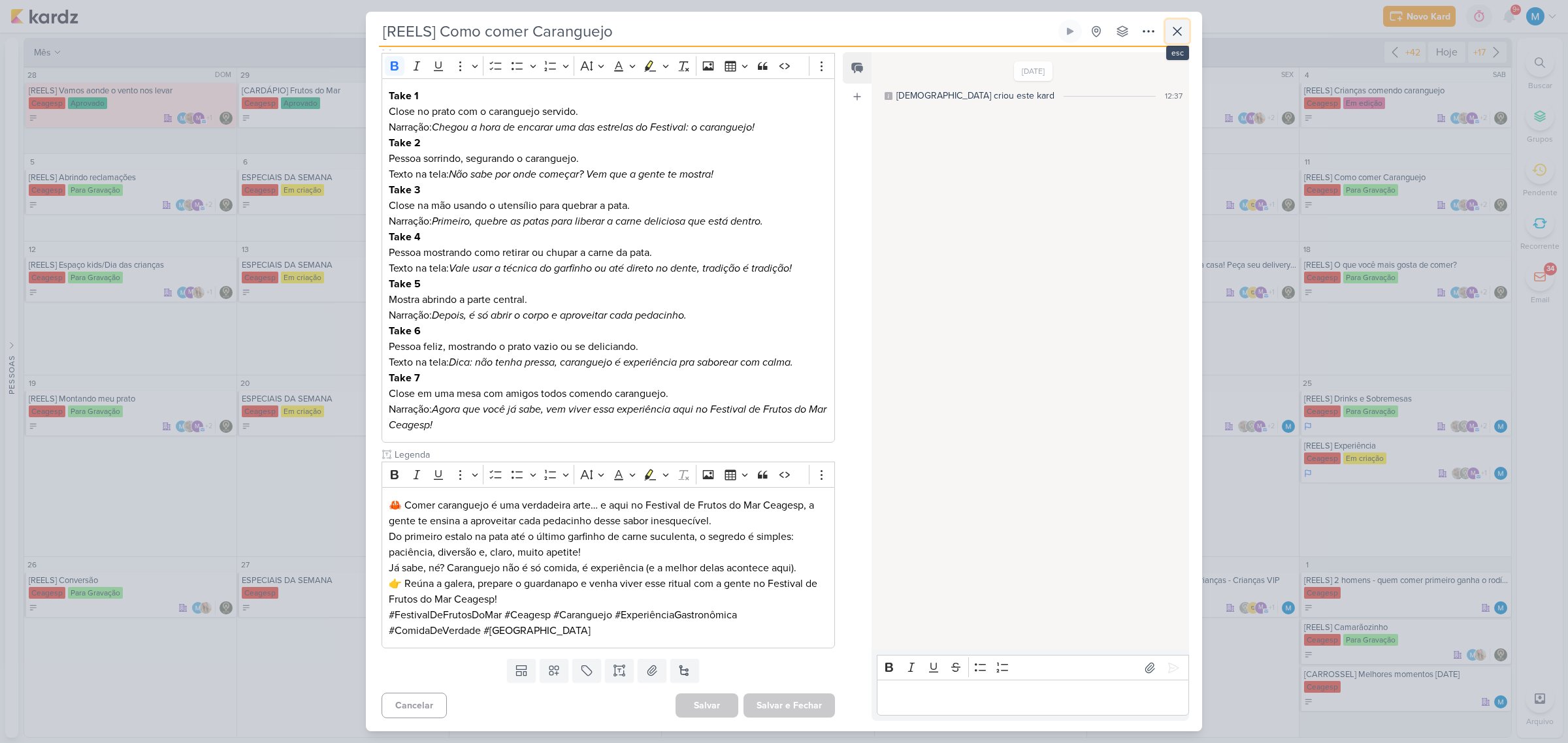
click at [1176, 36] on icon at bounding box center [1176, 31] width 16 height 16
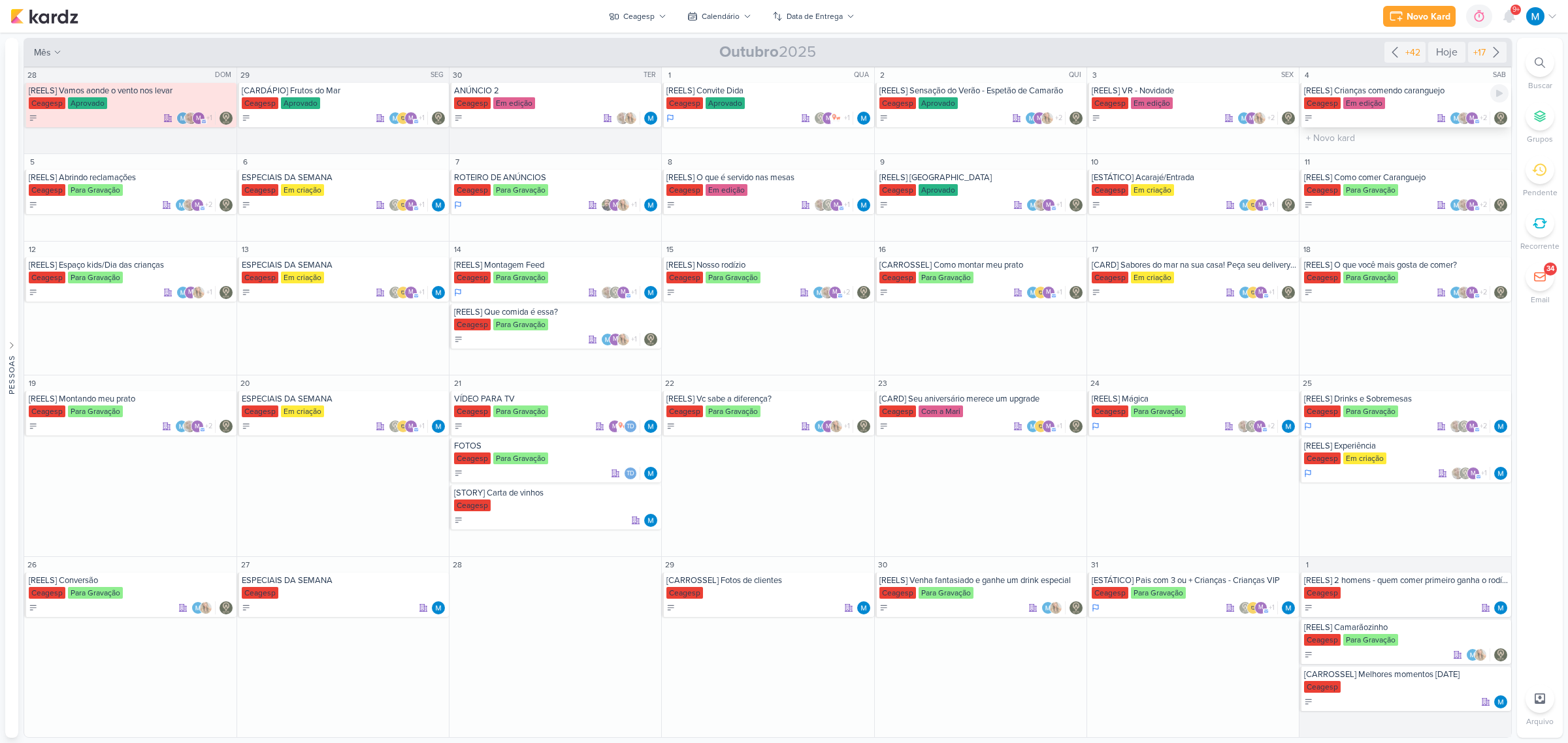
click at [1415, 94] on div "[REELS] Crianças comendo caranguejo" at bounding box center [1406, 90] width 204 height 10
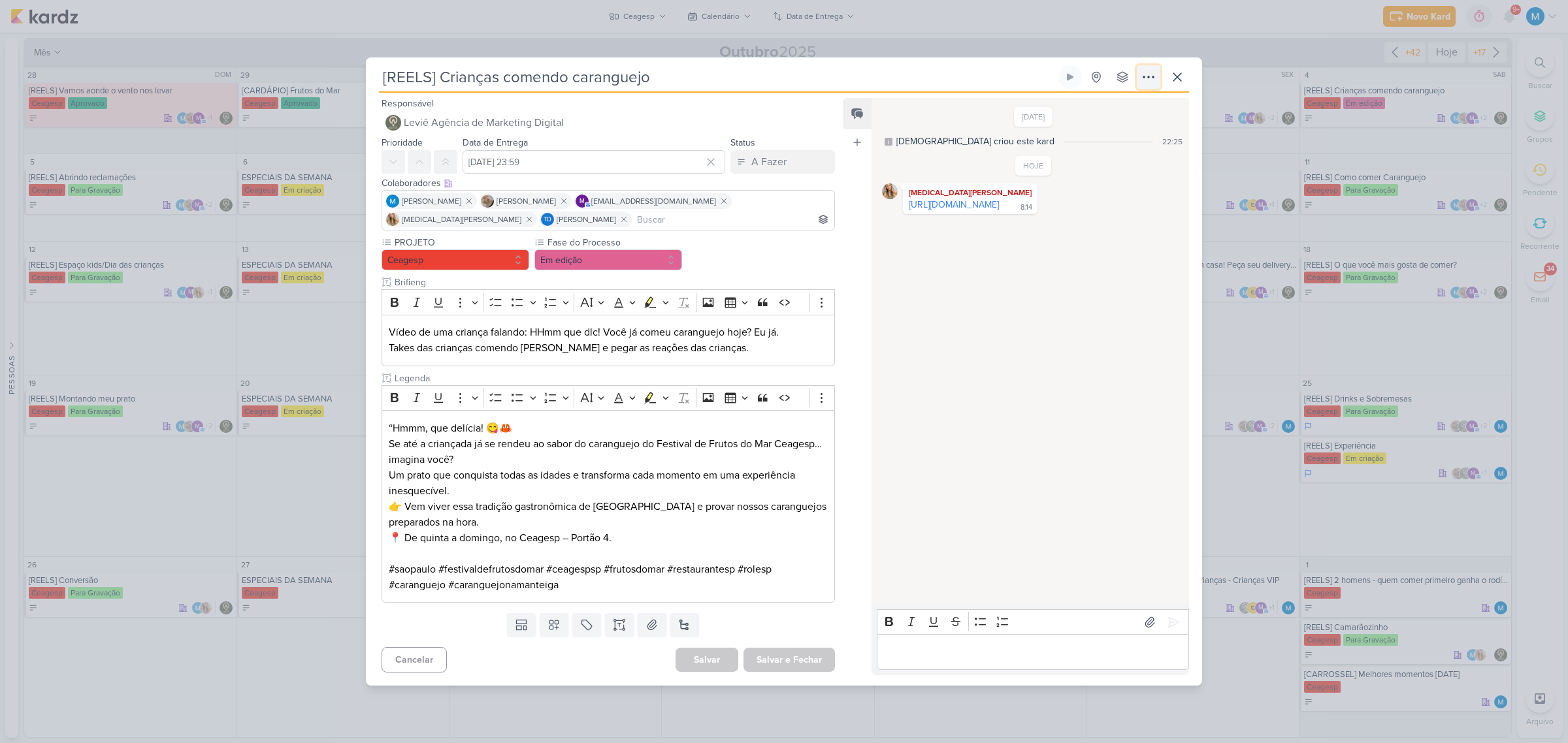
click at [1143, 75] on icon at bounding box center [1148, 77] width 16 height 16
click at [1090, 107] on div "Copiar Link" at bounding box center [1068, 107] width 45 height 14
click at [1187, 79] on button at bounding box center [1176, 76] width 23 height 23
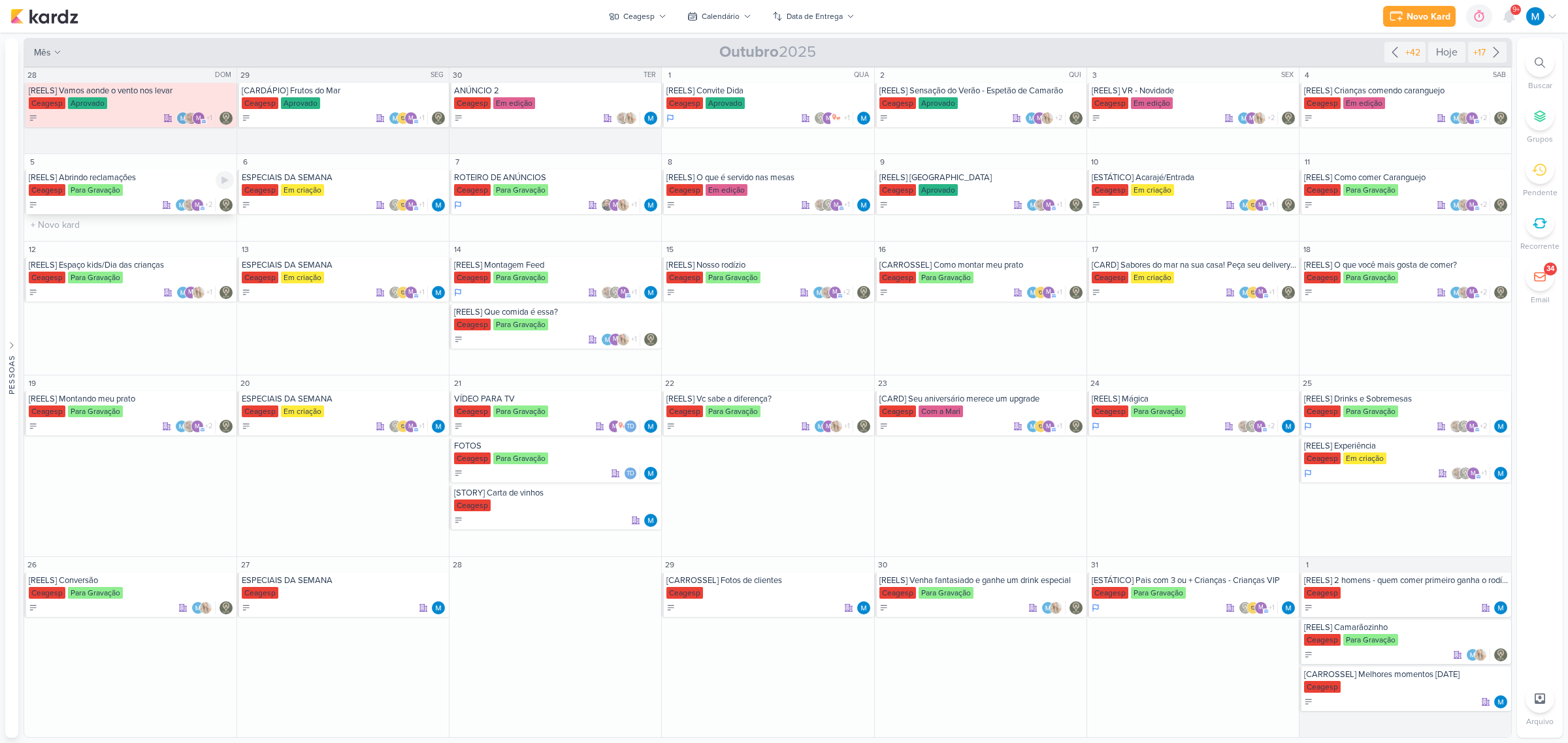
click at [118, 181] on div "[REELS] Abrindo reclamações" at bounding box center [131, 177] width 205 height 10
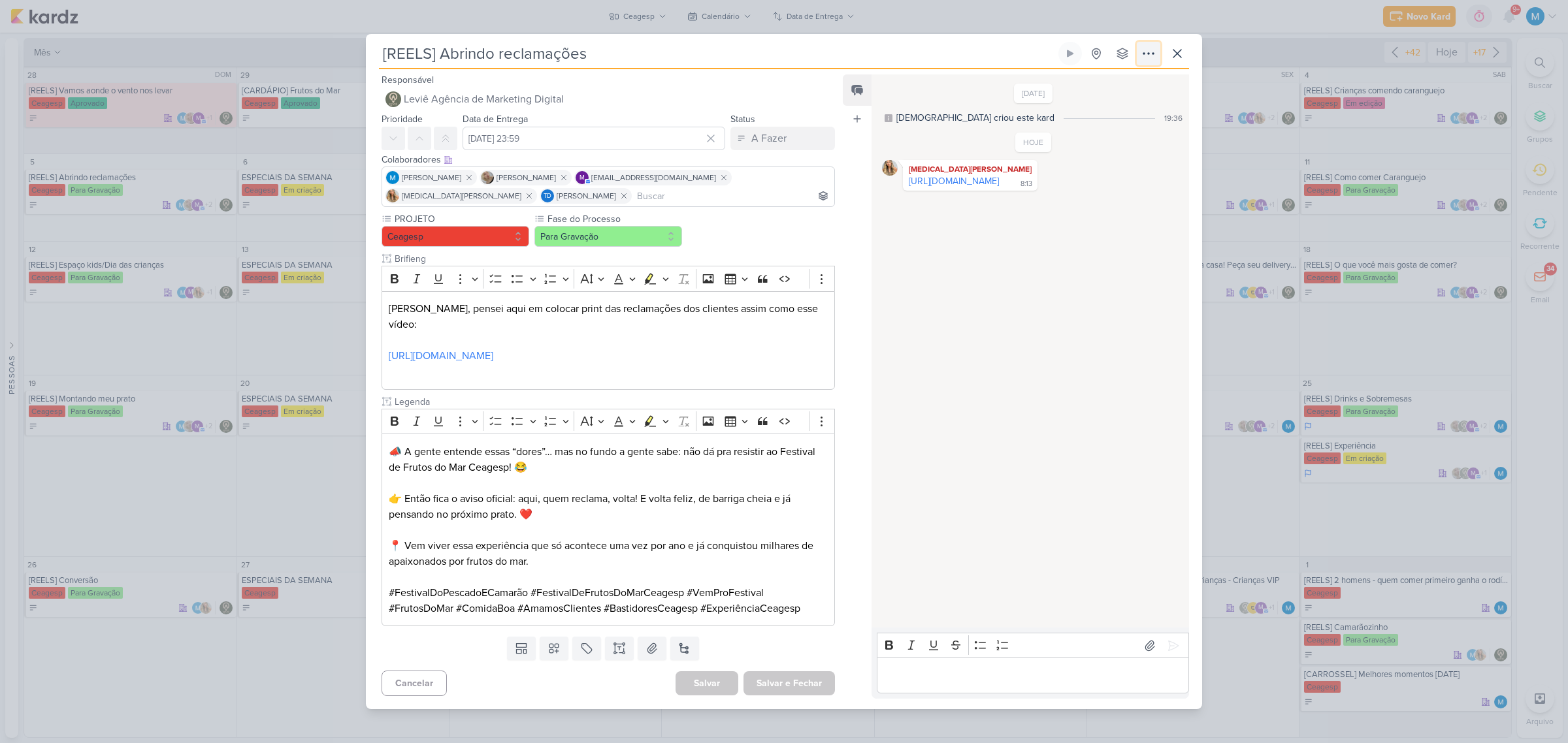
click at [1143, 59] on icon at bounding box center [1148, 53] width 16 height 16
click at [1087, 90] on div "Copiar Link" at bounding box center [1068, 83] width 45 height 14
drag, startPoint x: 1176, startPoint y: 54, endPoint x: 1029, endPoint y: 5, distance: 155.0
click at [1176, 54] on icon at bounding box center [1176, 53] width 16 height 16
